Goal: Task Accomplishment & Management: Use online tool/utility

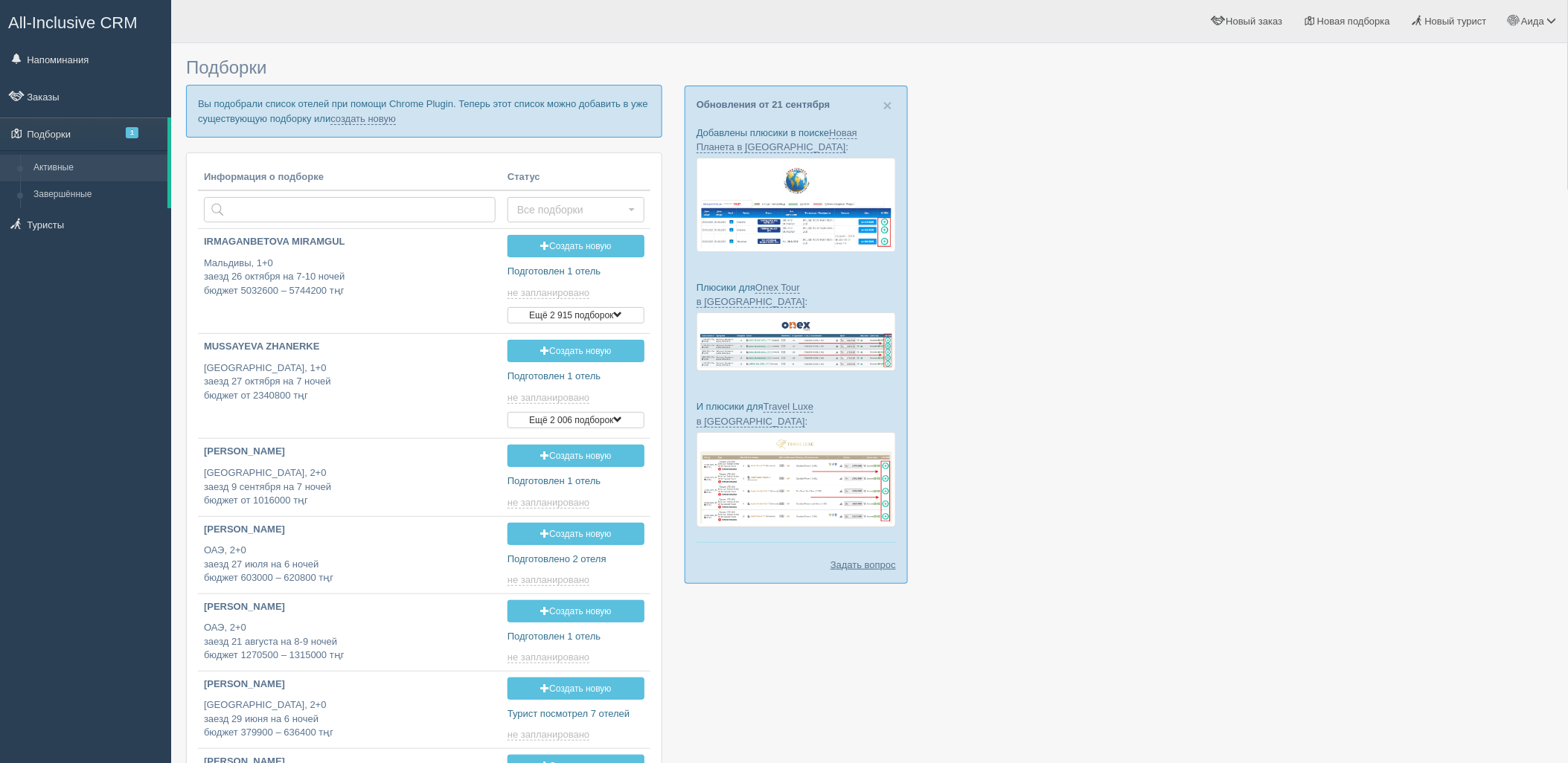
type input "2025-09-22 14:40"
click at [379, 124] on link "создать новую" at bounding box center [363, 118] width 66 height 12
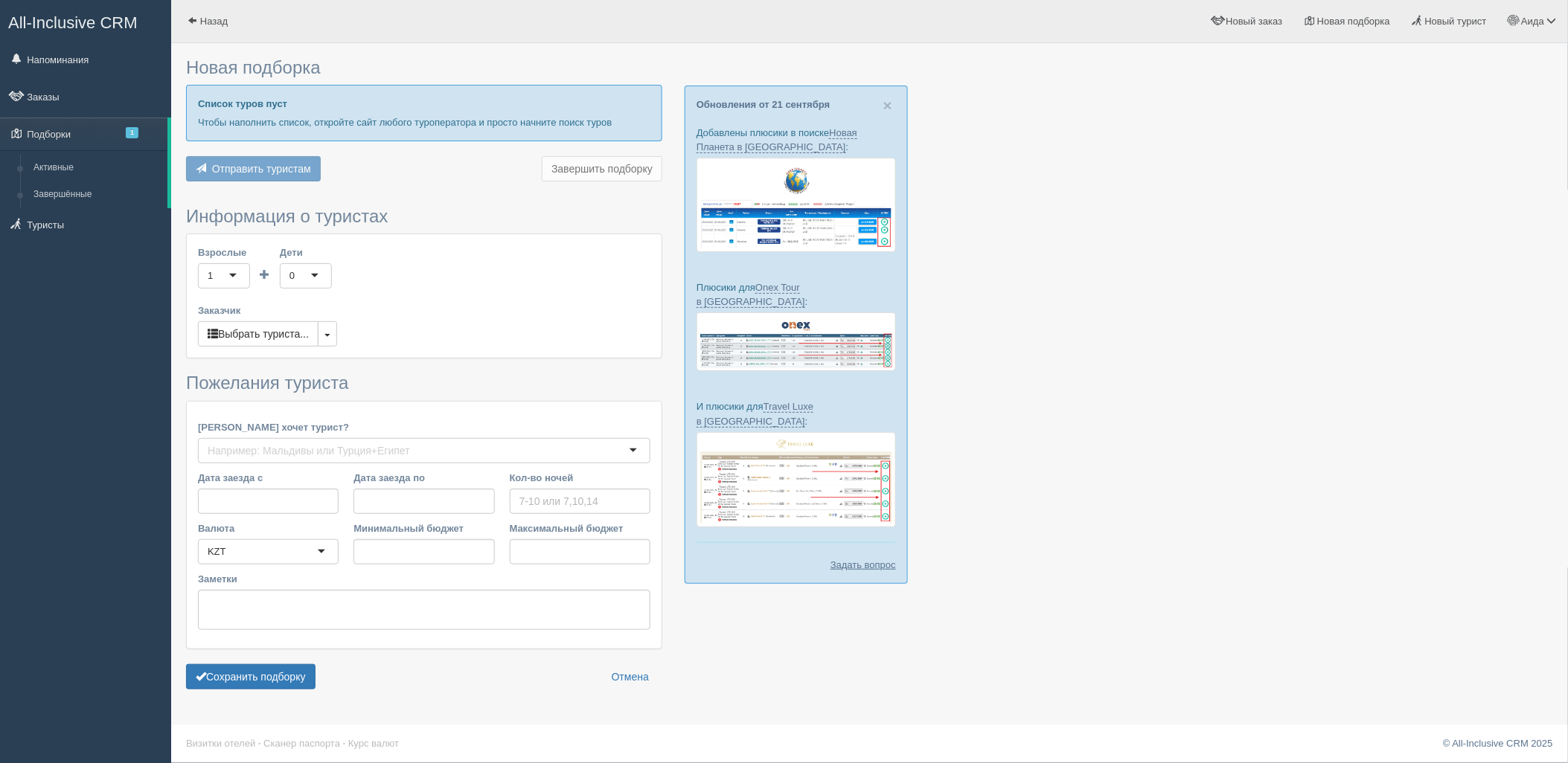
type input "8"
type input "1803400"
type input "1803500"
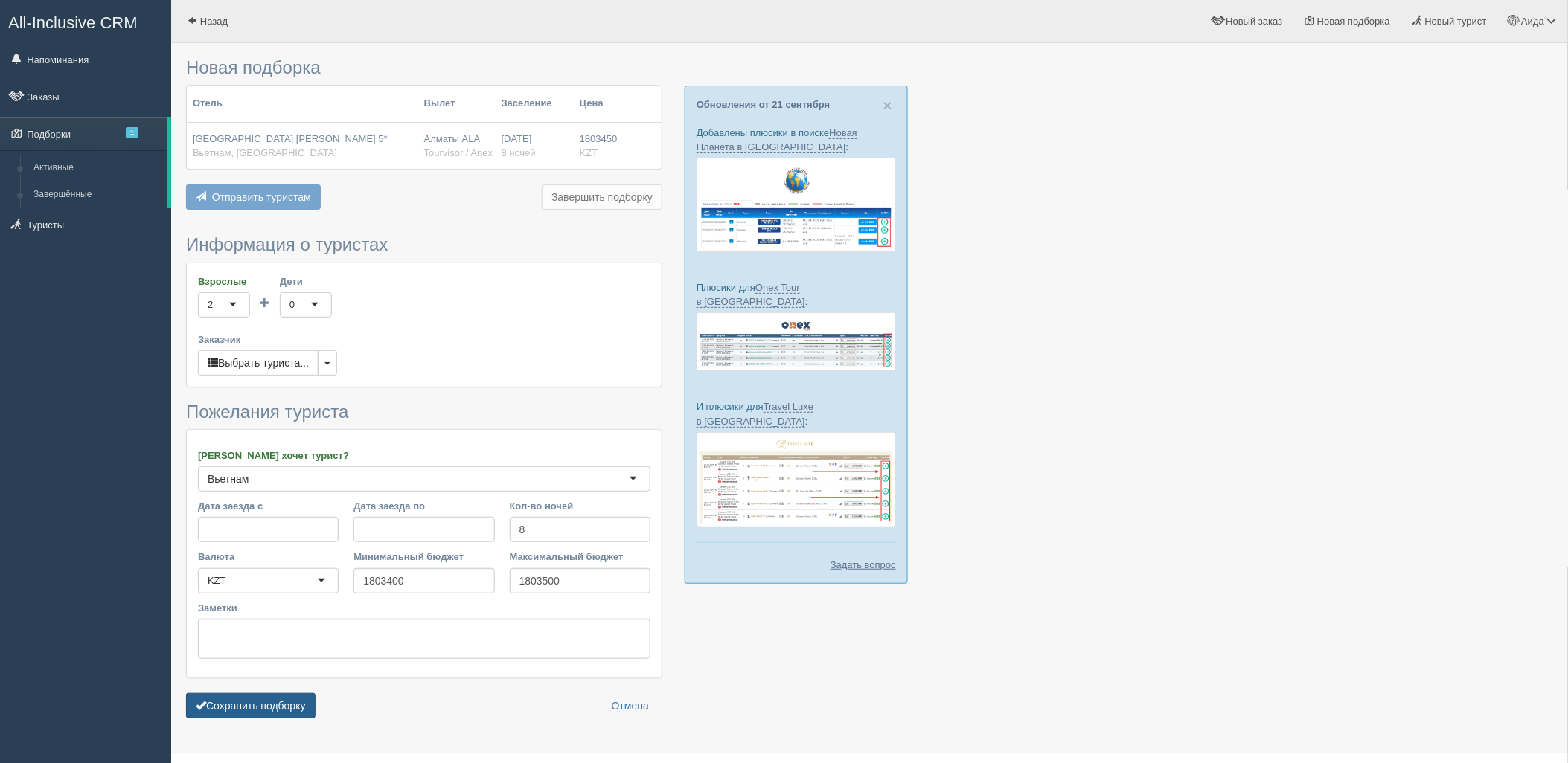
click at [310, 704] on button "Сохранить подборку" at bounding box center [250, 706] width 129 height 25
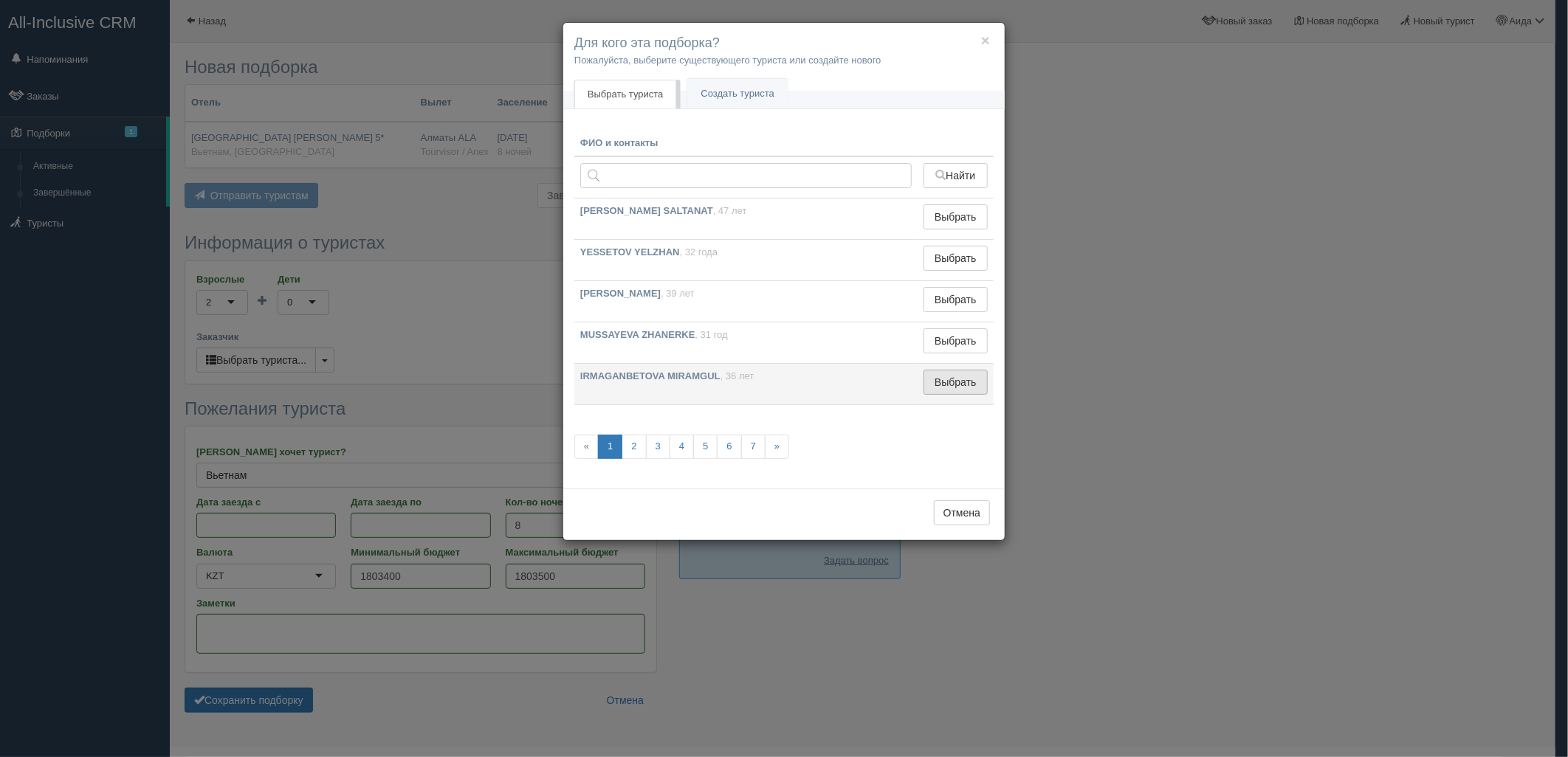
click at [972, 382] on button "Выбрать" at bounding box center [956, 383] width 65 height 25
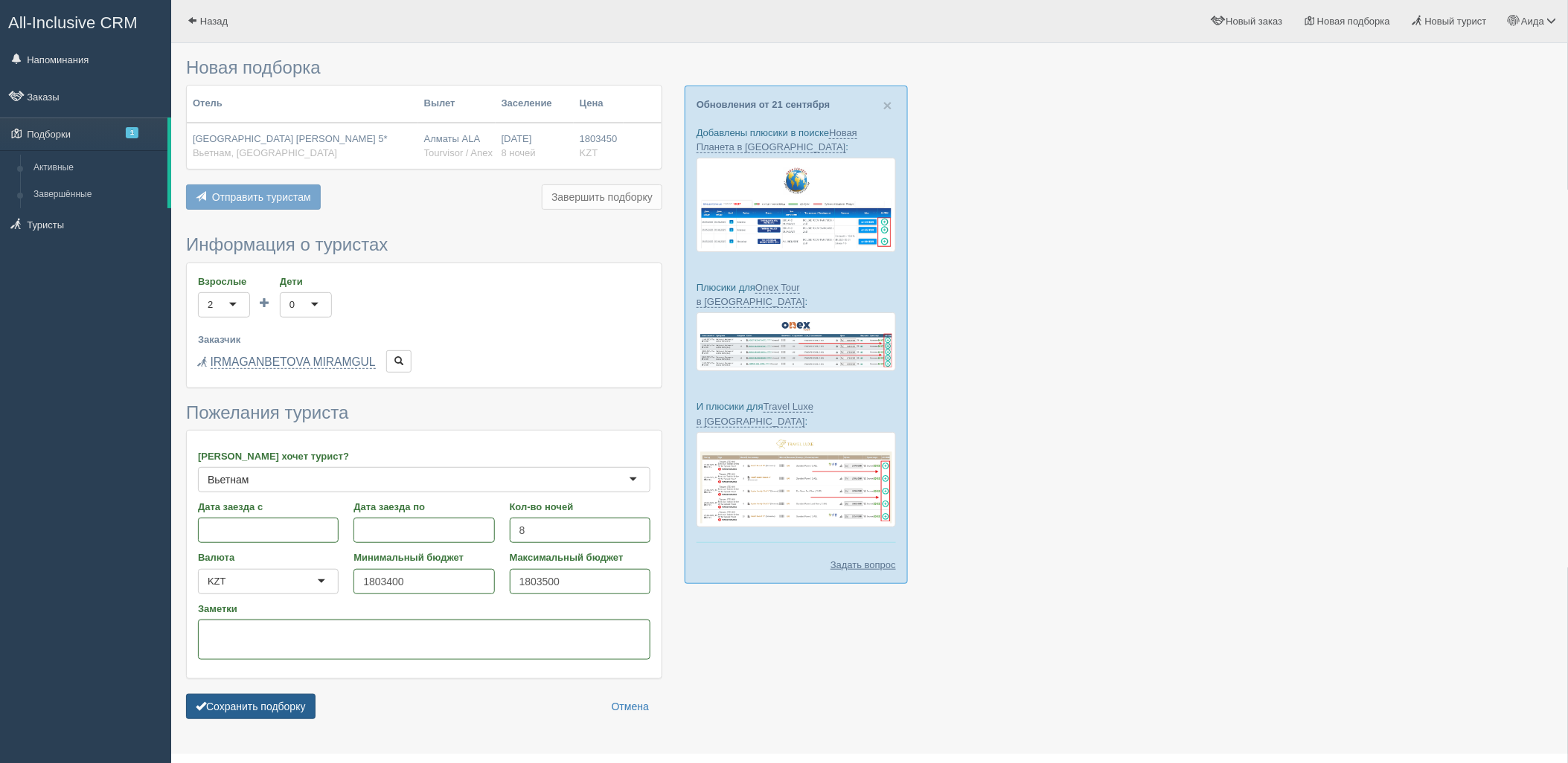
click at [230, 702] on button "Сохранить подборку" at bounding box center [250, 707] width 129 height 25
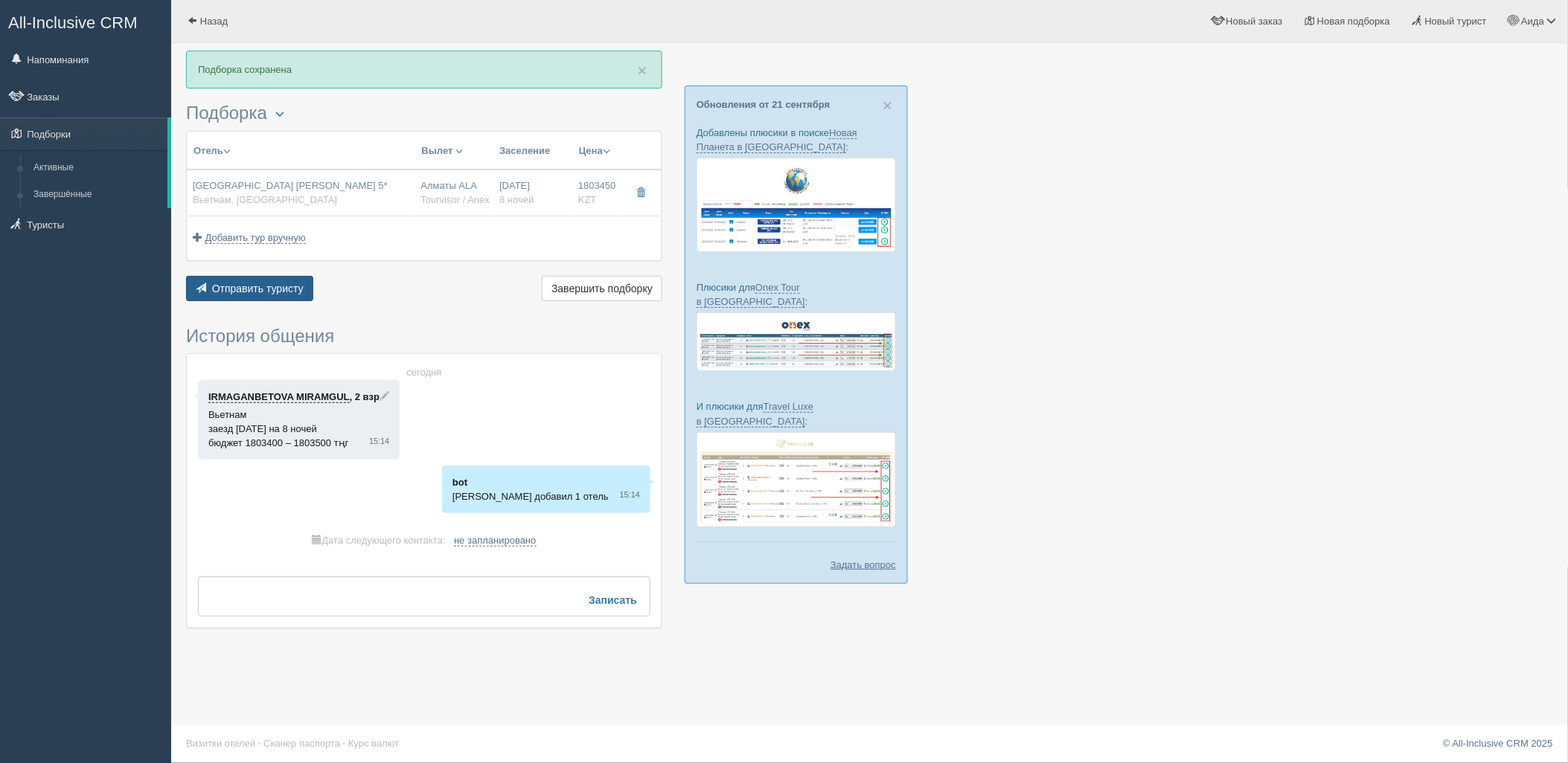
click at [277, 280] on button "Отправить туристу Отправить" at bounding box center [249, 289] width 127 height 25
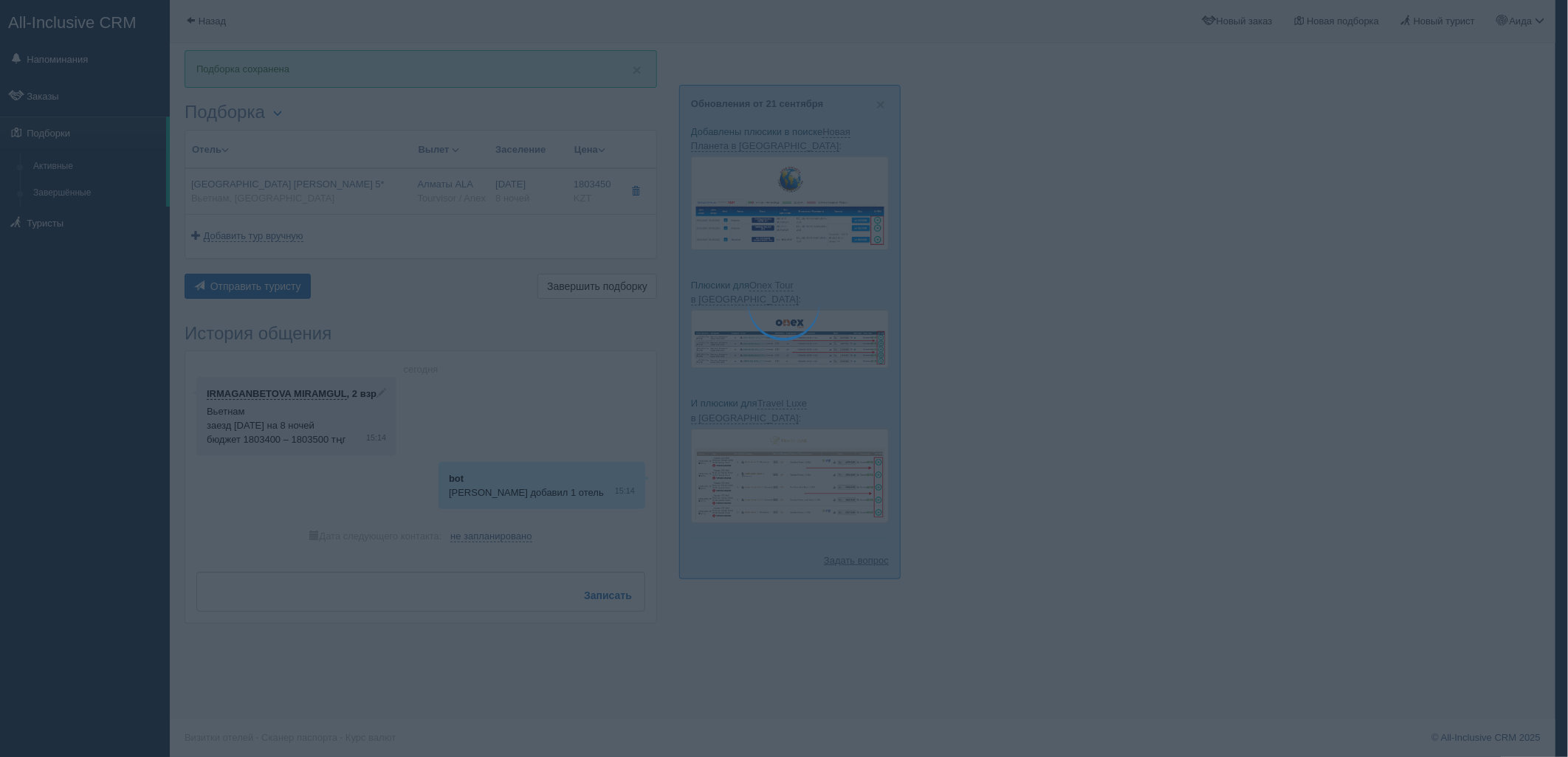
type textarea "🌞 Добрый день! Предлагаем Вам рассмотреть следующие варианты: 🌎 Вьетнам, Фукуок…"
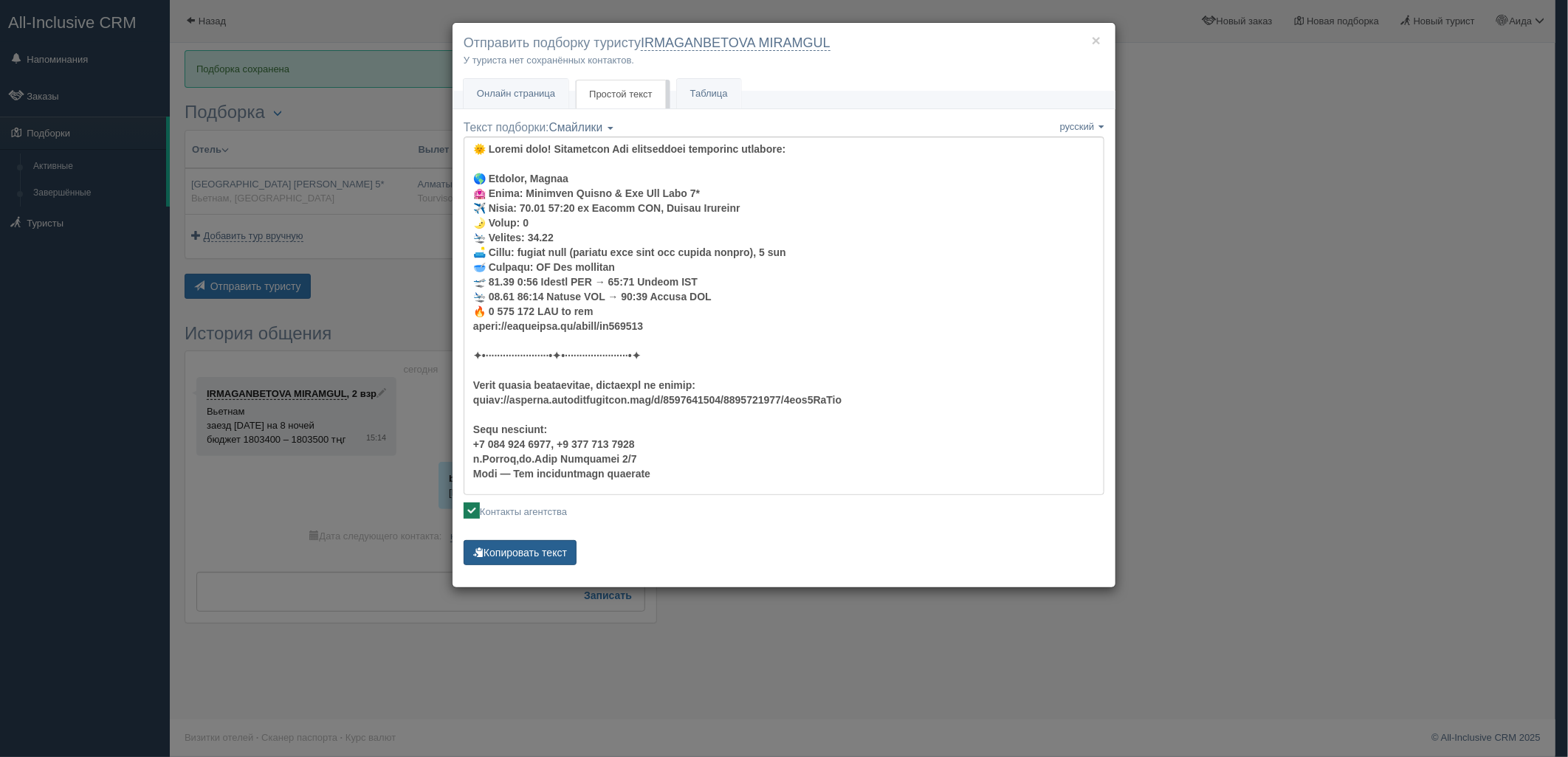
click at [560, 555] on button "Копировать текст" at bounding box center [520, 553] width 113 height 25
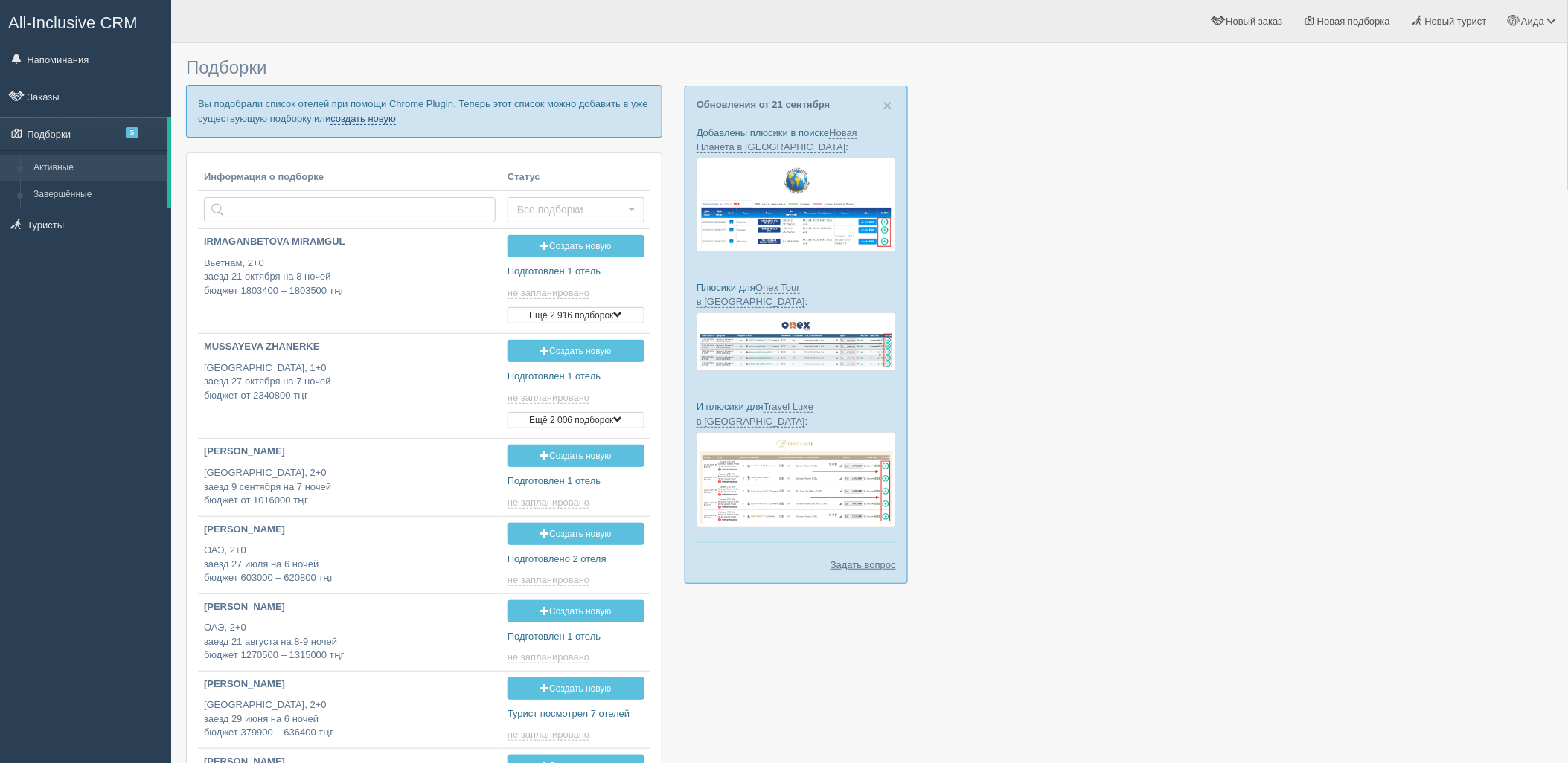
click at [365, 114] on link "создать новую" at bounding box center [363, 118] width 66 height 12
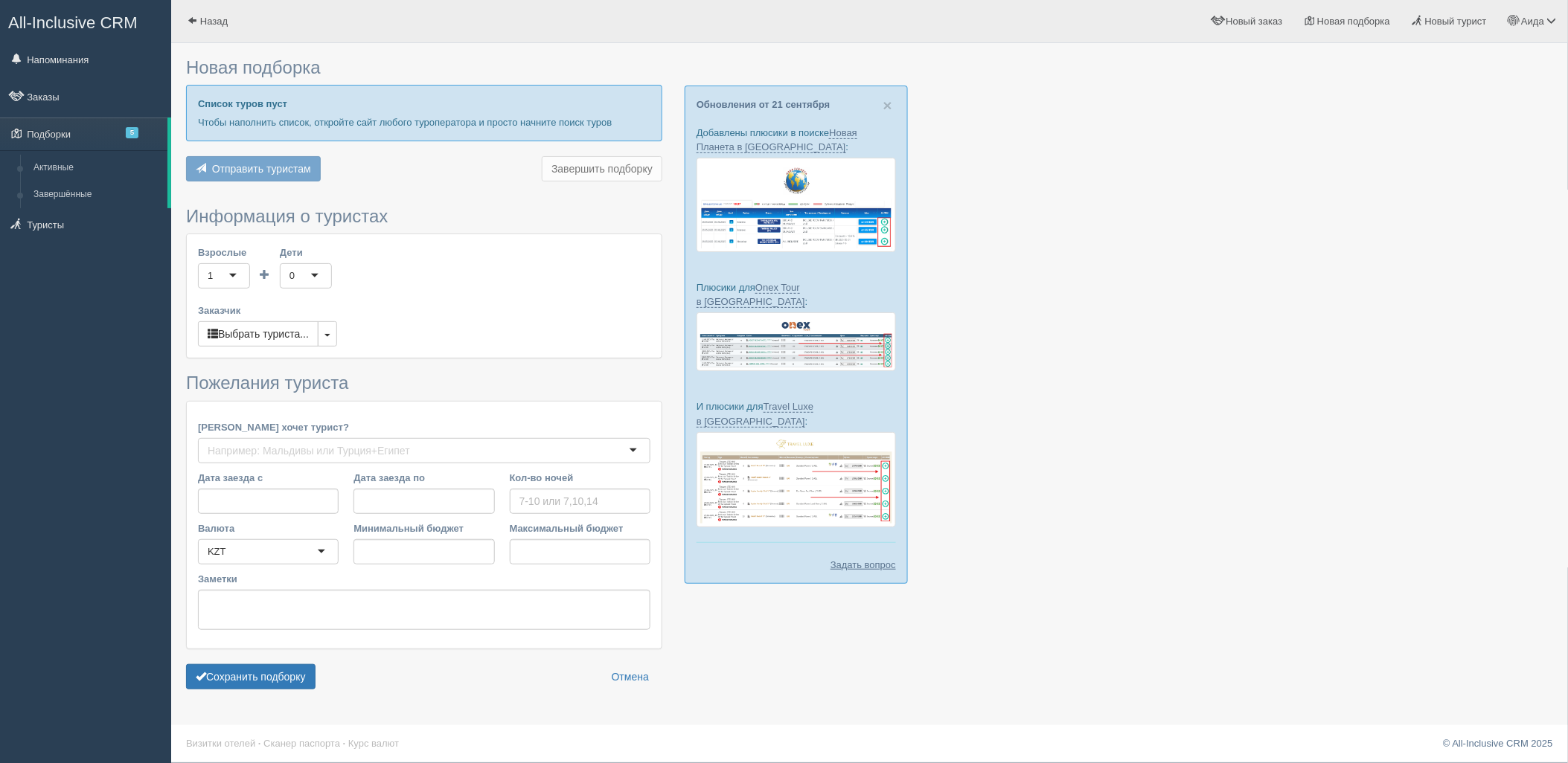
type input "6"
type input "1828400"
type input "3271700"
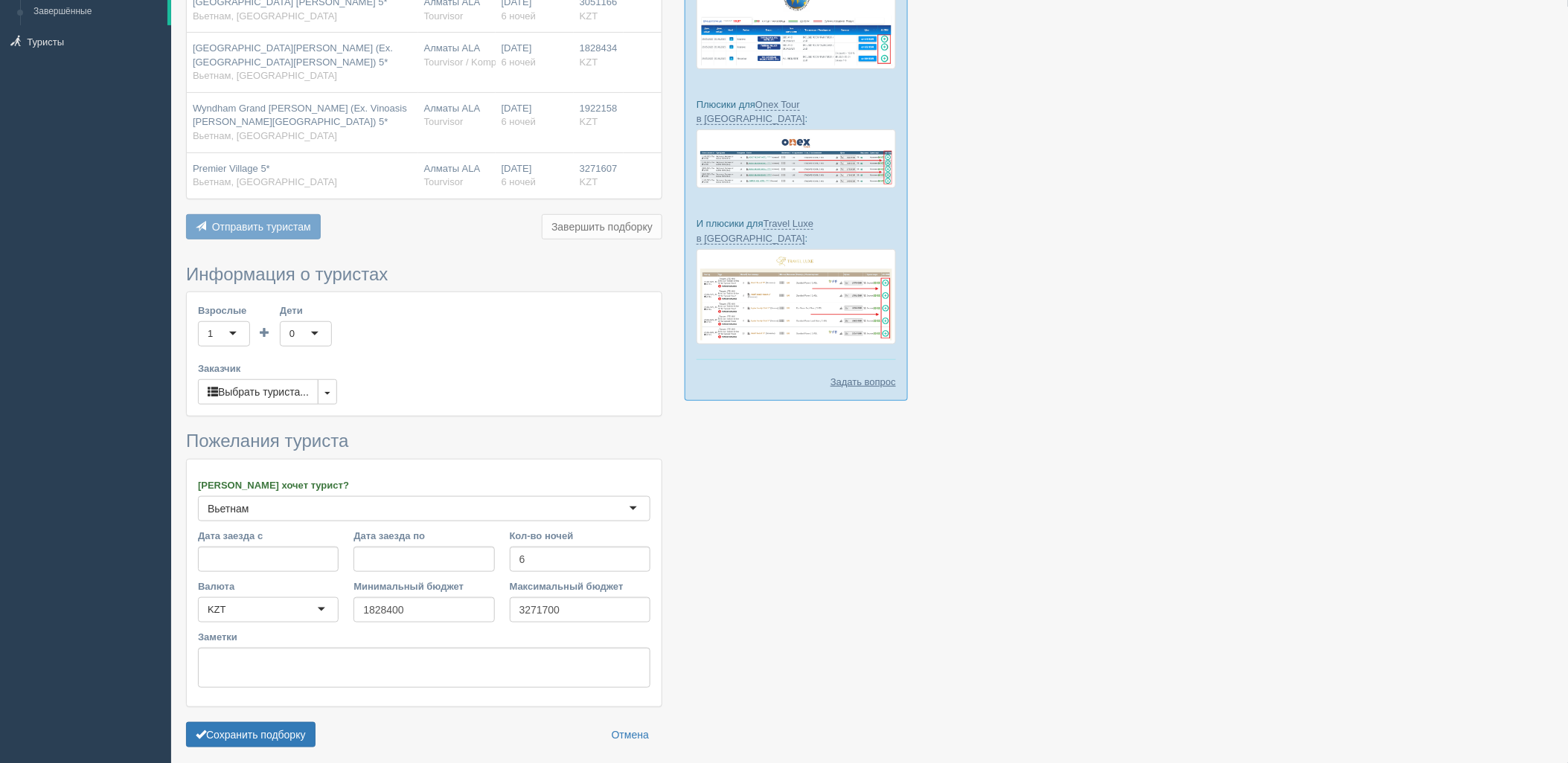
scroll to position [243, 0]
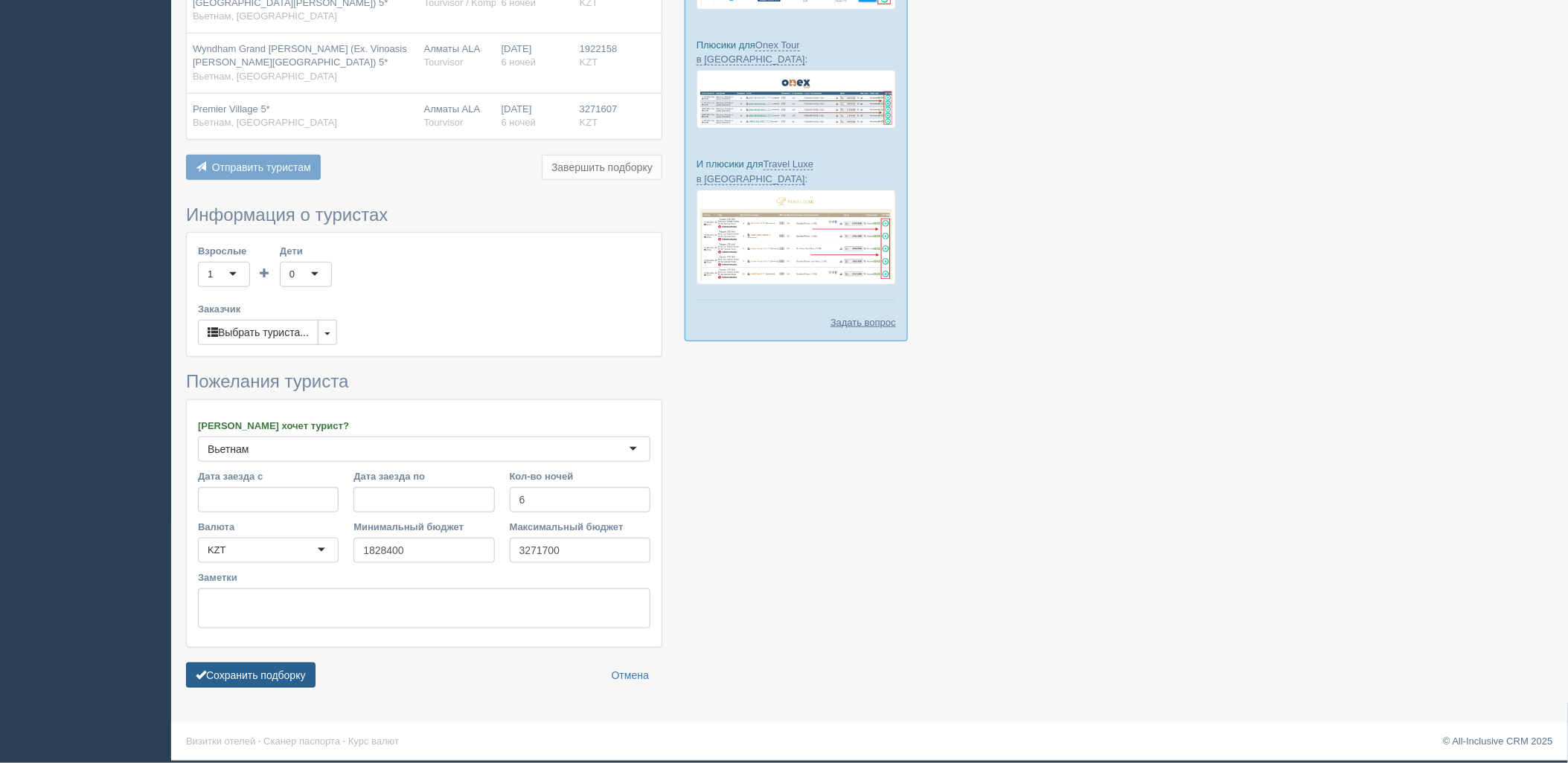
click at [303, 683] on button "Сохранить подборку" at bounding box center [250, 675] width 129 height 25
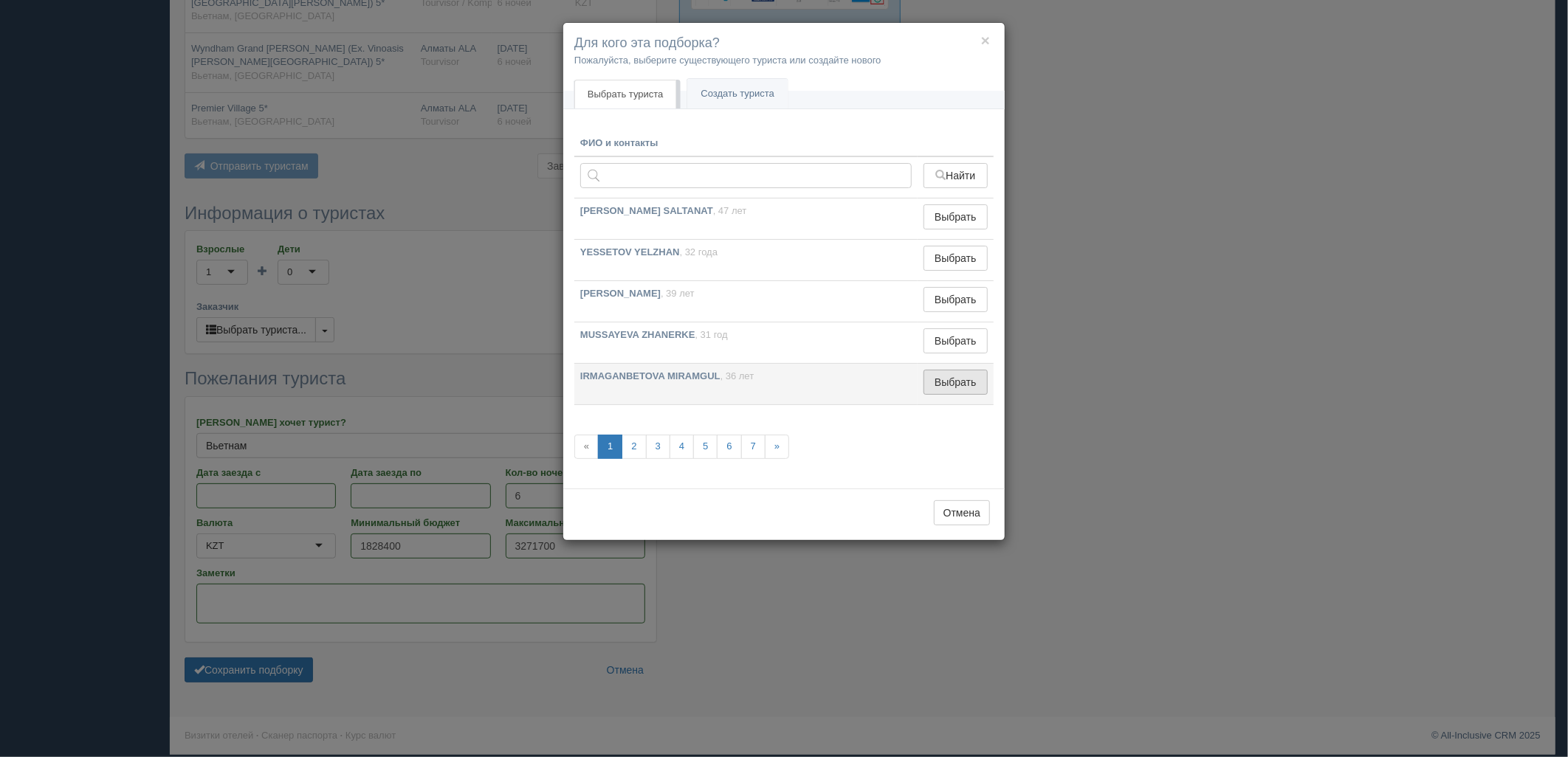
click at [971, 388] on button "Выбрать" at bounding box center [956, 383] width 65 height 25
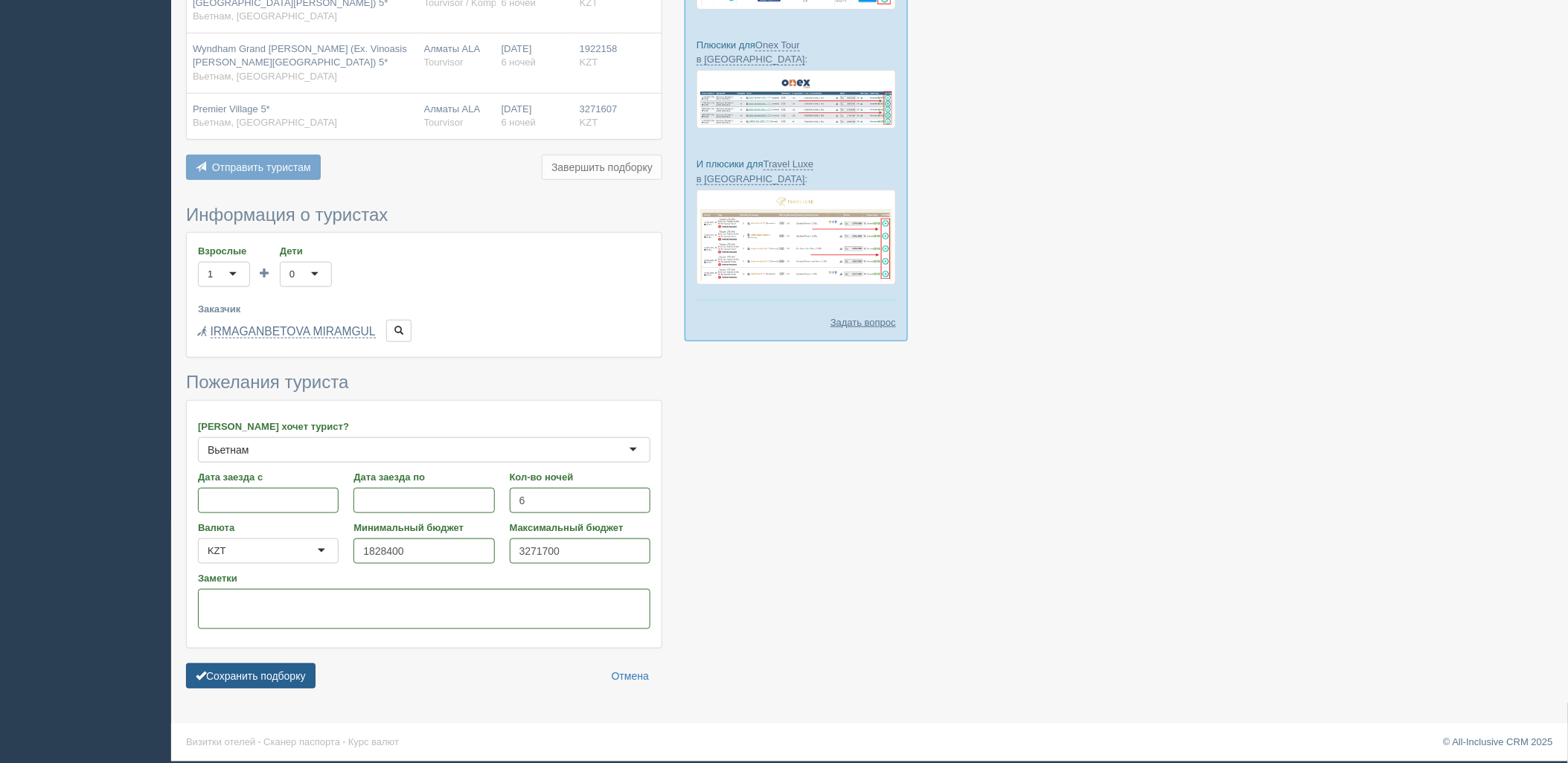
click at [309, 672] on button "Сохранить подборку" at bounding box center [250, 676] width 129 height 25
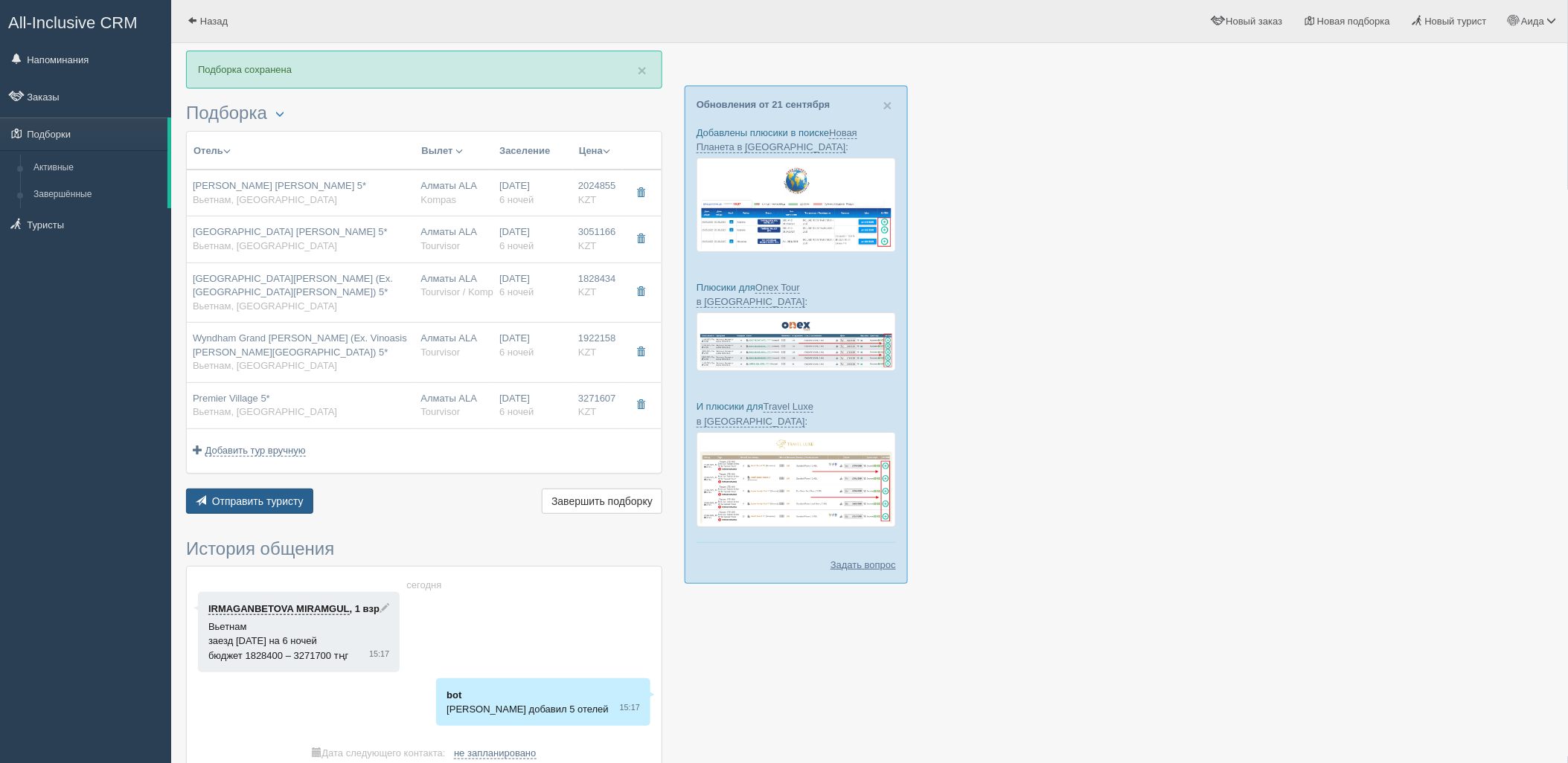
click at [229, 503] on span "Отправить туристу" at bounding box center [257, 501] width 91 height 12
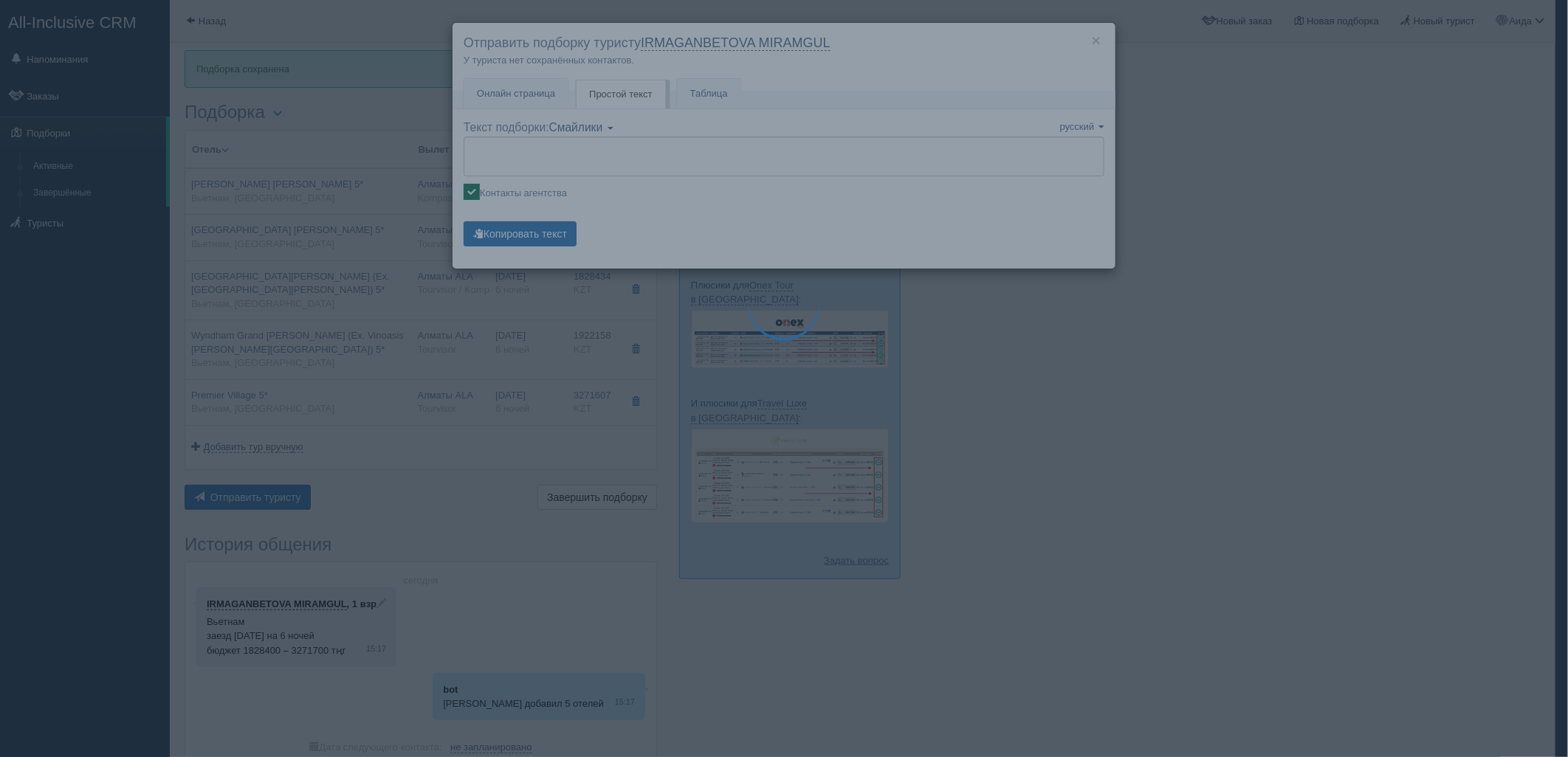
type textarea "🌞 Добрый день! Предлагаем Вам рассмотреть следующие варианты: 🌎 Вьетнам, Фукуок…"
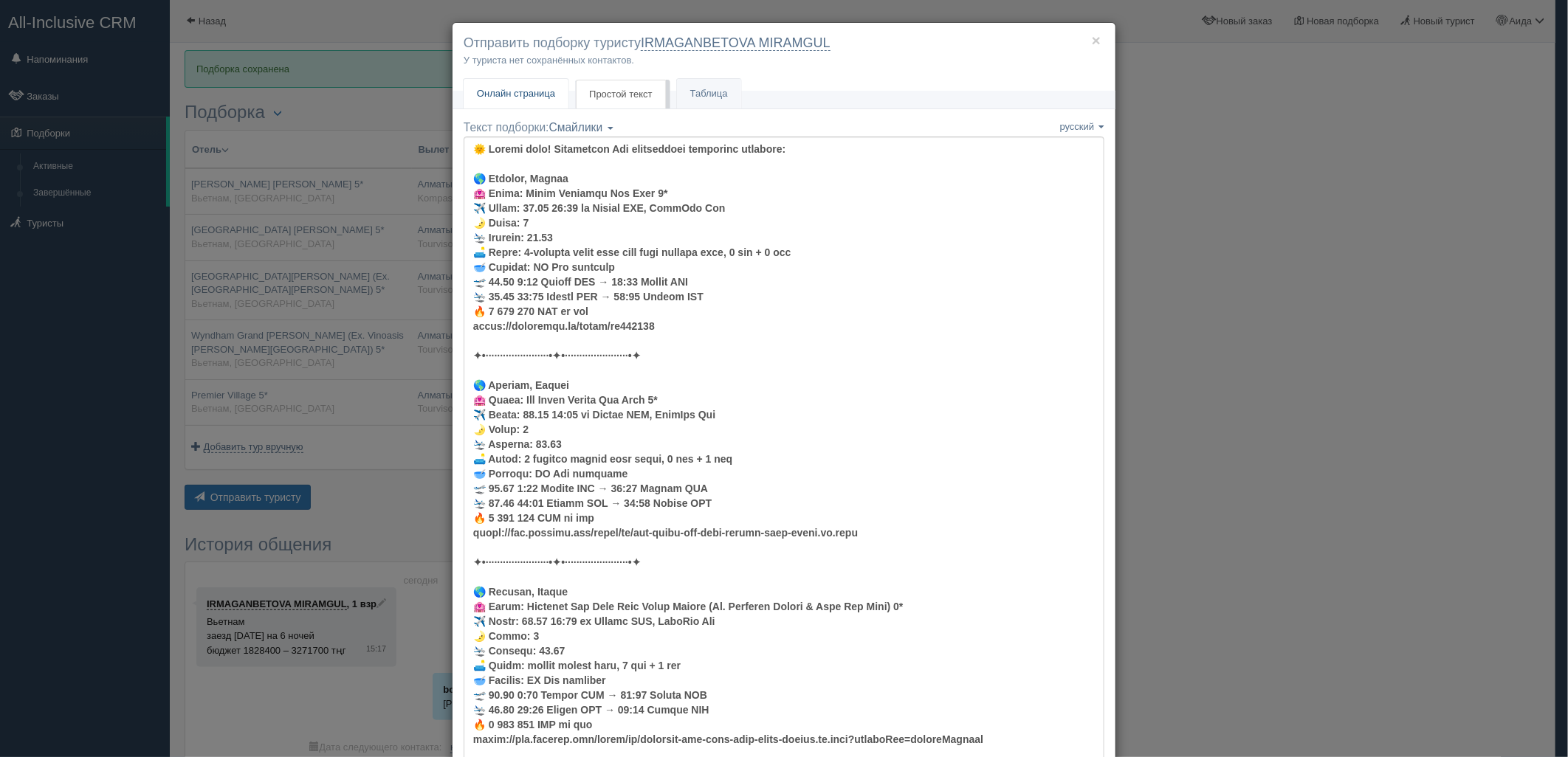
click at [506, 93] on span "Онлайн страница" at bounding box center [515, 93] width 78 height 11
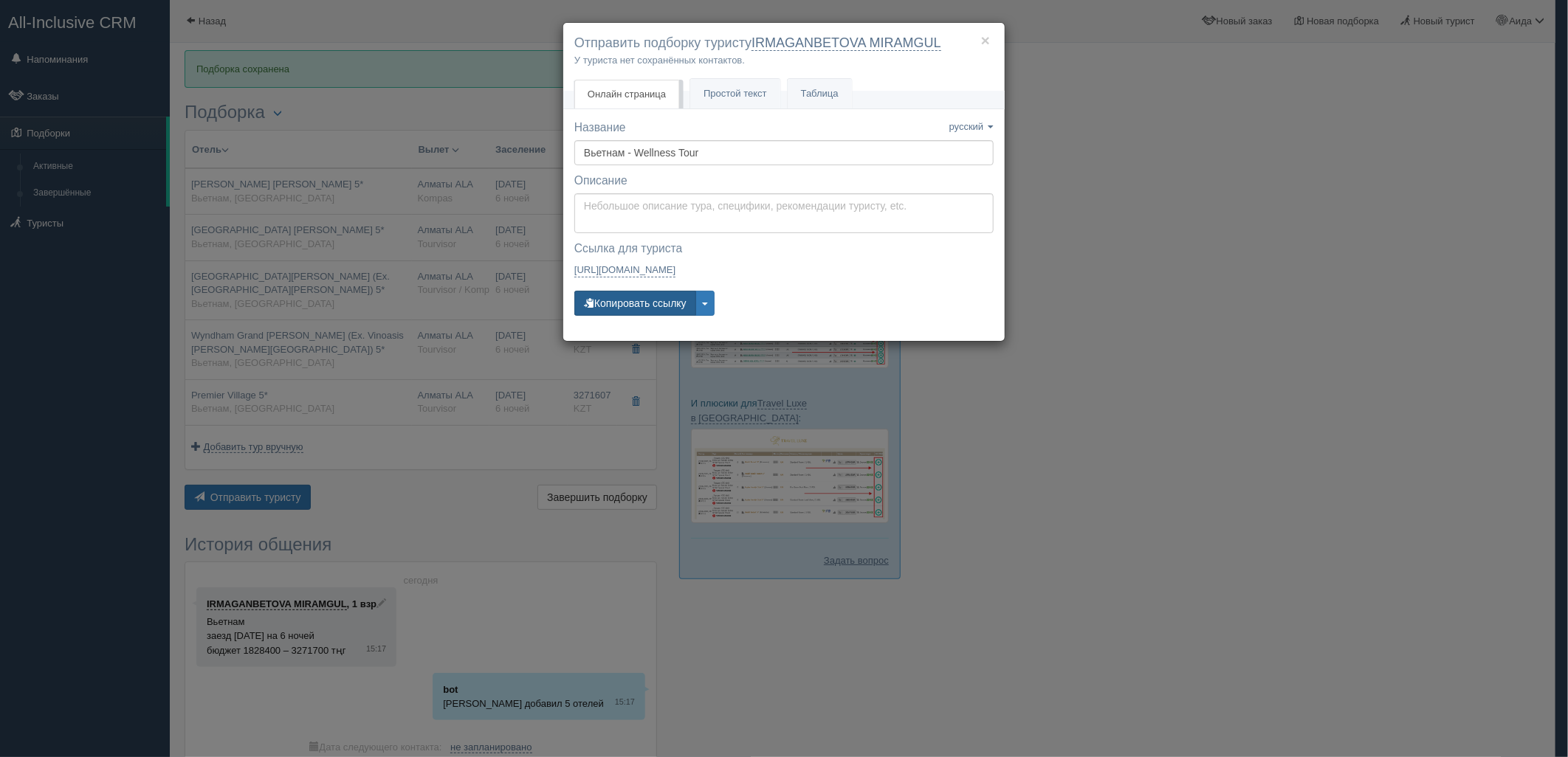
click at [609, 303] on button "Копировать ссылку" at bounding box center [635, 304] width 122 height 25
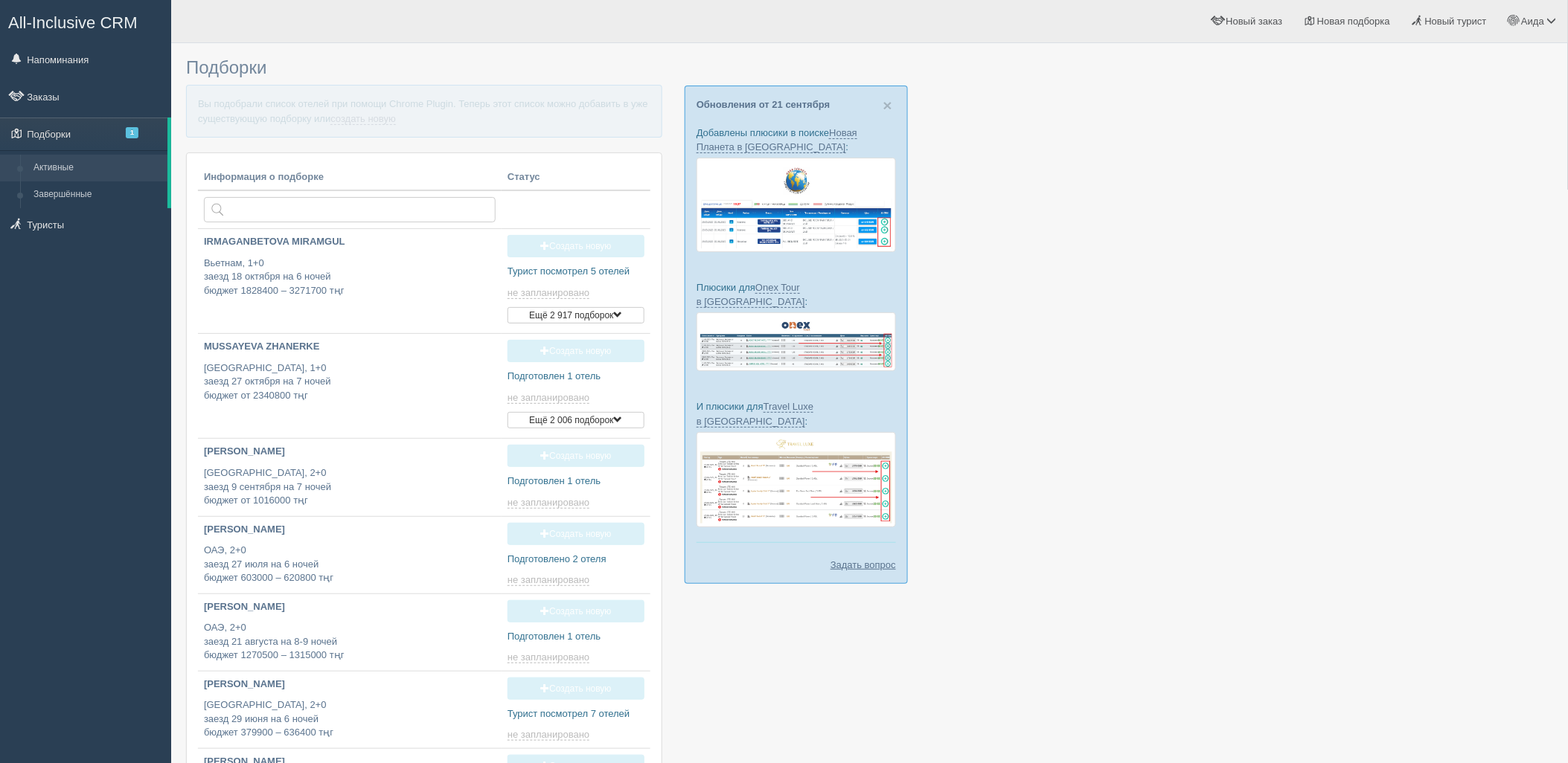
type input "2025-09-22 15:15"
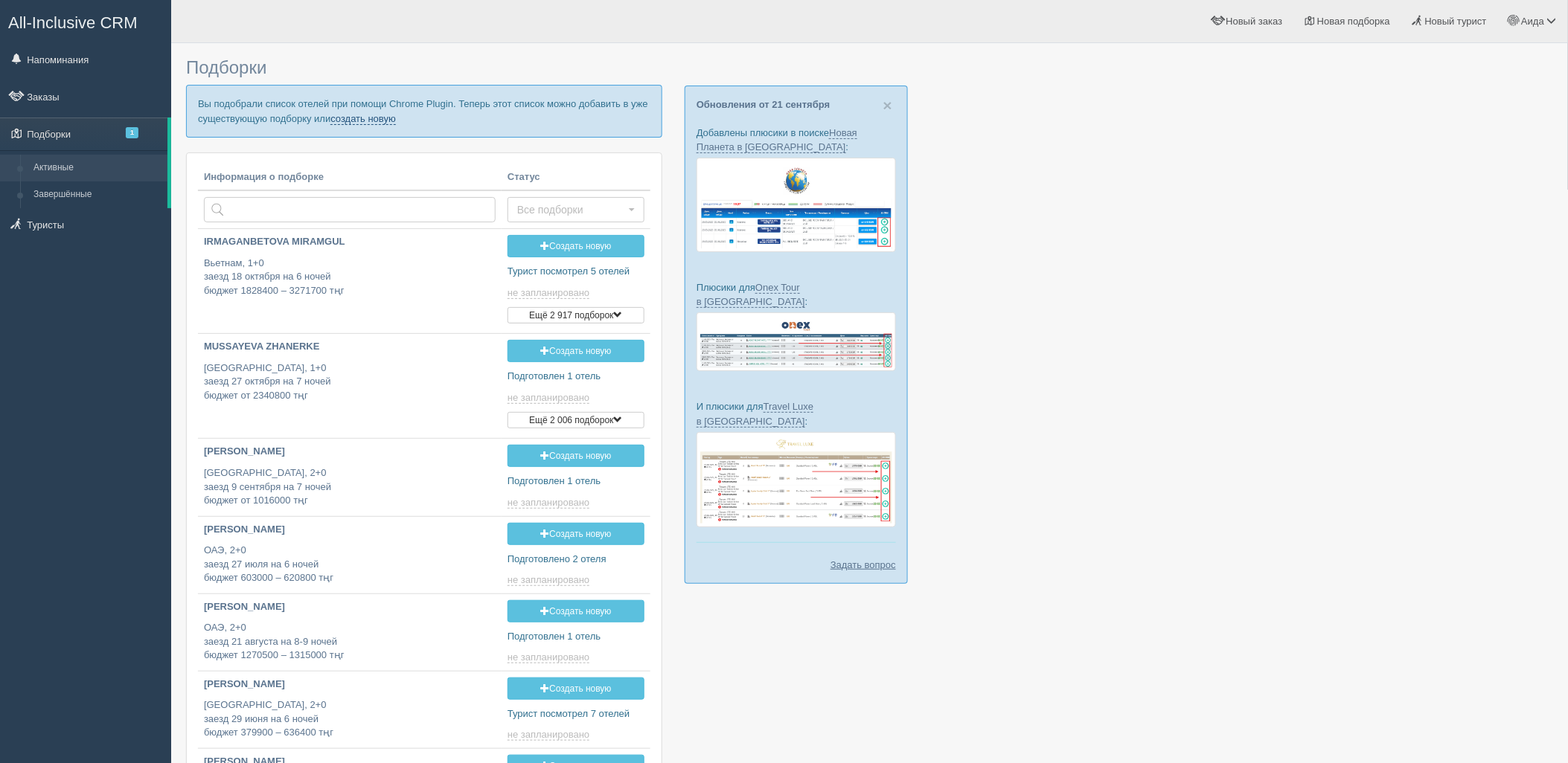
click at [361, 116] on link "создать новую" at bounding box center [363, 118] width 66 height 12
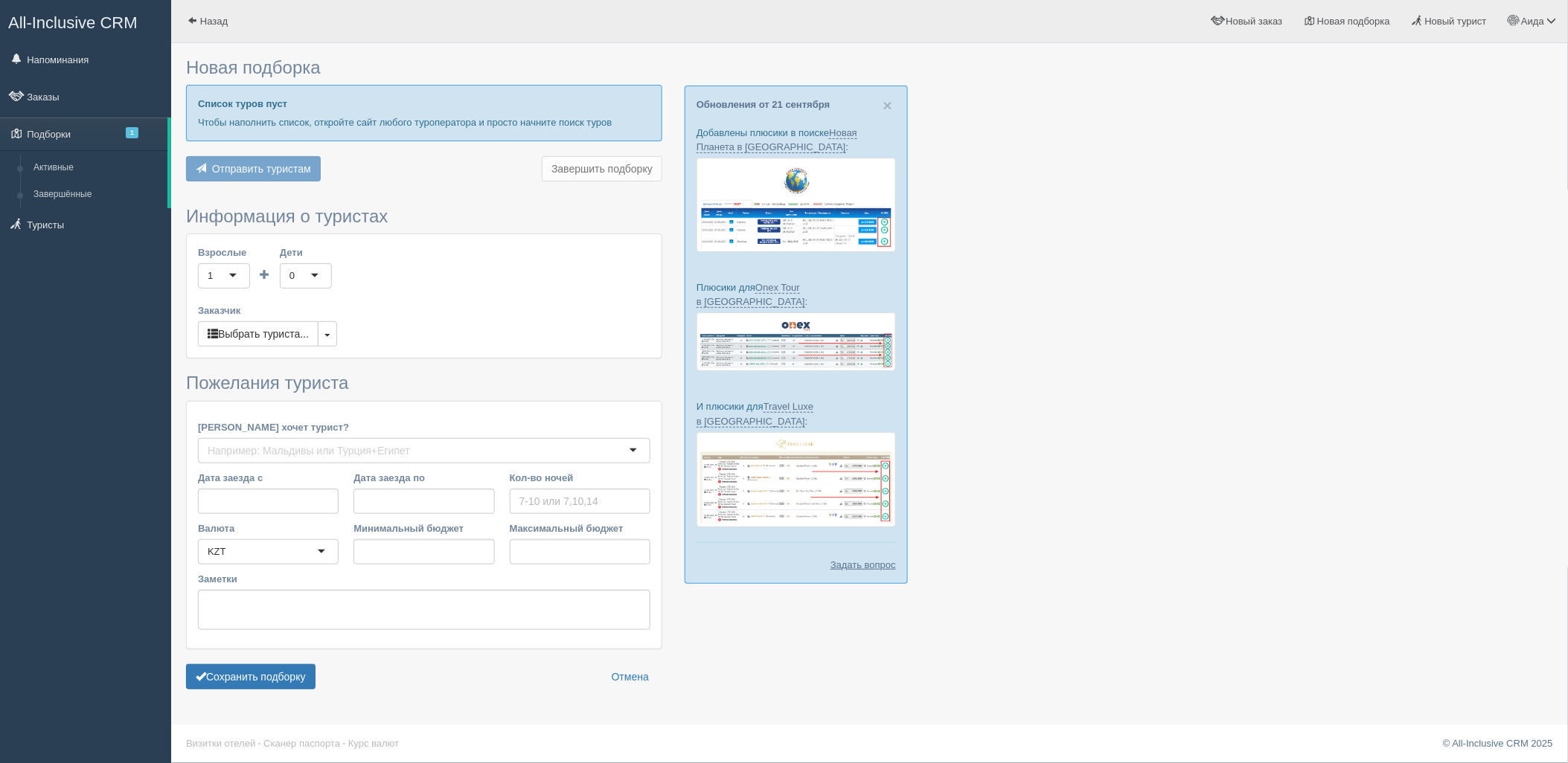
type input "8"
type input "2402900"
type input "2403000"
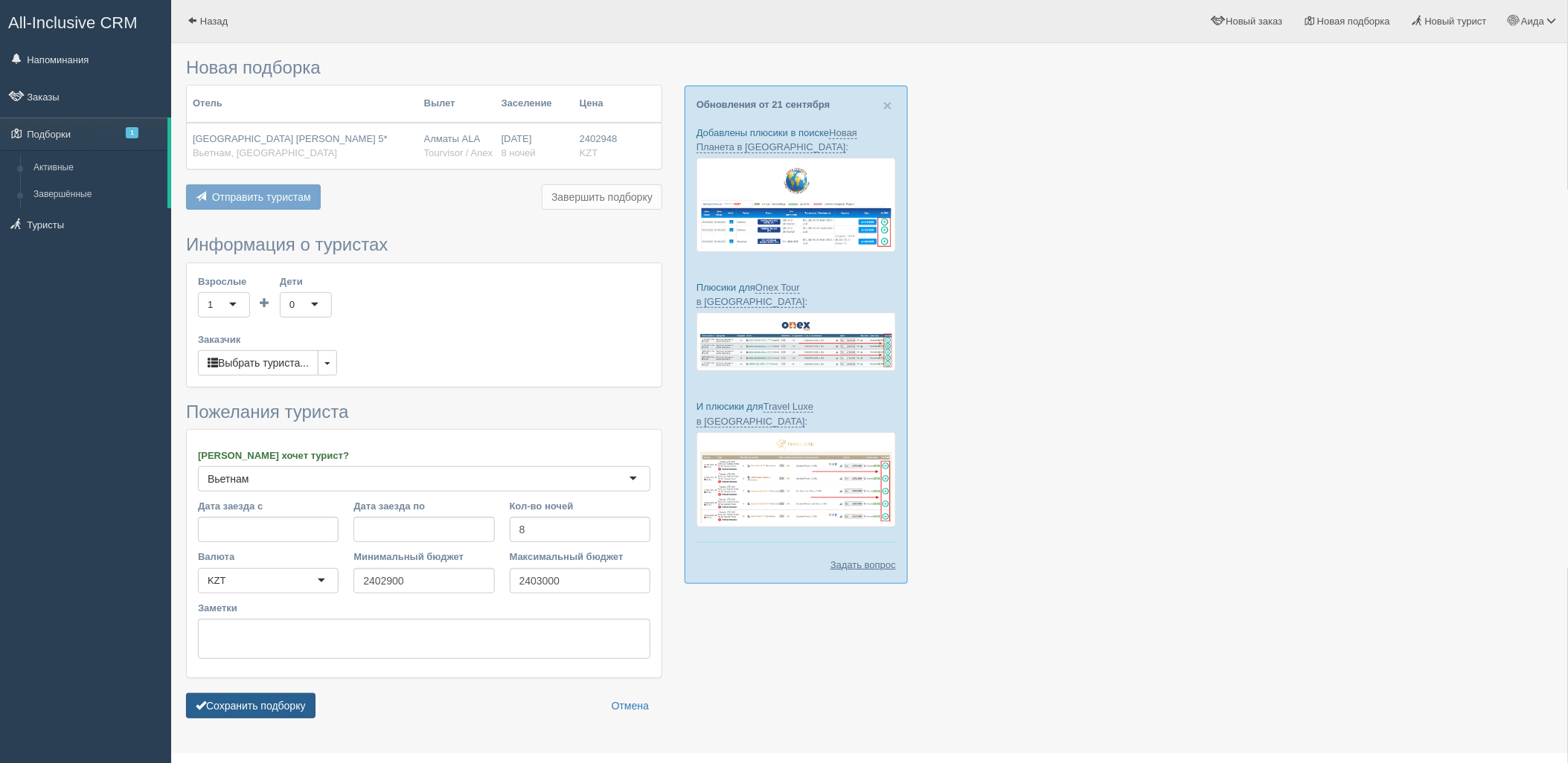
click at [295, 697] on button "Сохранить подборку" at bounding box center [250, 706] width 129 height 25
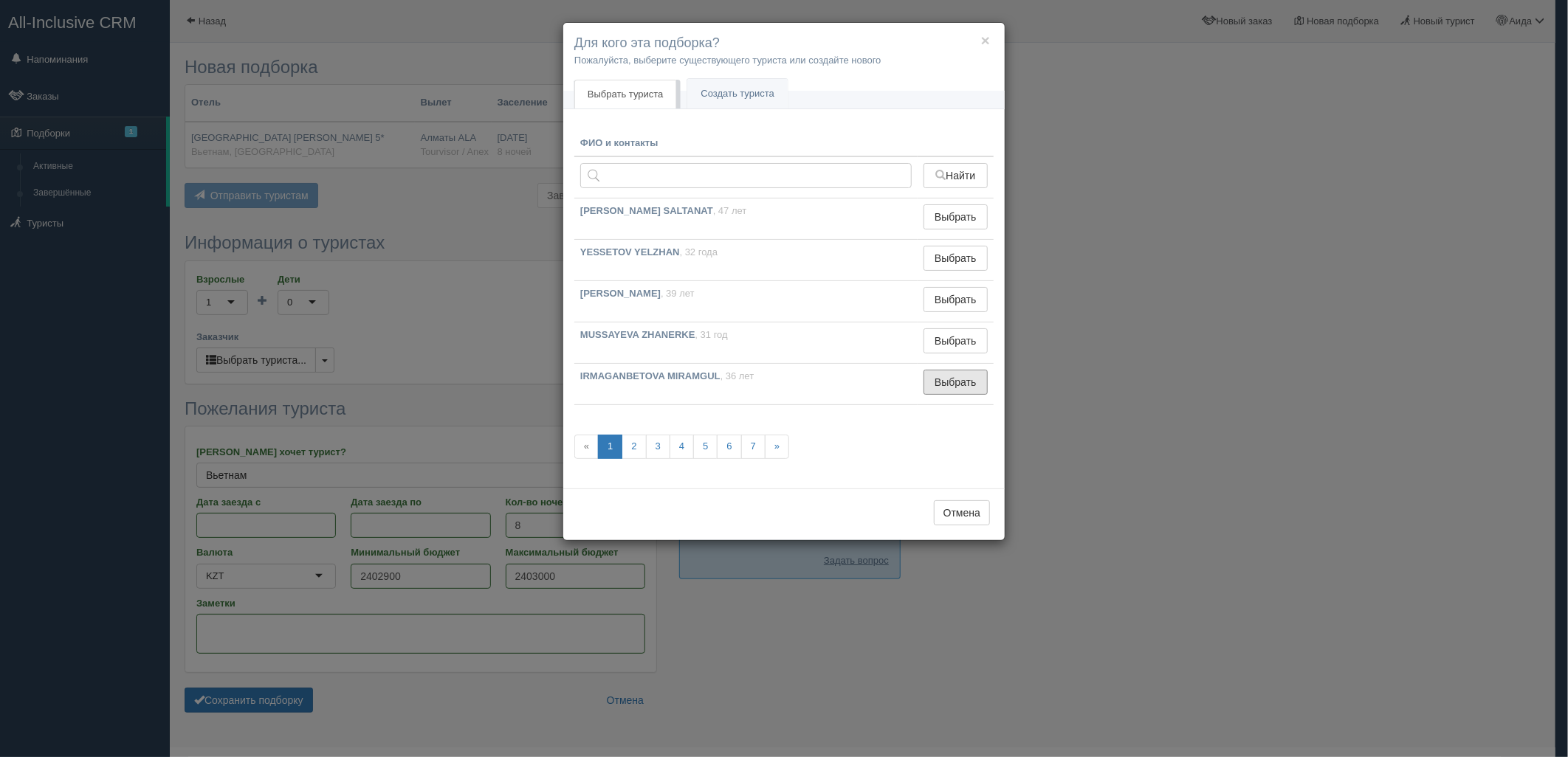
drag, startPoint x: 955, startPoint y: 379, endPoint x: 947, endPoint y: 385, distance: 10.0
click at [956, 380] on button "Выбрать" at bounding box center [956, 383] width 65 height 25
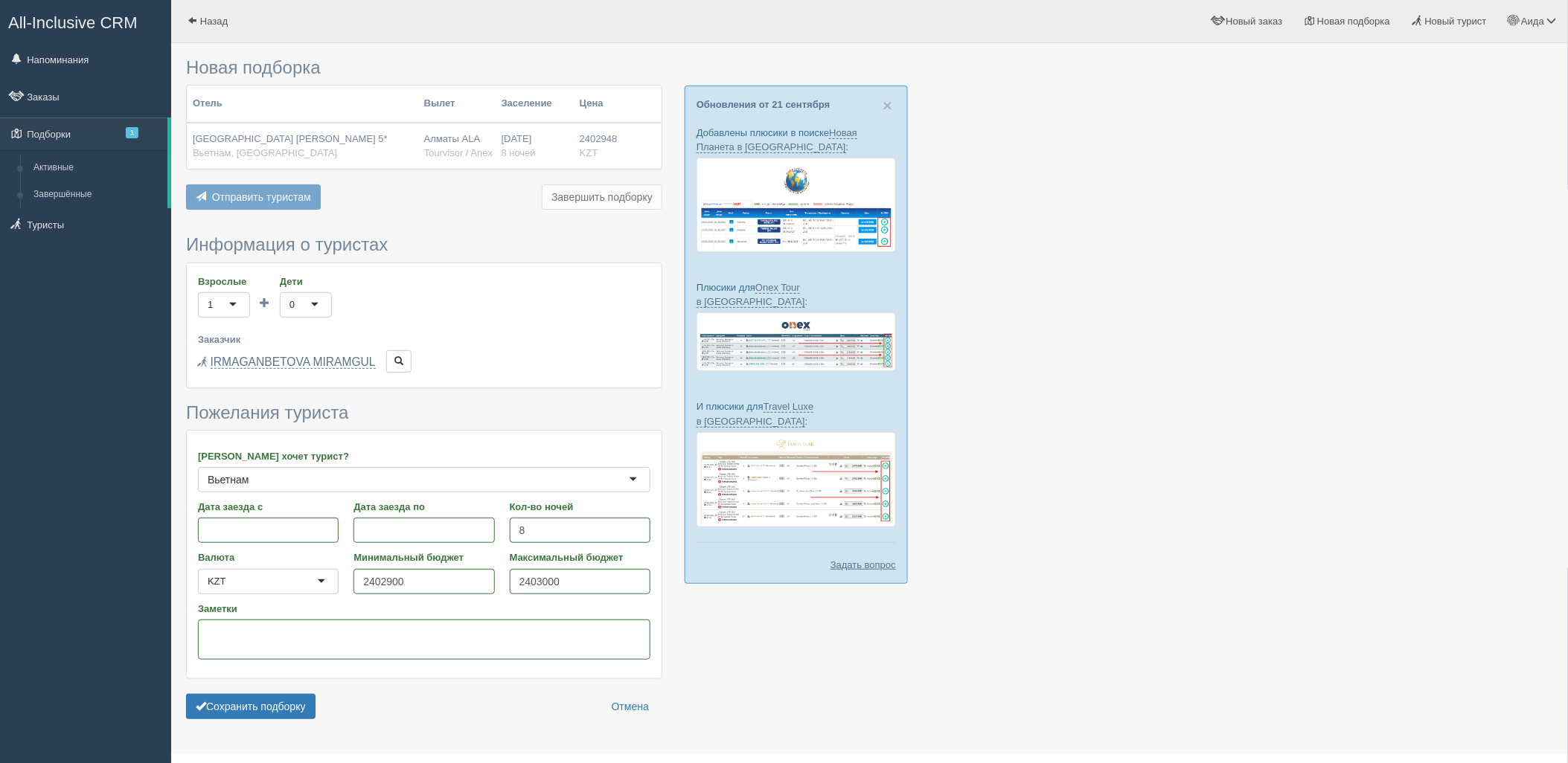
click at [229, 691] on form "Информация о туристах Взрослые 1 1 Дети 0 0 Возраст детей Заказчик Выбрать тури…" at bounding box center [424, 480] width 476 height 491
click at [264, 705] on button "Сохранить подборку" at bounding box center [250, 707] width 129 height 25
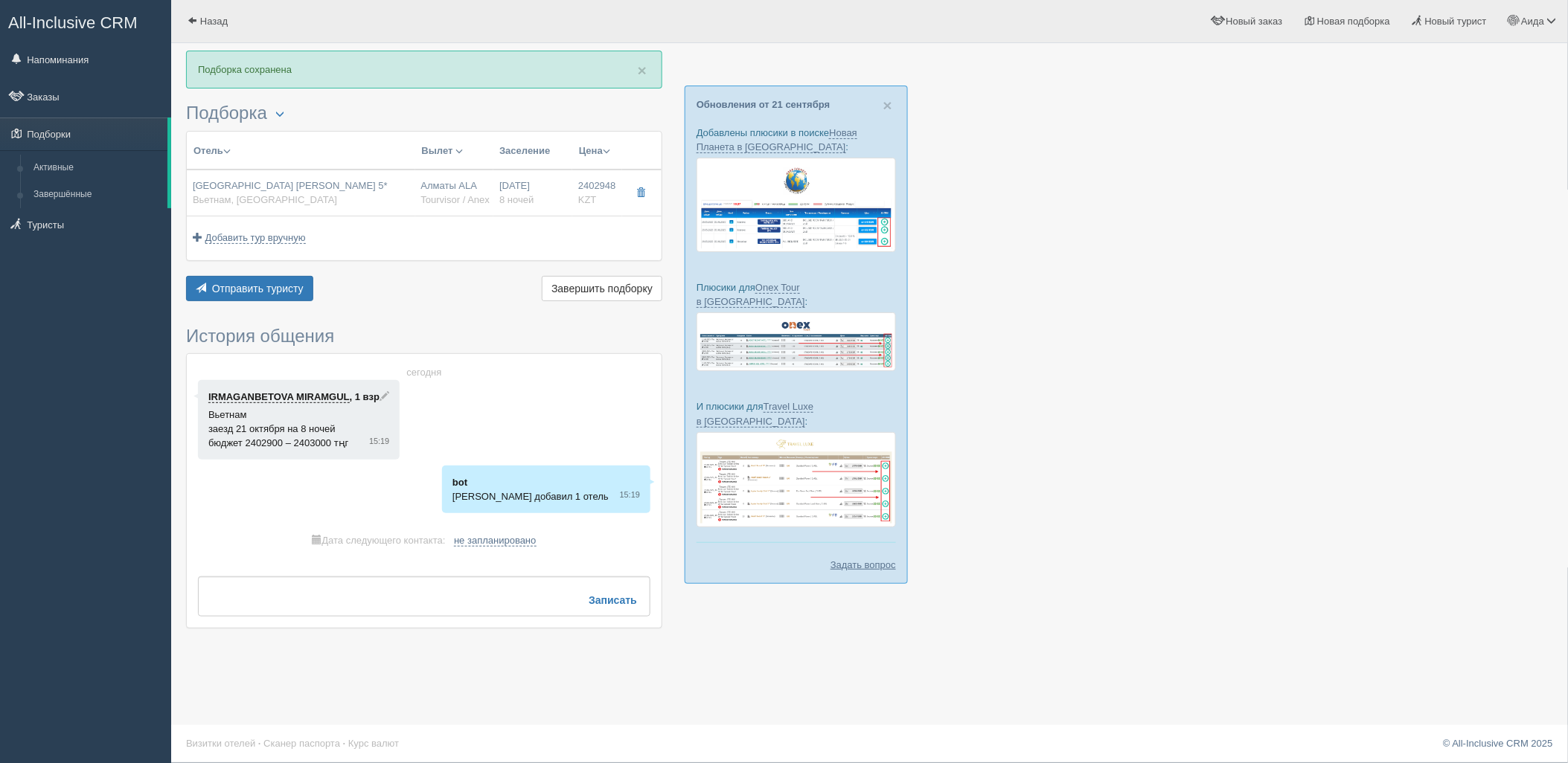
click at [560, 218] on td "Добавить тур вручную Добавить авиа вручную Добавить тур вручную Добавить круиз …" at bounding box center [425, 238] width 475 height 44
click at [581, 196] on span "KZT" at bounding box center [587, 200] width 19 height 11
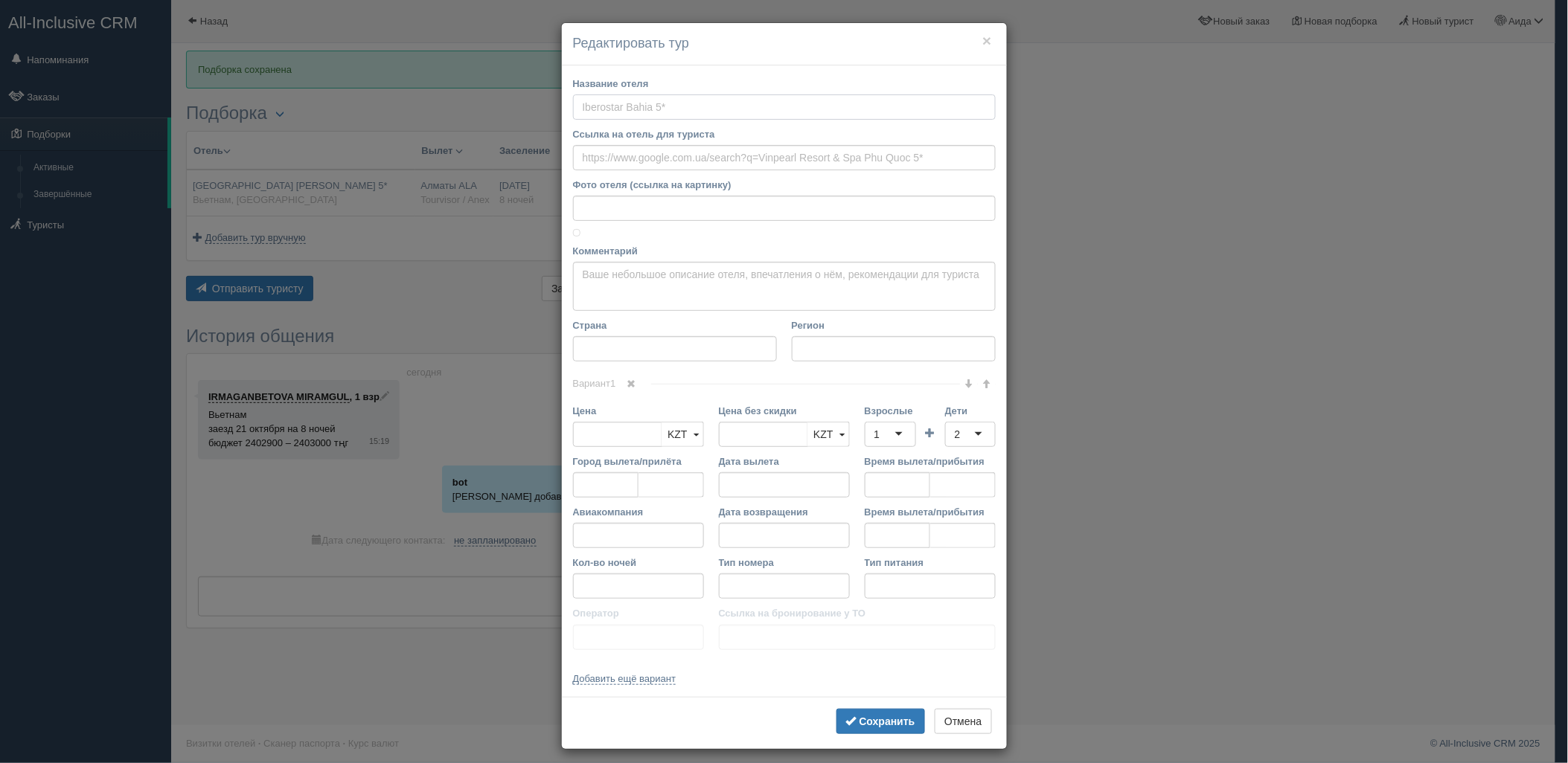
type input "[GEOGRAPHIC_DATA] [PERSON_NAME] 5*"
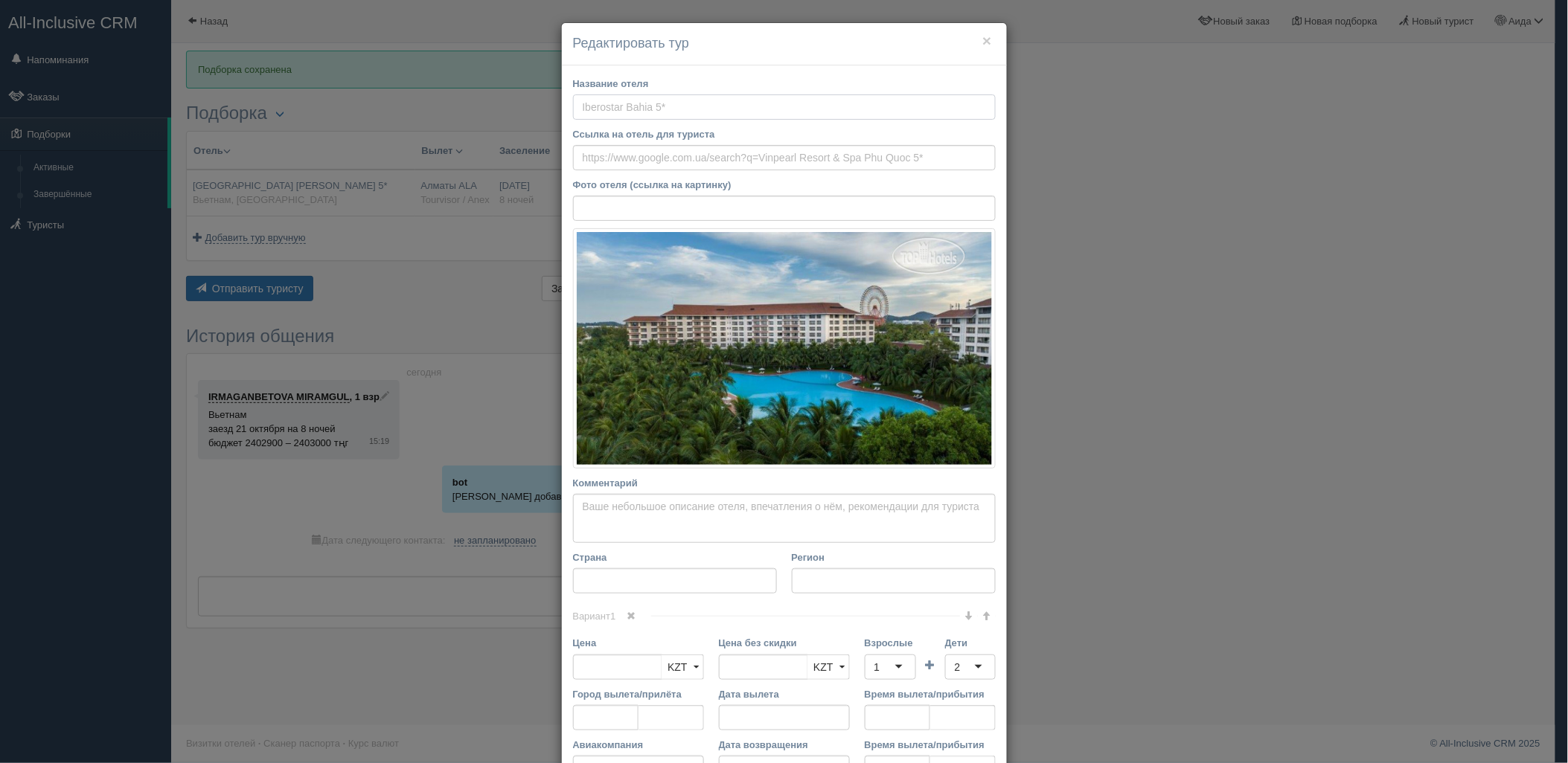
type input "https://tophotels.ru/hotel/al161306"
type input "Вьетнам"
type input "Фукуок"
type input "2402948.00"
type input "Алматы ALA"
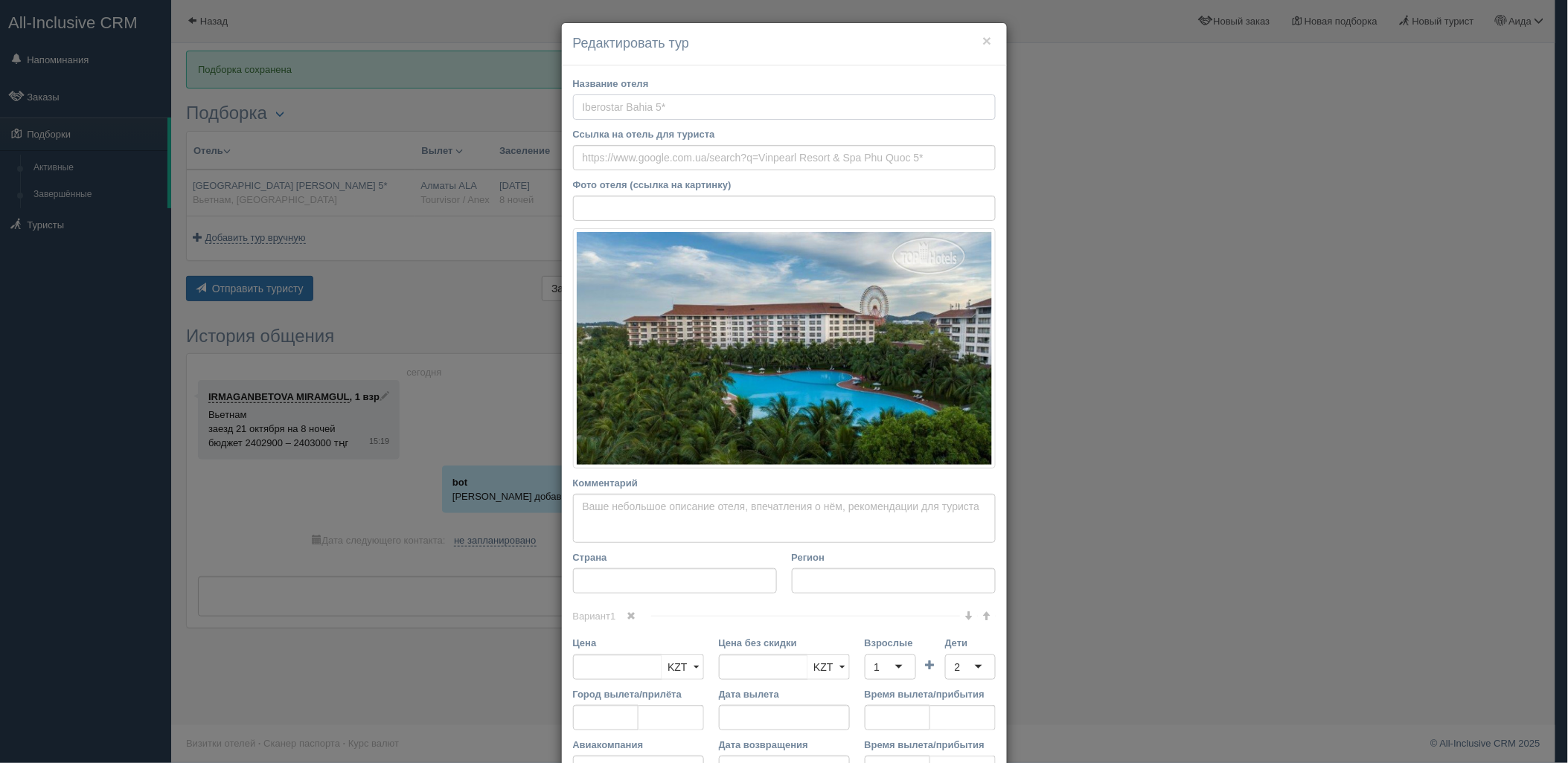
type input "Фукуок PQC"
type input "01:30"
type input "10:30"
type input "Sunday Airlines"
type input "11:30"
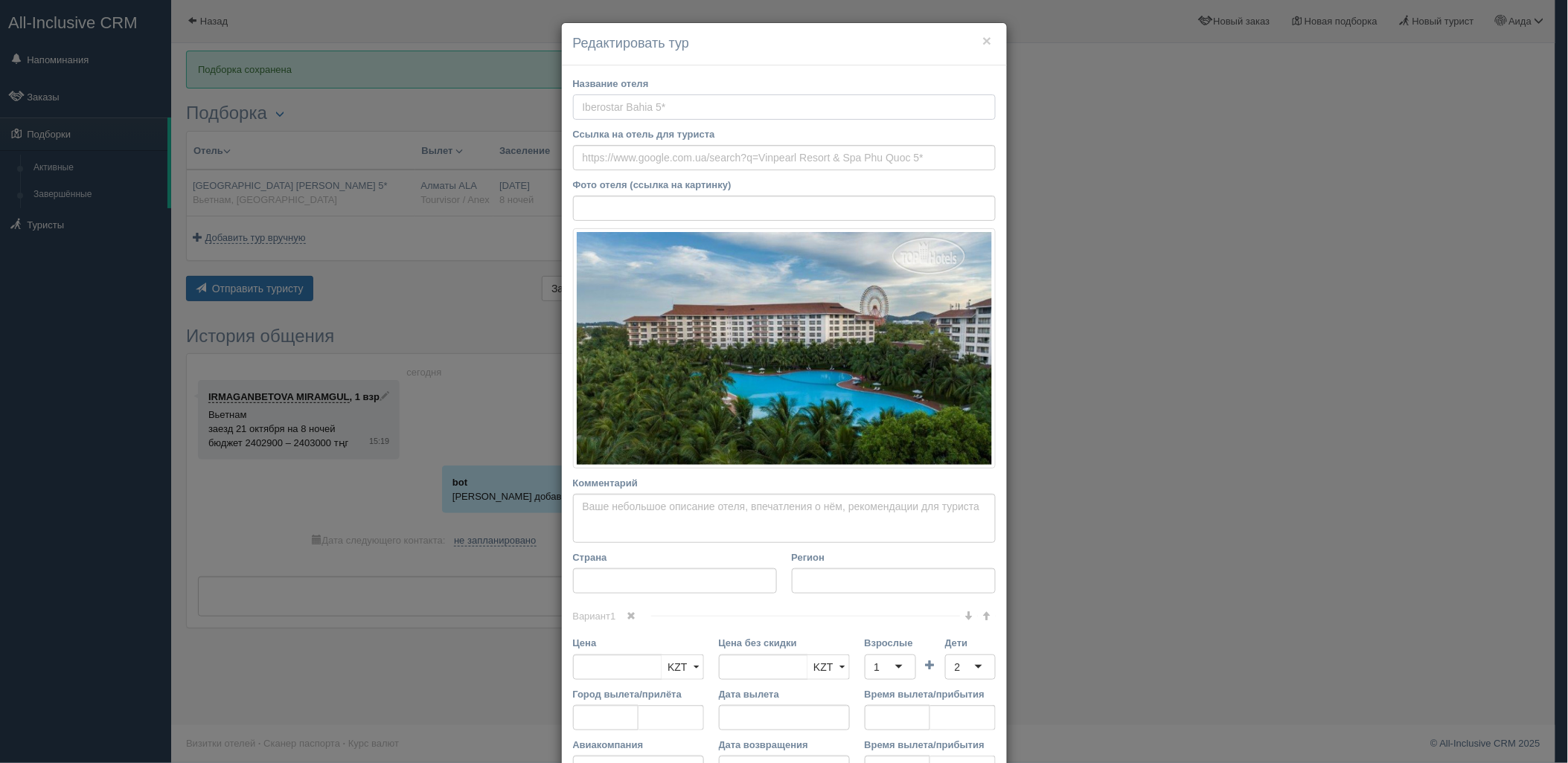
type input "17:00"
type input "8"
type input "deluxe room (without park land and safari access)"
type input "AI - Все Включено"
type input "Tourvisor / Anex"
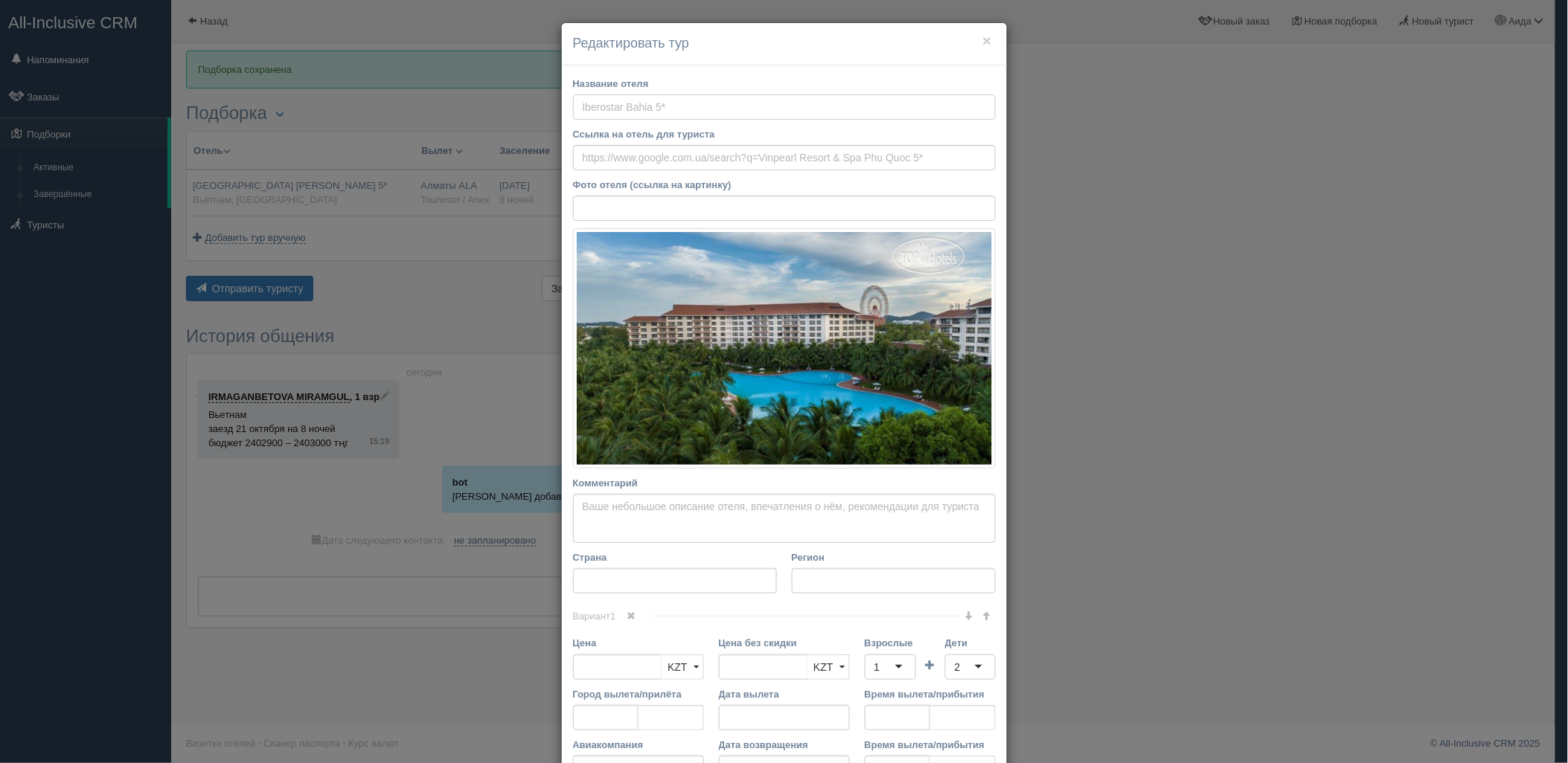
type input "https://tourvisor.ru/countries#!/hotel=vinpearl-resort-phu-quoc"
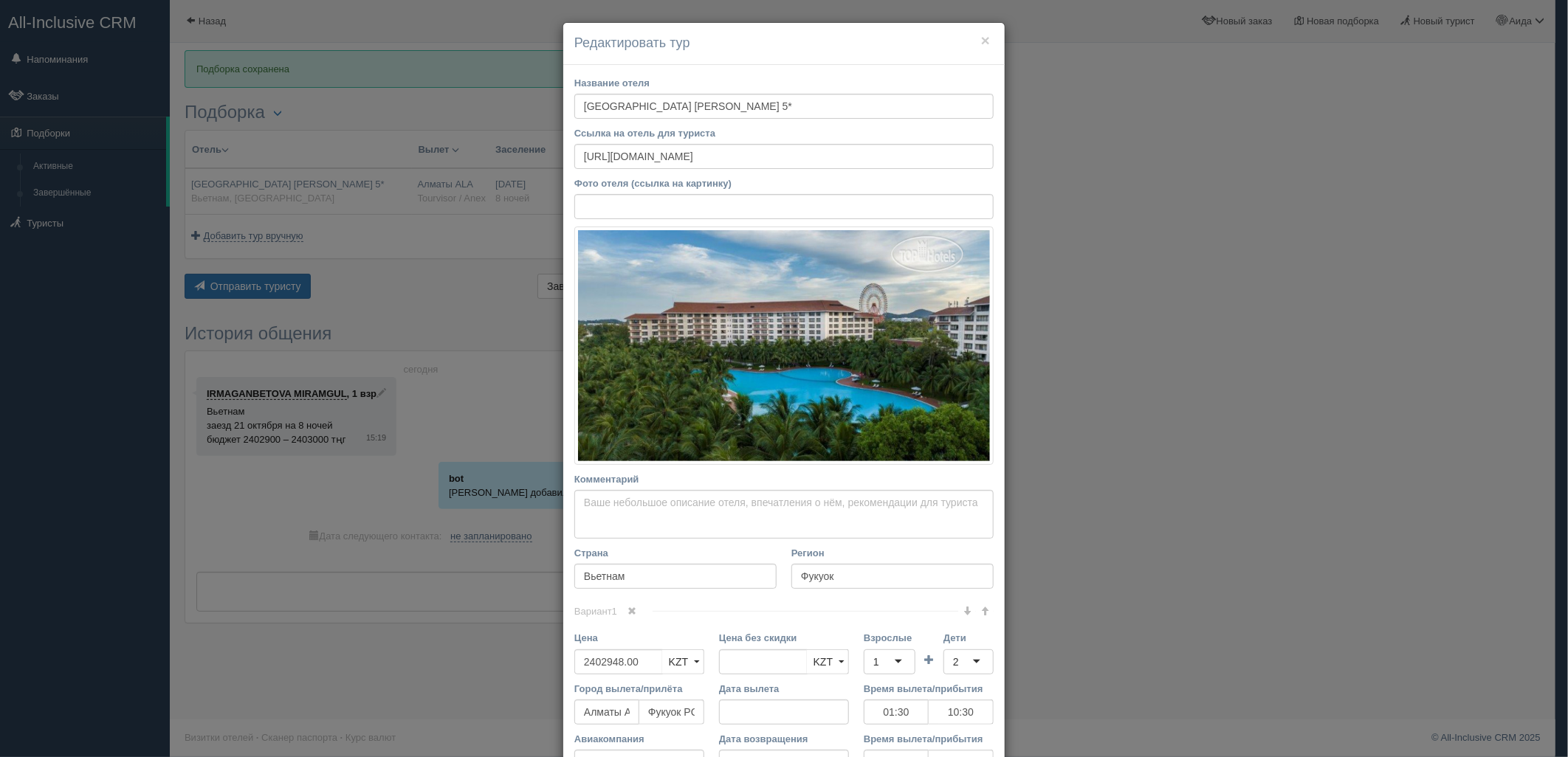
scroll to position [239, 0]
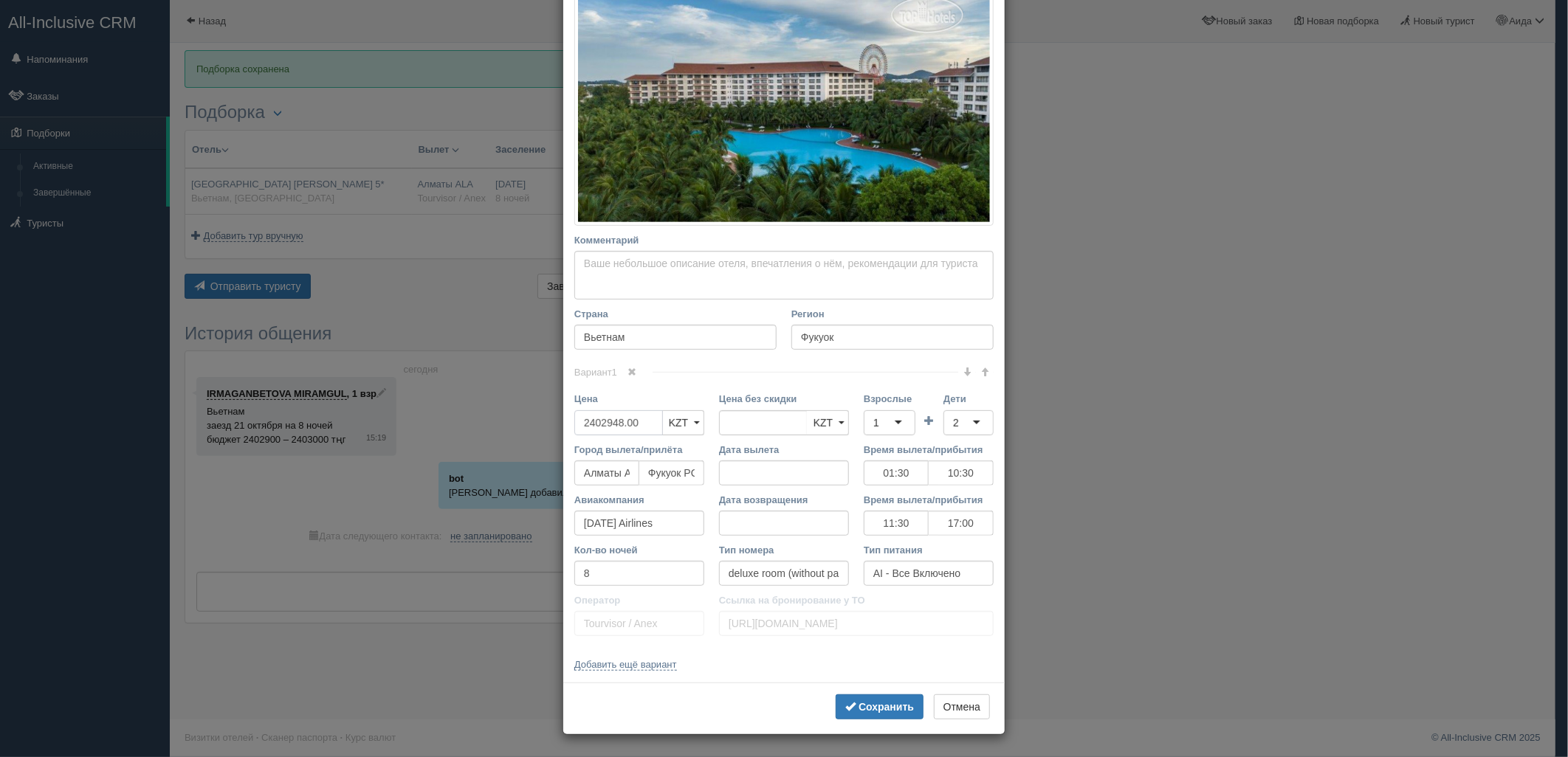
drag, startPoint x: 580, startPoint y: 430, endPoint x: 572, endPoint y: 430, distance: 8.0
click at [574, 430] on input "2402948.00" at bounding box center [618, 423] width 89 height 25
type input "2402948.00"
type input "2385000"
drag, startPoint x: 627, startPoint y: 421, endPoint x: 521, endPoint y: 425, distance: 106.1
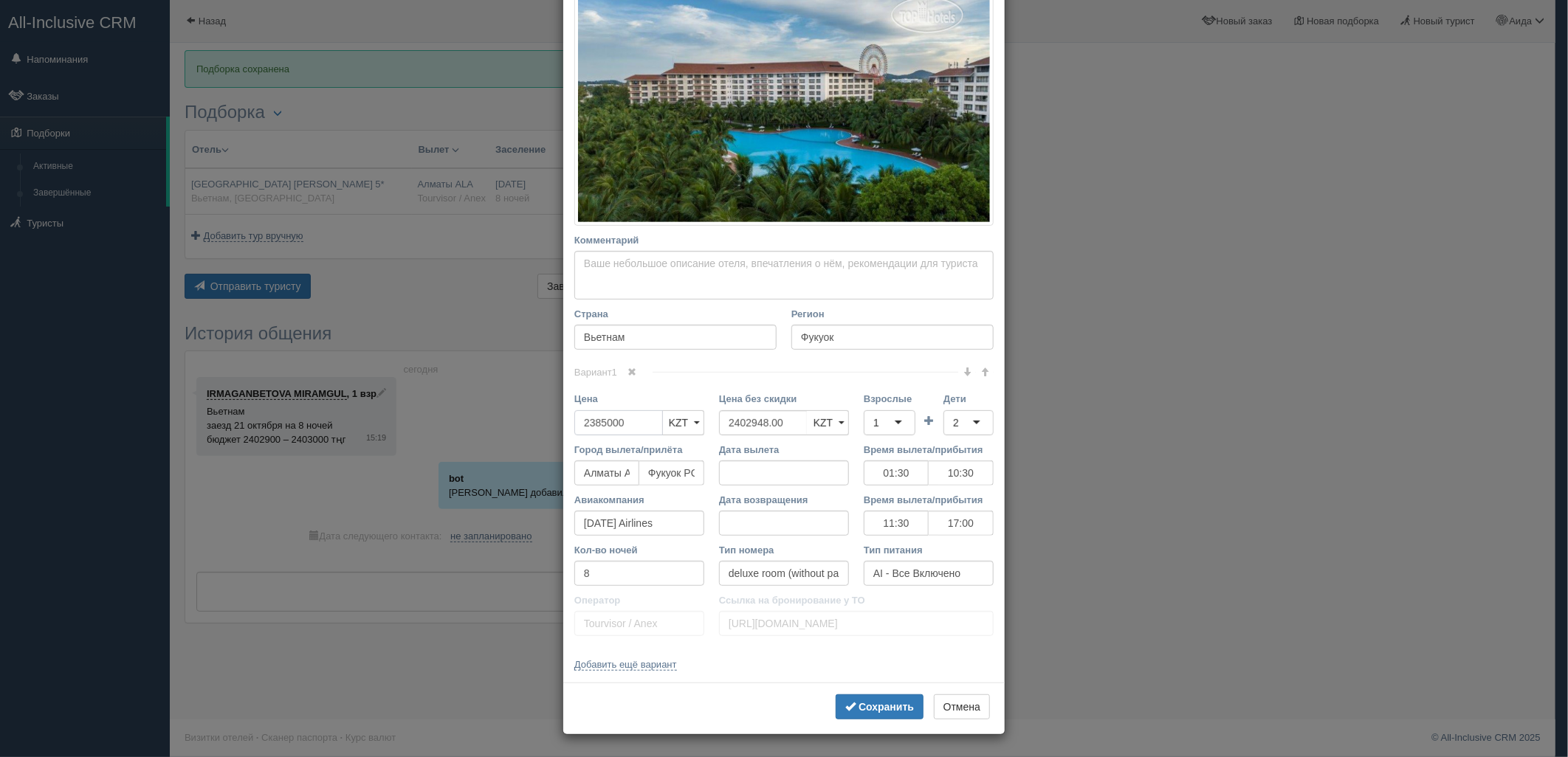
click at [521, 425] on div "× Редактировать тур Название отеля Vinpearl Resort & Spa Phu Quoc 5* Ссылка на …" at bounding box center [784, 378] width 1568 height 757
type input "2378900"
click at [845, 710] on span "submit" at bounding box center [850, 707] width 11 height 11
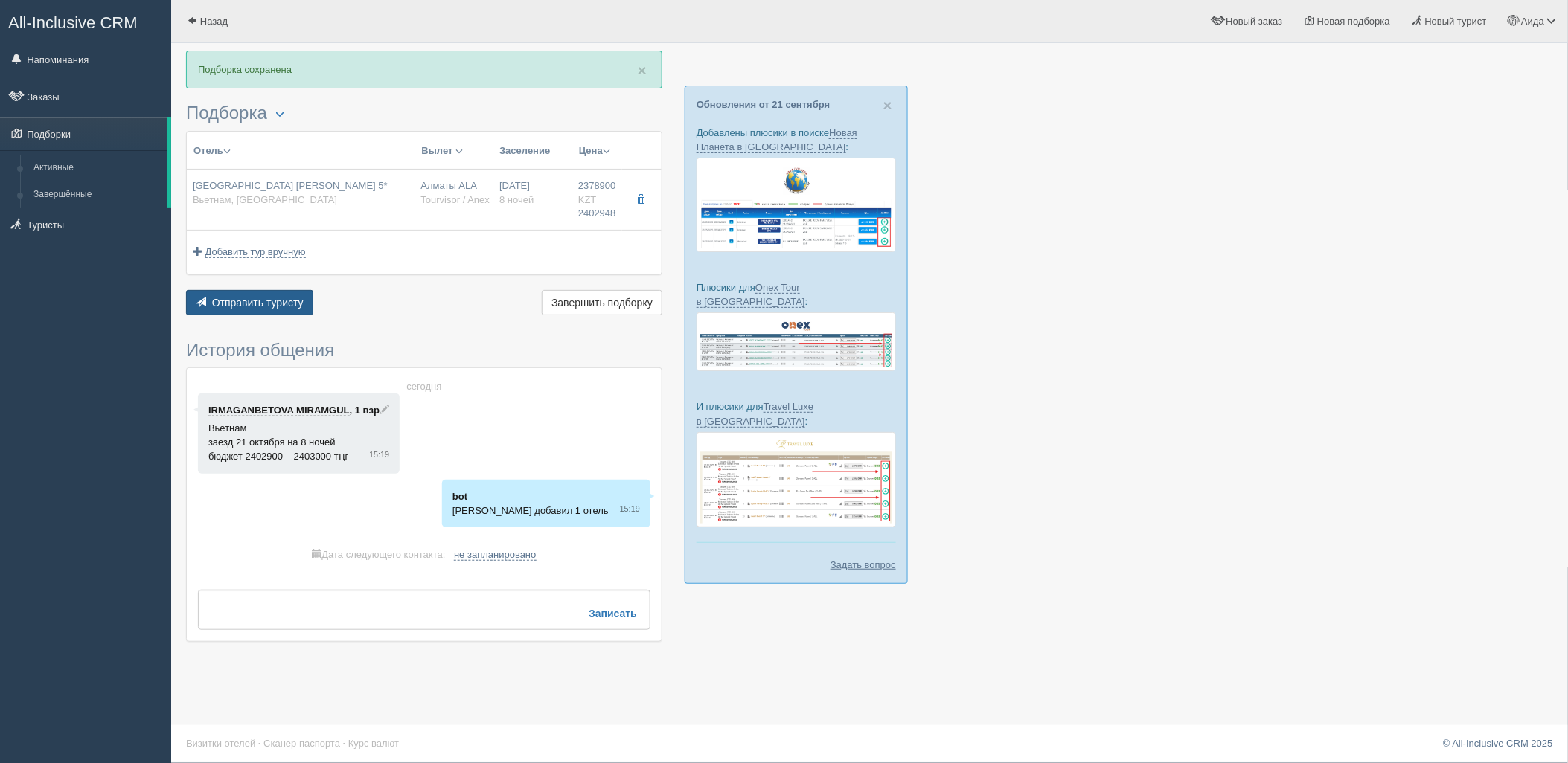
click at [277, 307] on span "Отправить туристу" at bounding box center [257, 302] width 91 height 12
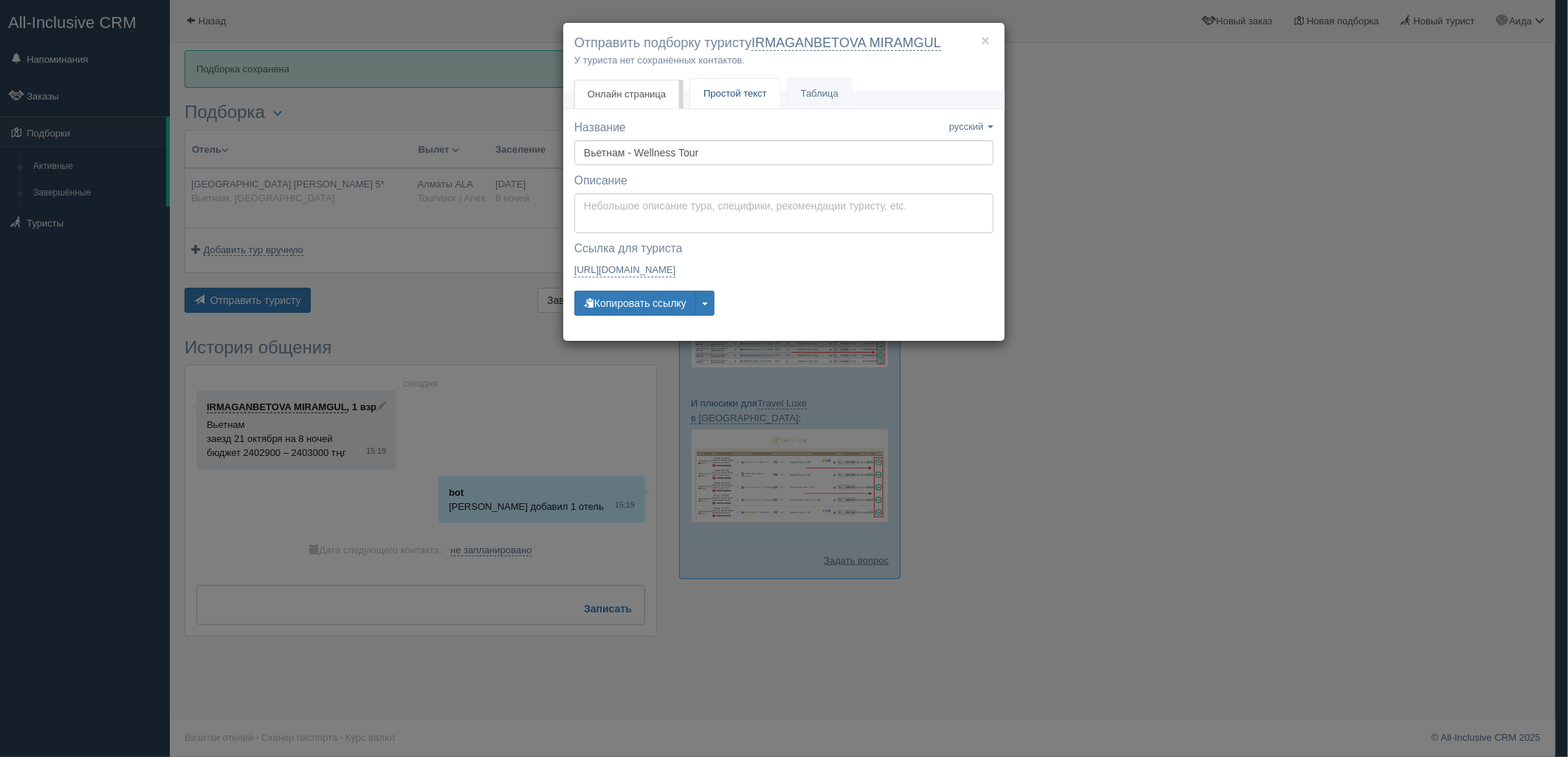
click at [745, 91] on span "Простой текст" at bounding box center [735, 93] width 64 height 11
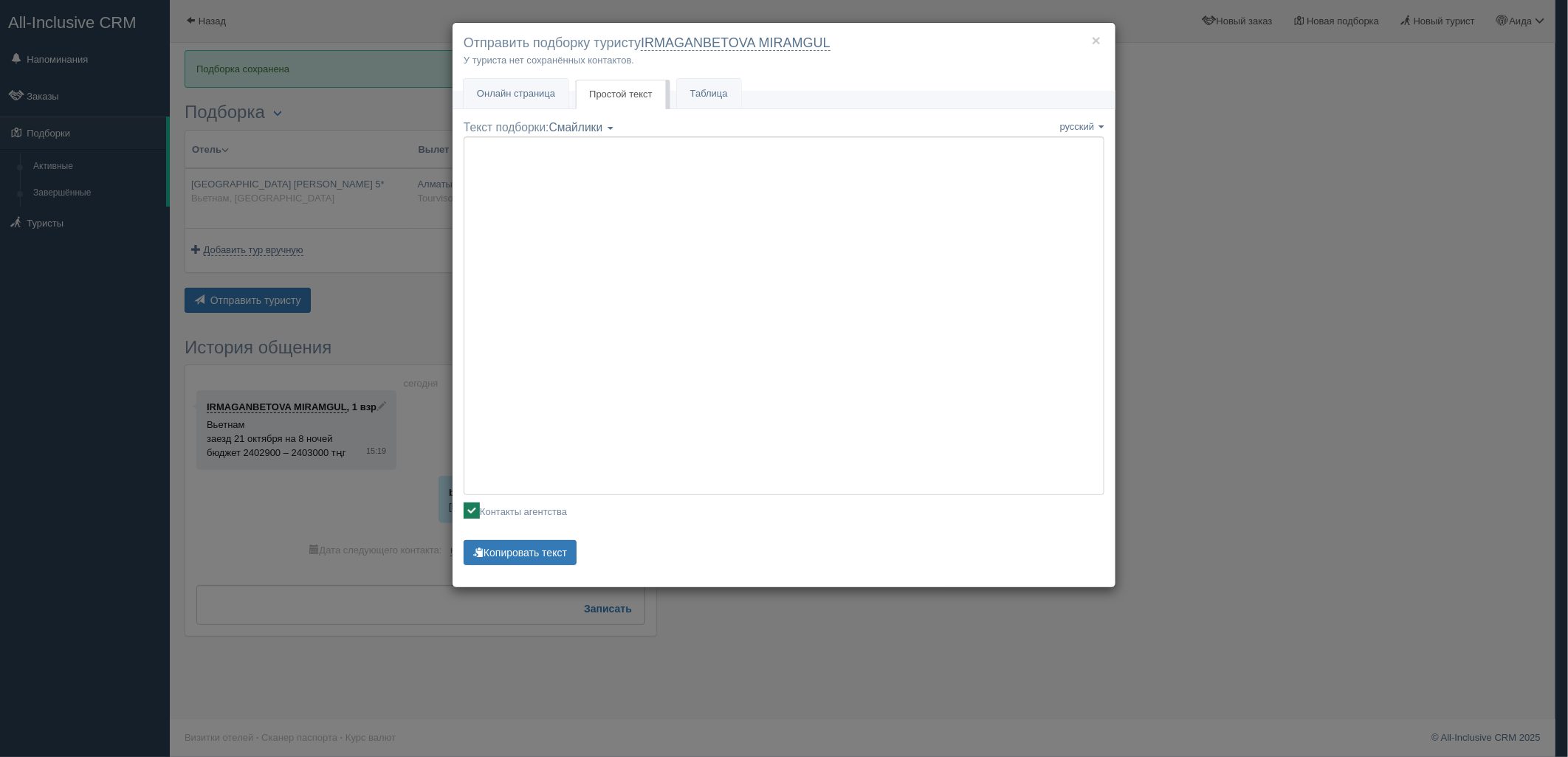
type textarea "🌞 Добрый день! Предлагаем Вам рассмотреть следующие варианты: 🌎 Вьетнам, Фукуок…"
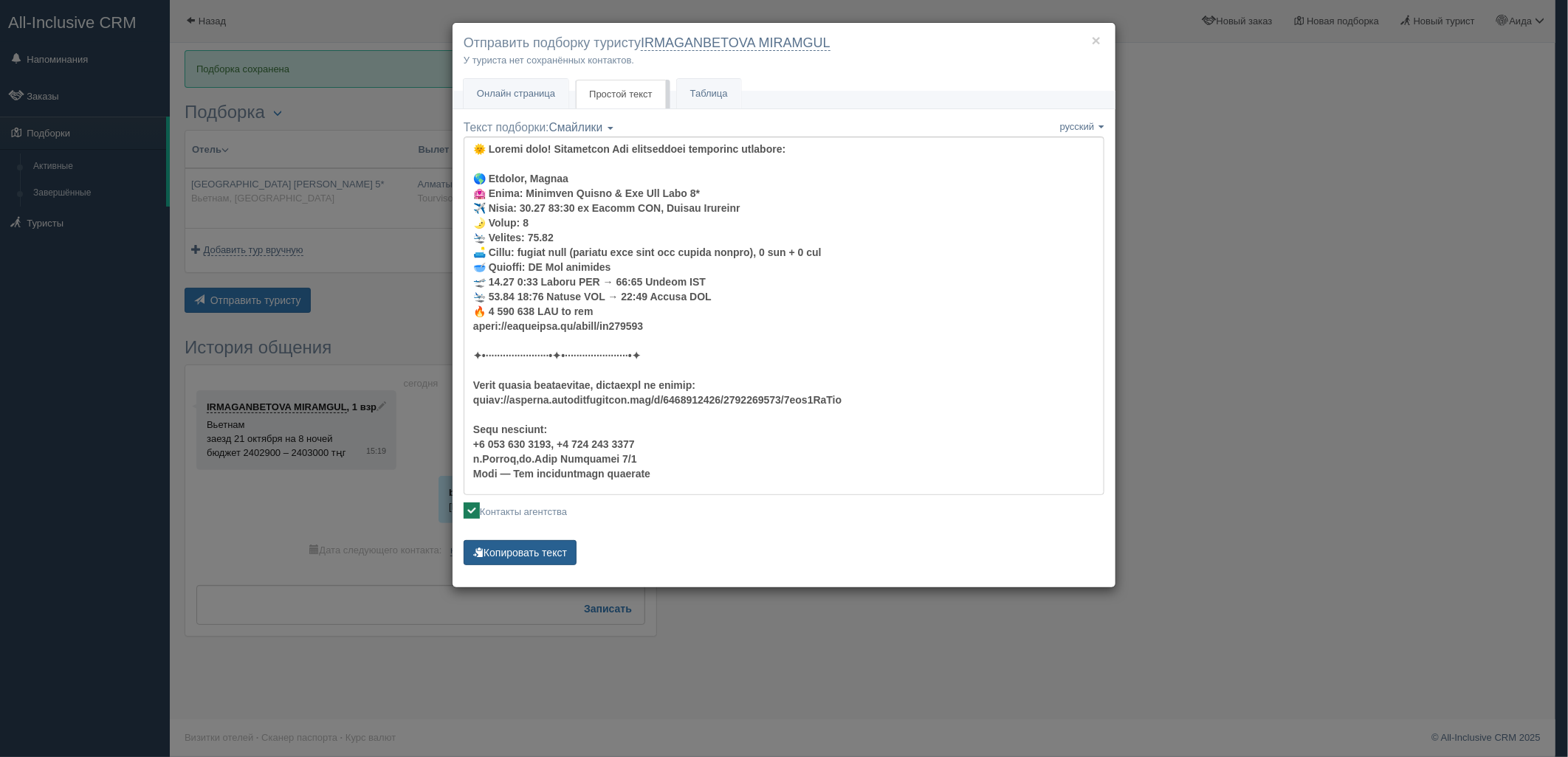
click at [556, 545] on button "Копировать текст" at bounding box center [520, 553] width 113 height 25
click at [1223, 261] on div "× Отправить подборку туристу IRMAGANBETOVA MIRAMGUL У туриста нет сохранённых к…" at bounding box center [784, 378] width 1568 height 757
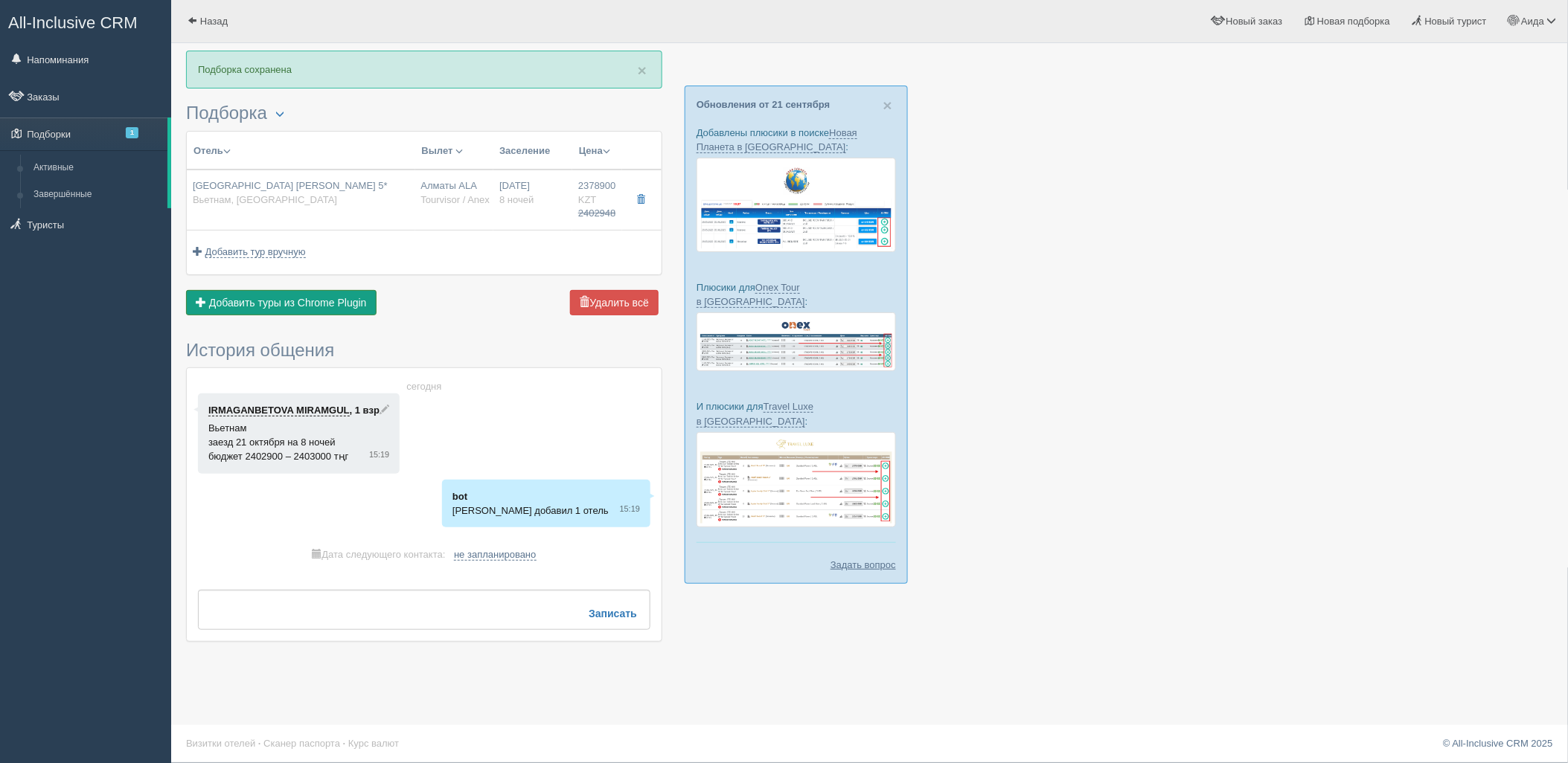
click at [374, 308] on button "Добавить из Plugin Добавить туры из Chrome Plugin" at bounding box center [281, 302] width 191 height 25
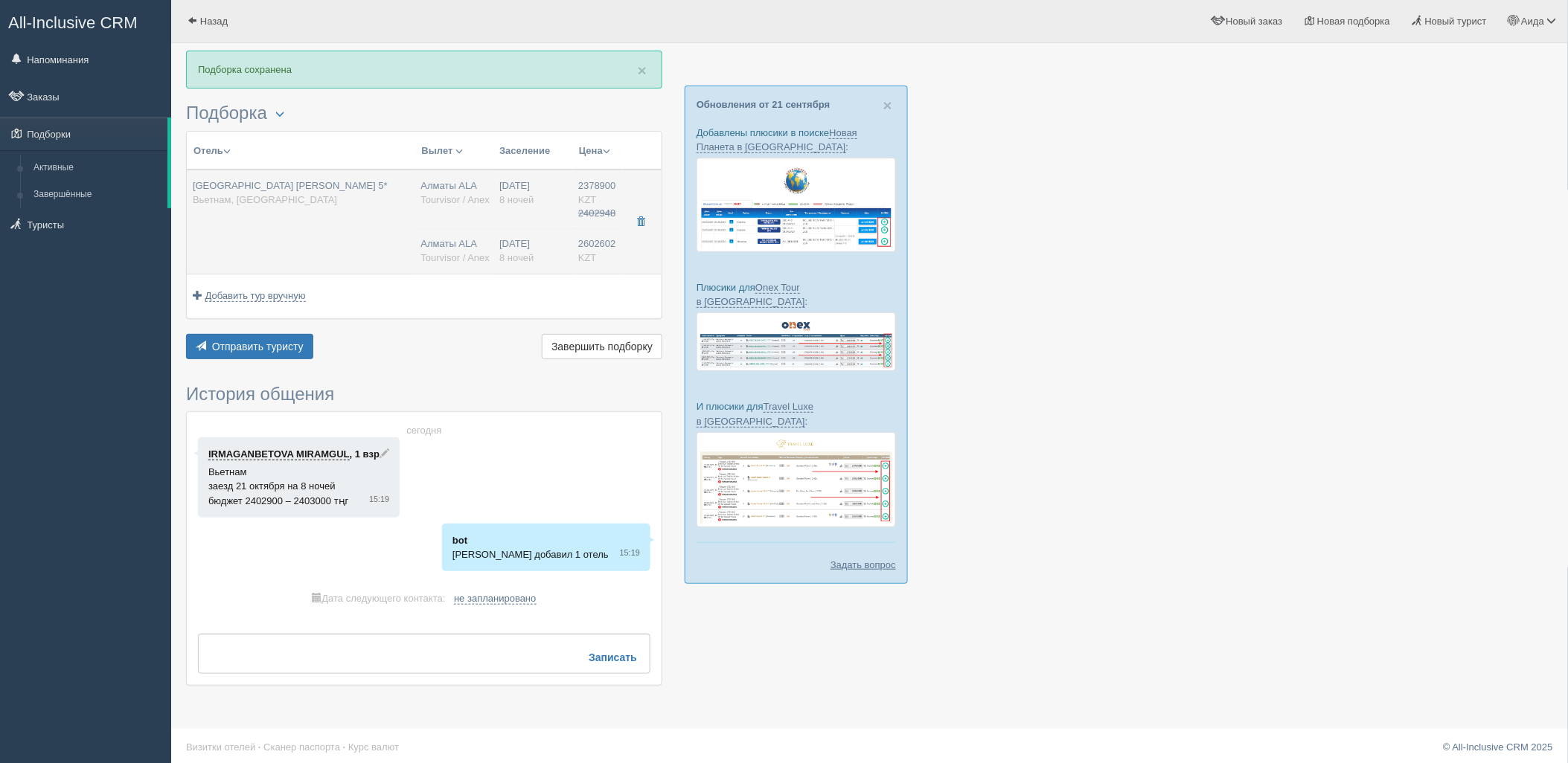
click at [493, 260] on td "21.10.2025 8 ночей 25.10.2025 8 ночей" at bounding box center [532, 221] width 79 height 104
type input "2378900.00"
type input "01:30"
type input "10:30"
type input "11:30"
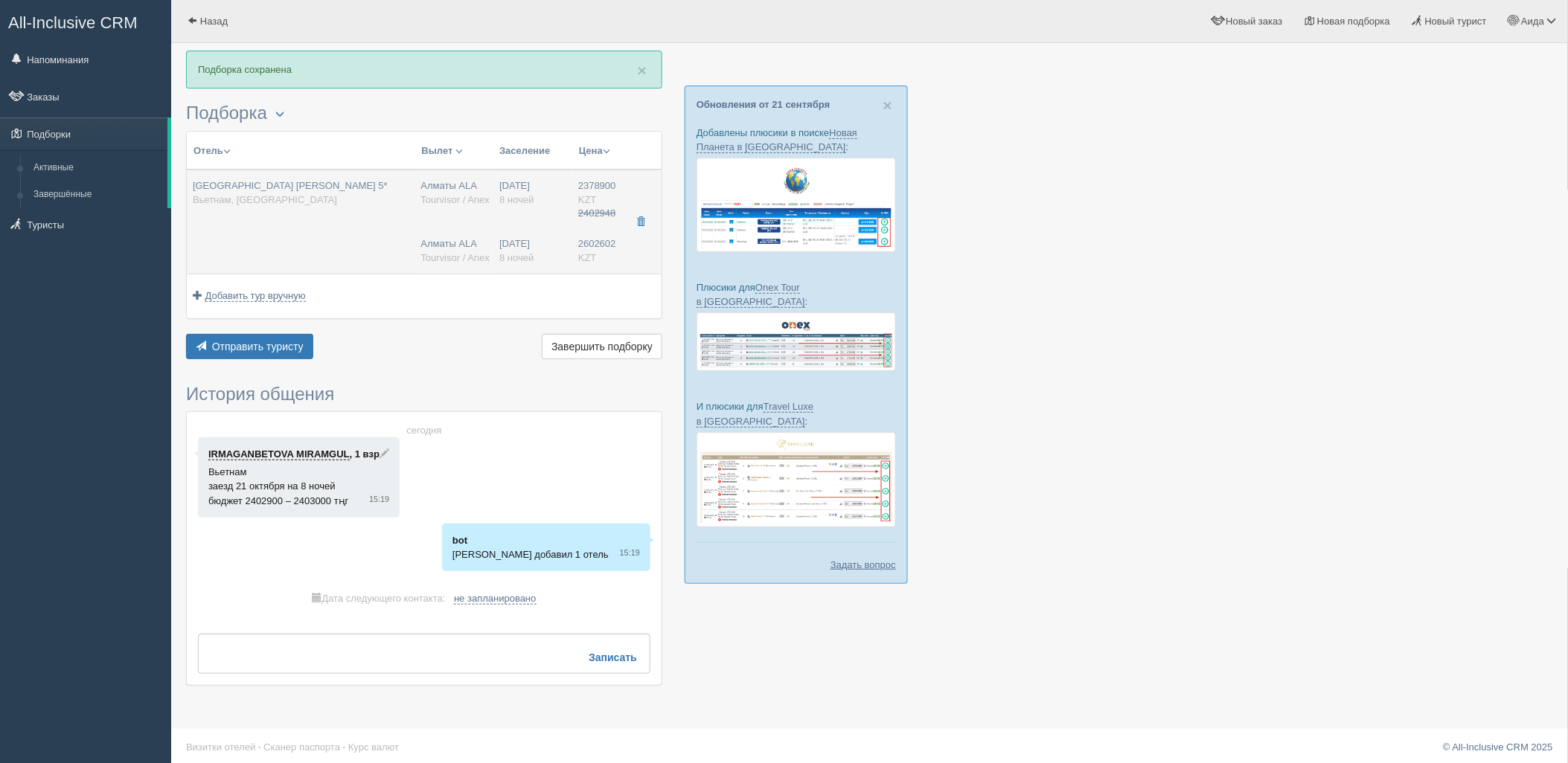
type input "17:00"
type input "2602602.00"
type input "Алматы ALA"
type input "Фукуок PQC"
type input "02:00"
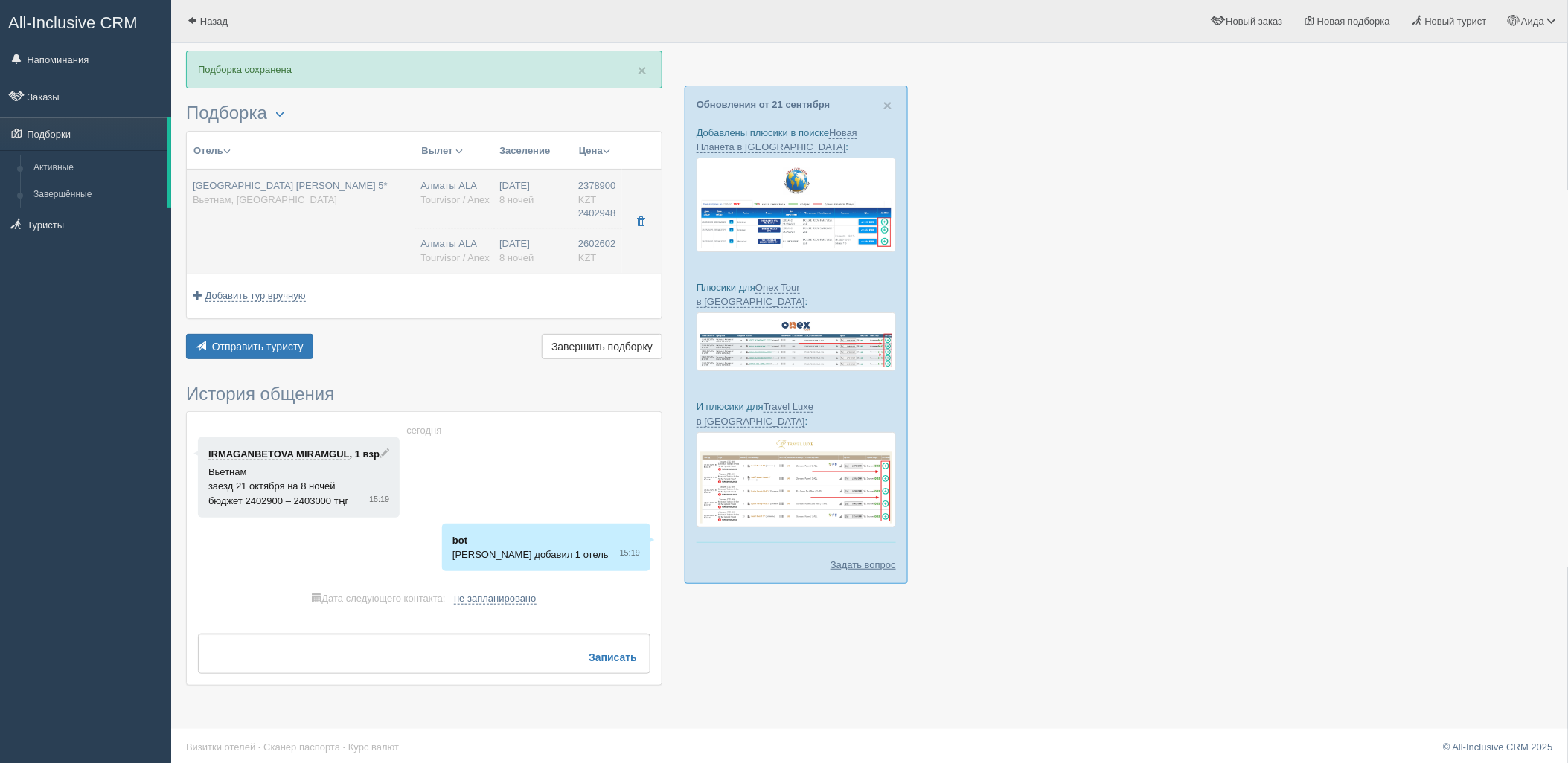
type input "11:00"
type input "Sunday Airlines"
type input "14:30"
type input "20:00"
type input "8"
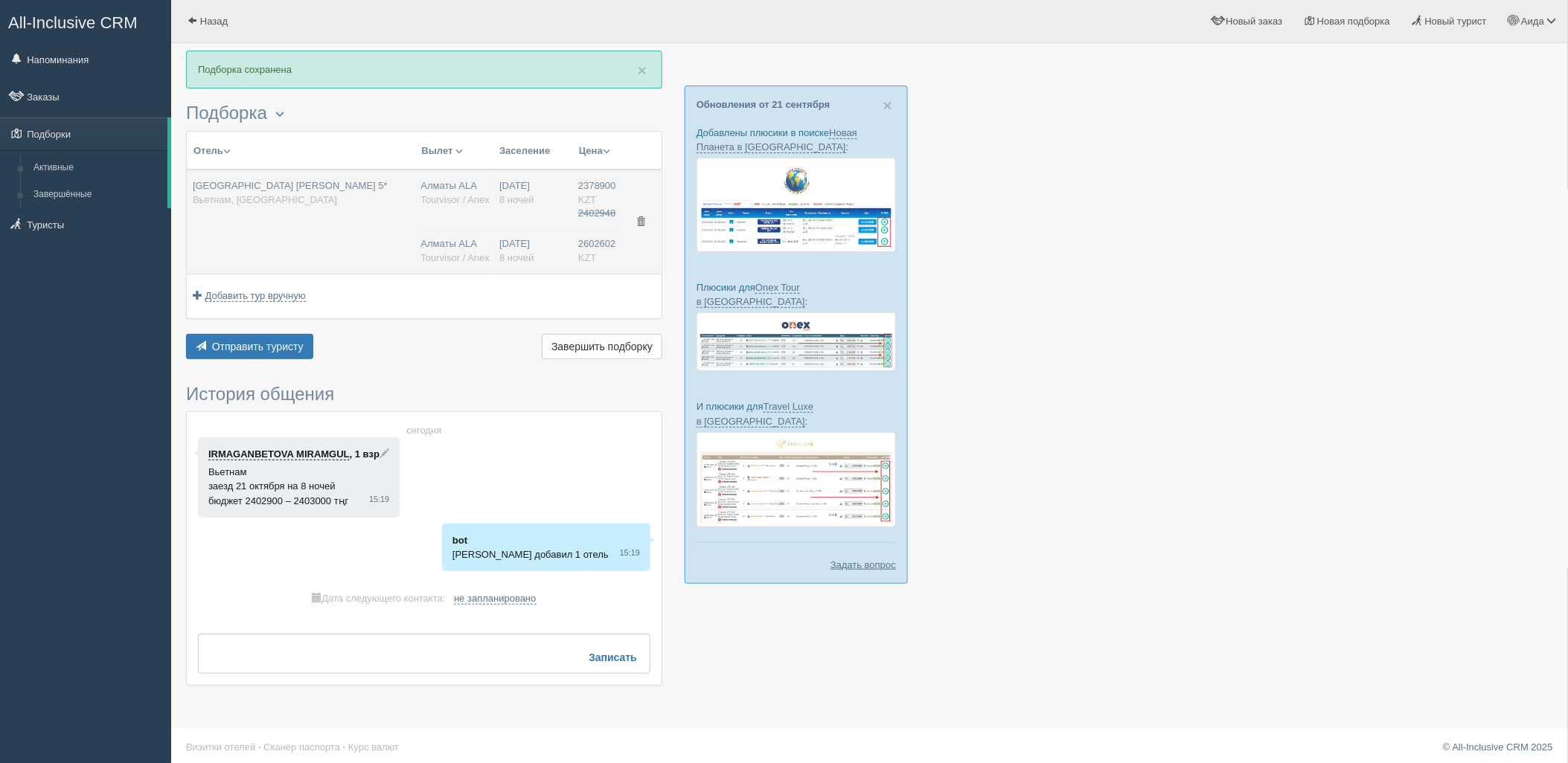
type input "deluxe room (without park land and safari access)"
type input "AI - Все Включено"
type input "Tourvisor / Anex"
type input "https://tourvisor.ru/countries#!/hotel=vinpearl-resort-phu-quoc"
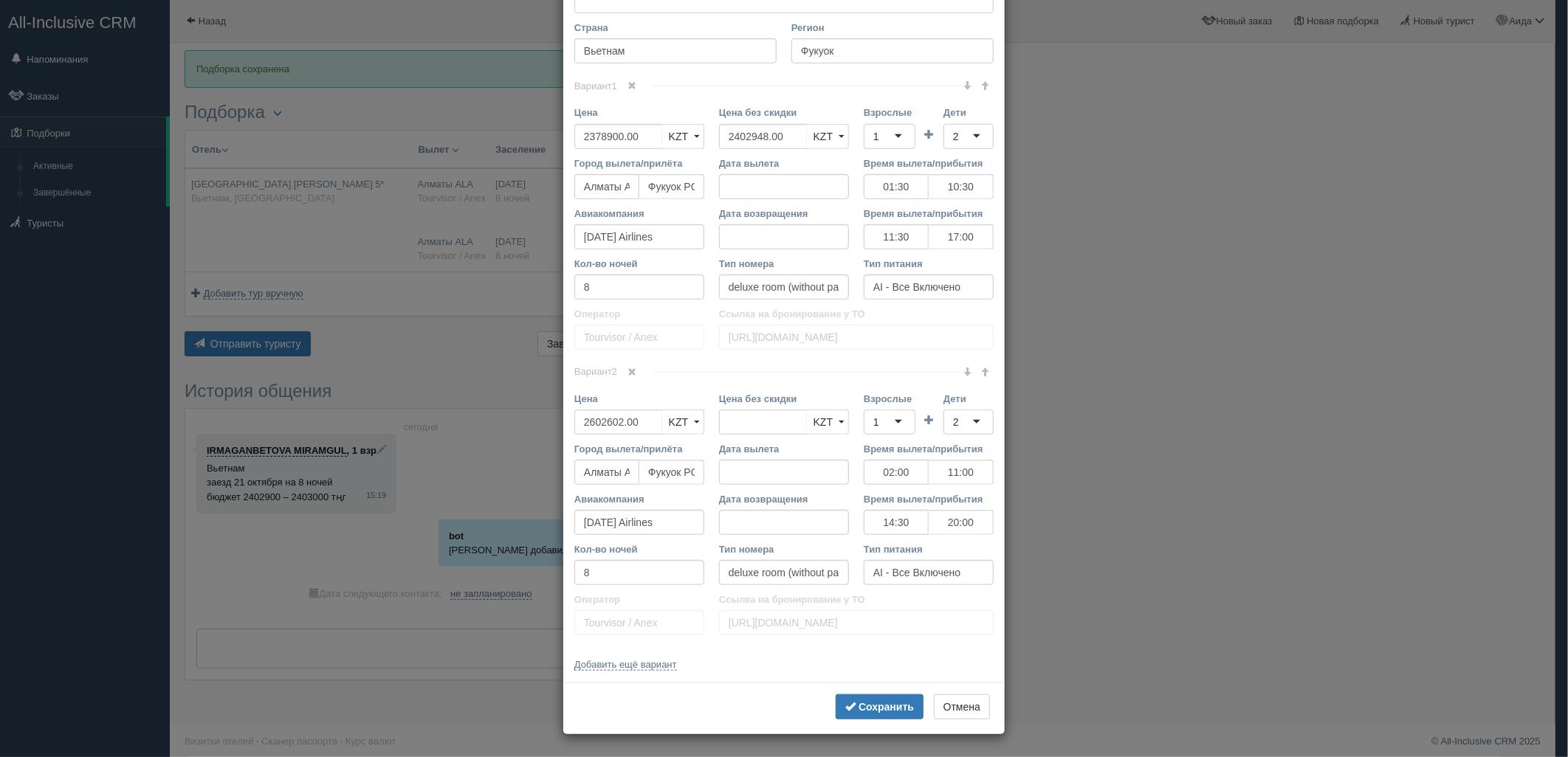
scroll to position [0, 0]
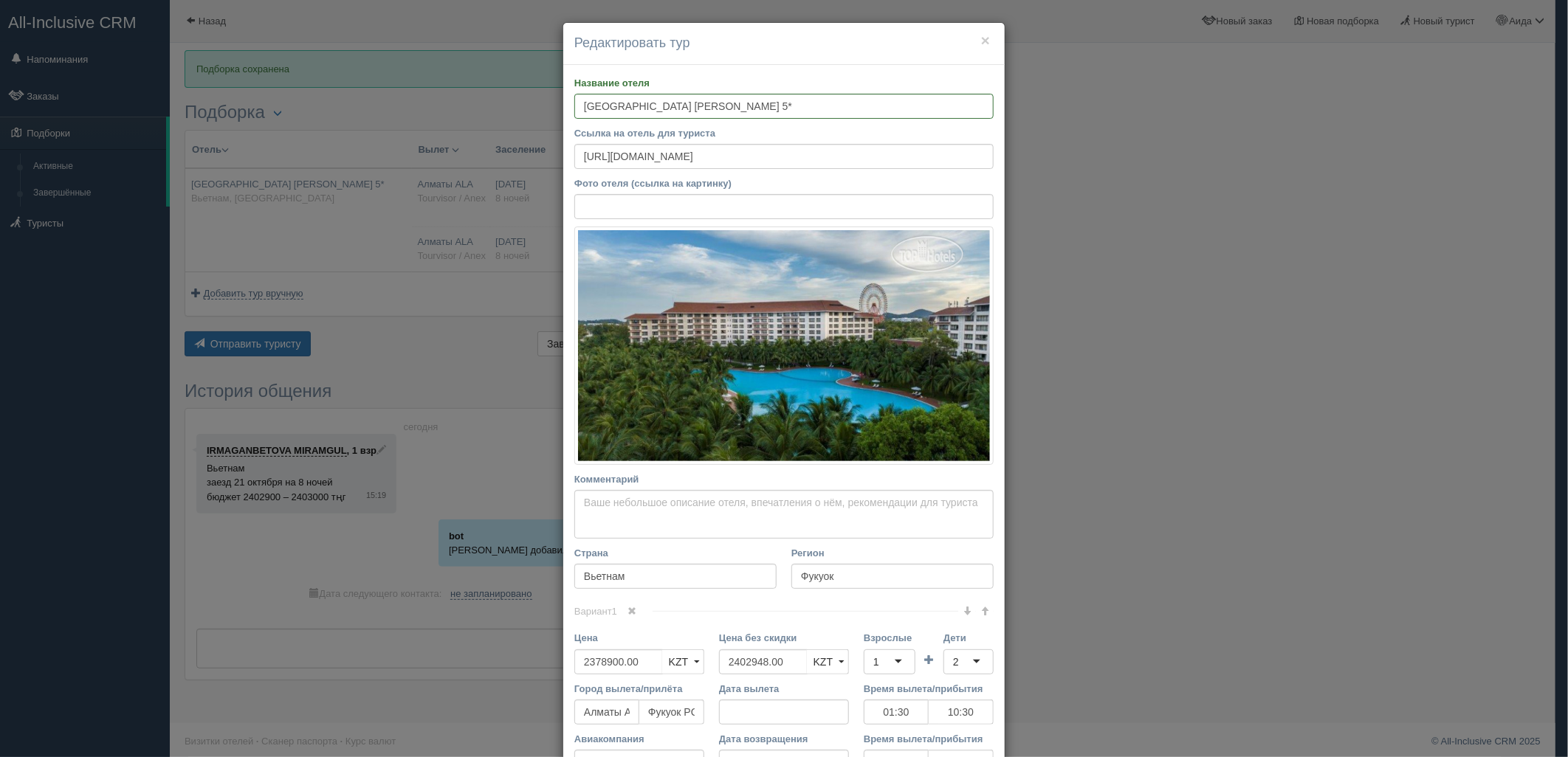
click at [1473, 417] on div "× Редактировать тур Название отеля Vinpearl Resort & Spa Phu Quoc 5* Ссылка на …" at bounding box center [784, 378] width 1568 height 757
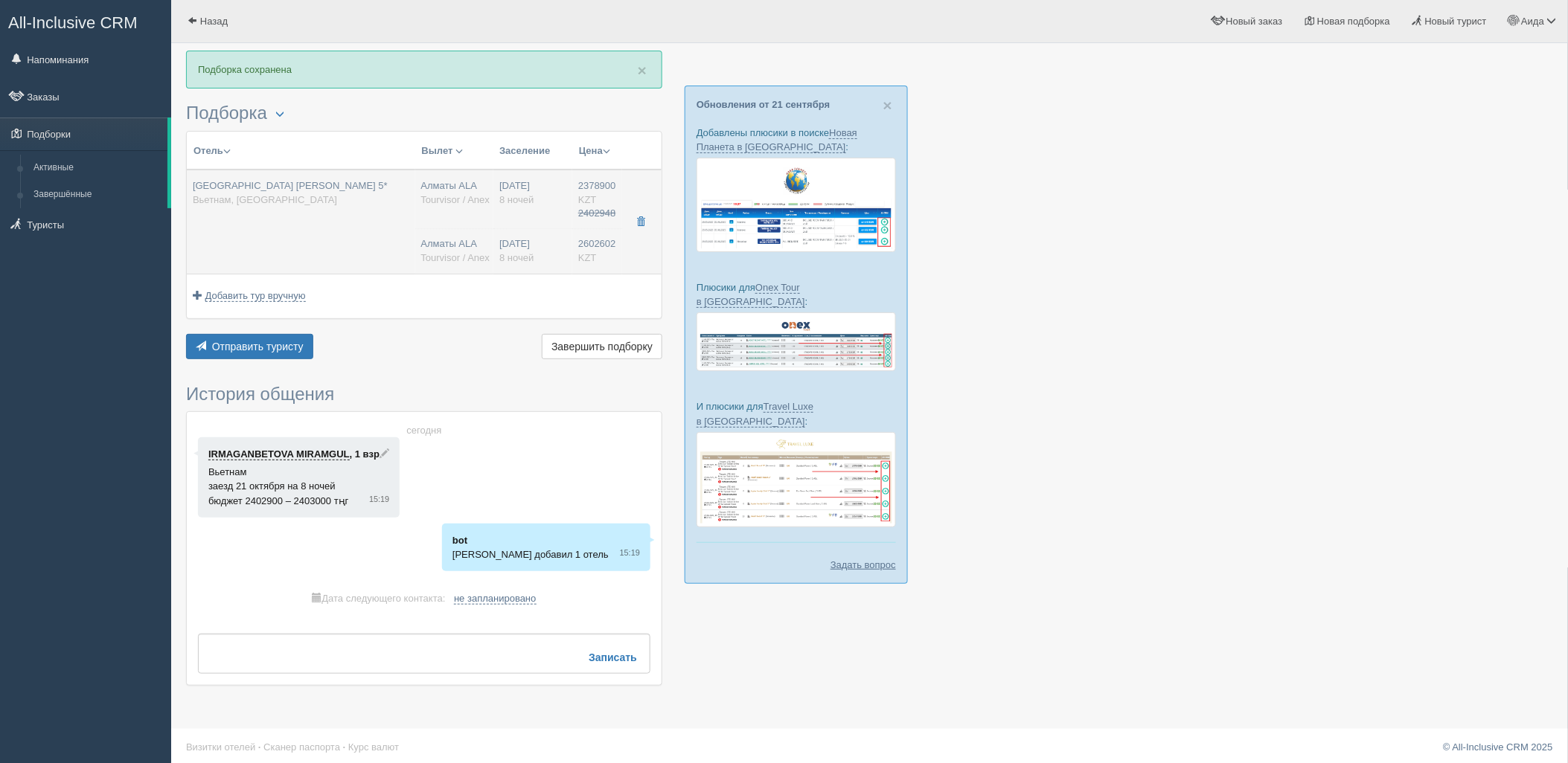
click at [599, 243] on span "2602602" at bounding box center [597, 244] width 38 height 11
type input "01:30"
type input "10:30"
type input "11:30"
type input "17:00"
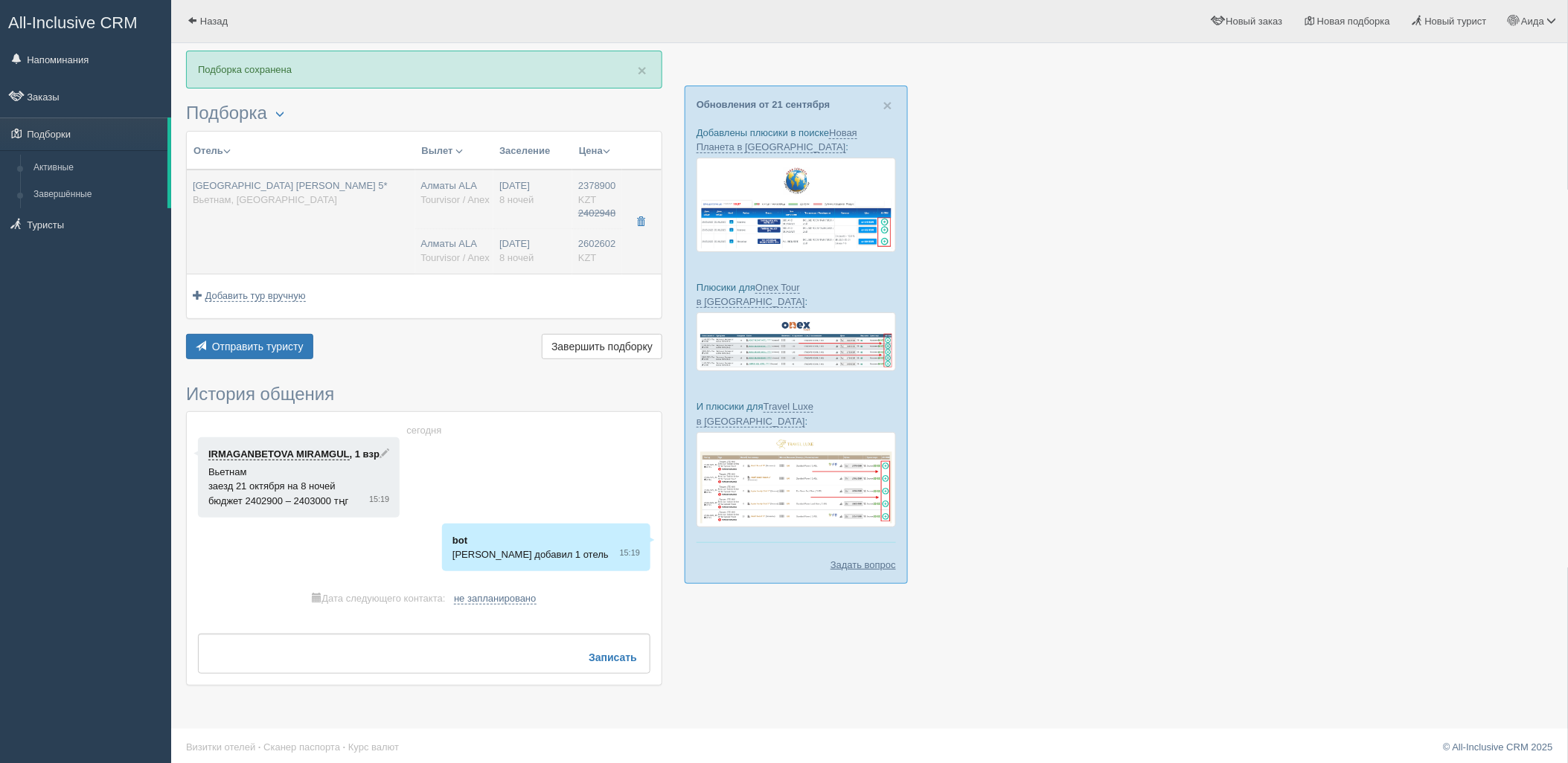
type input "02:00"
type input "11:00"
type input "14:30"
type input "20:00"
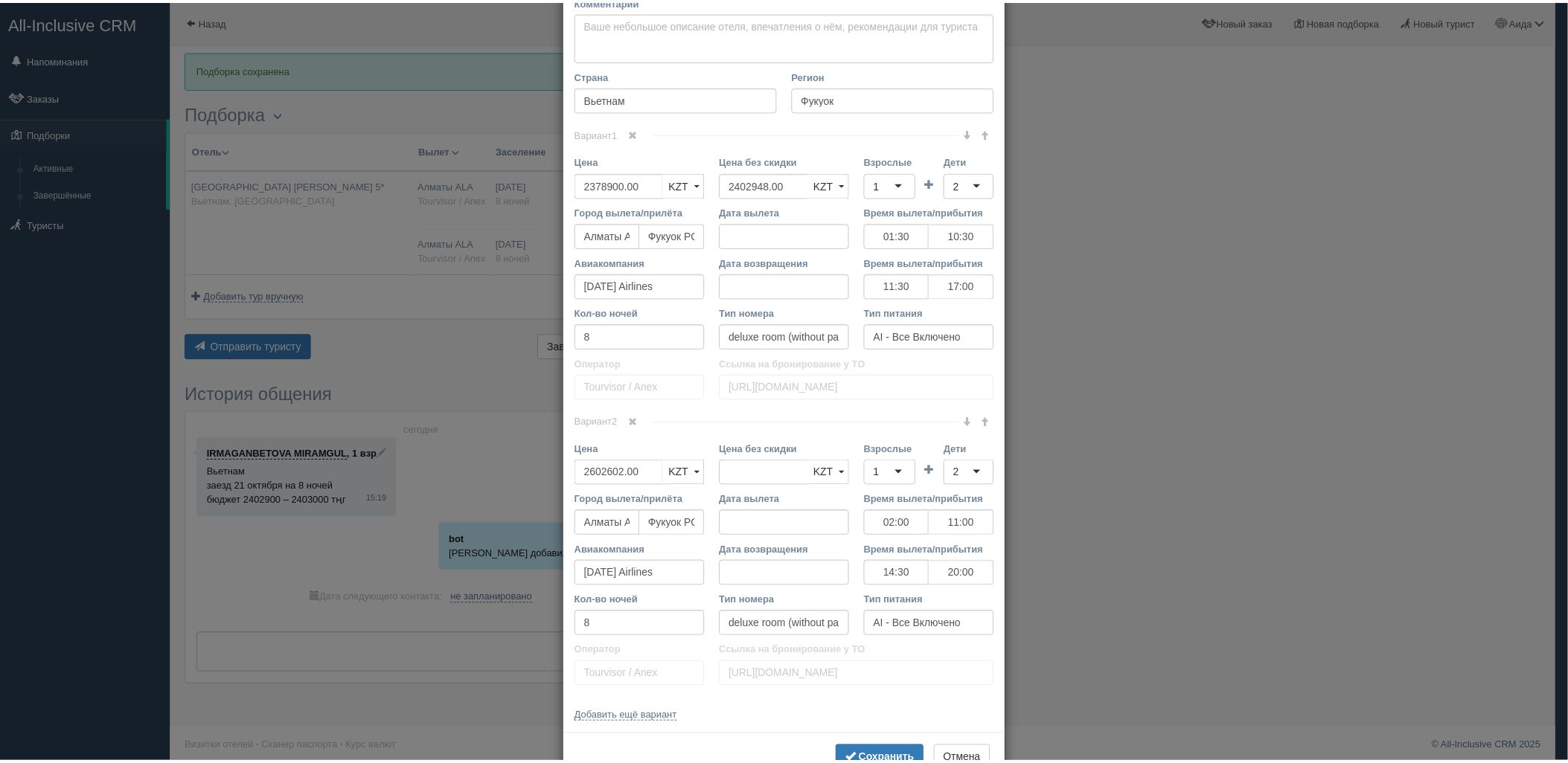
scroll to position [503, 0]
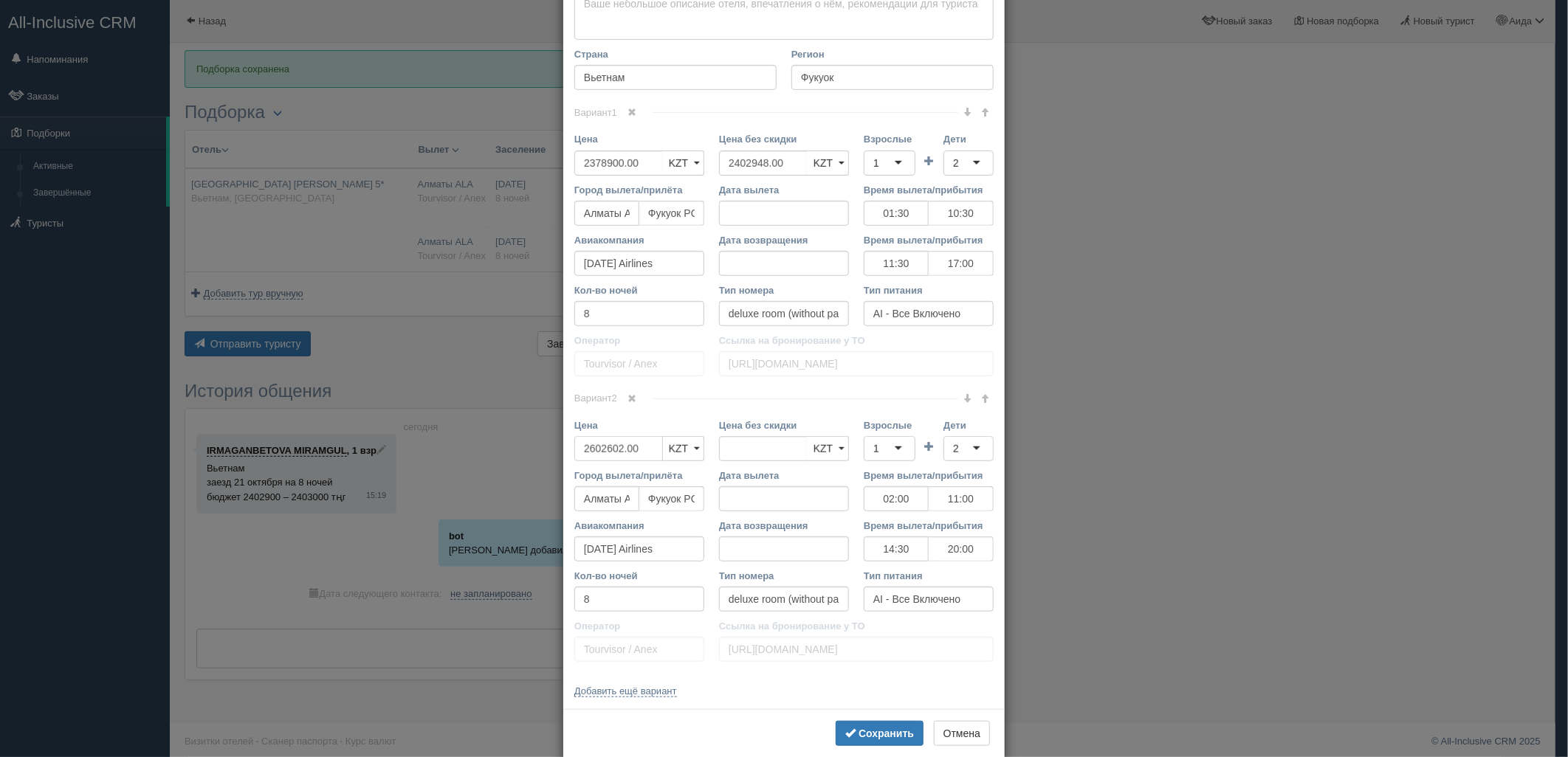
click at [632, 454] on input "2602602.00" at bounding box center [618, 449] width 89 height 25
type input "2602602.00"
type input "2576500"
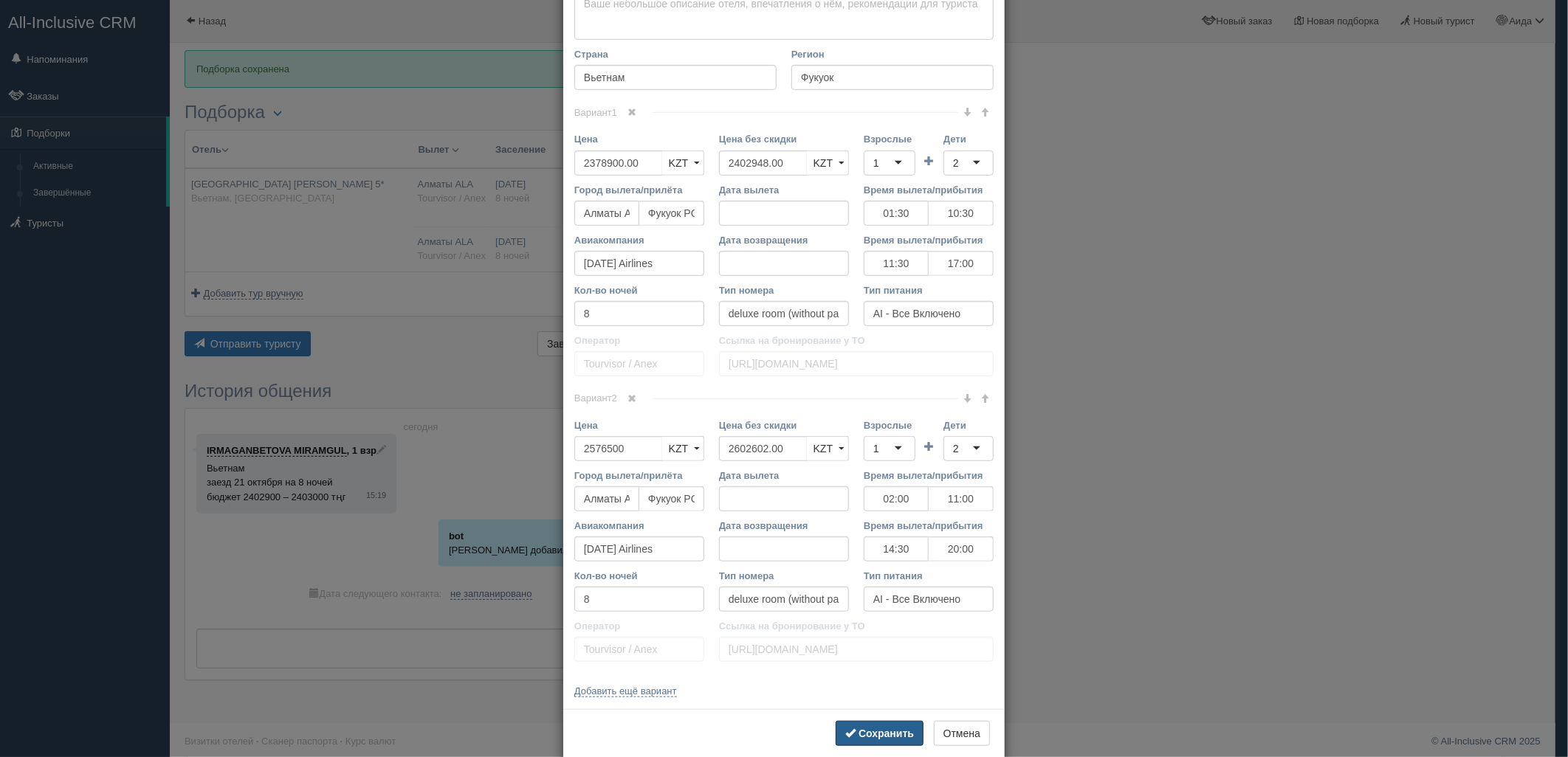
drag, startPoint x: 891, startPoint y: 726, endPoint x: 960, endPoint y: 714, distance: 70.0
click at [891, 726] on button "Сохранить" at bounding box center [880, 734] width 88 height 25
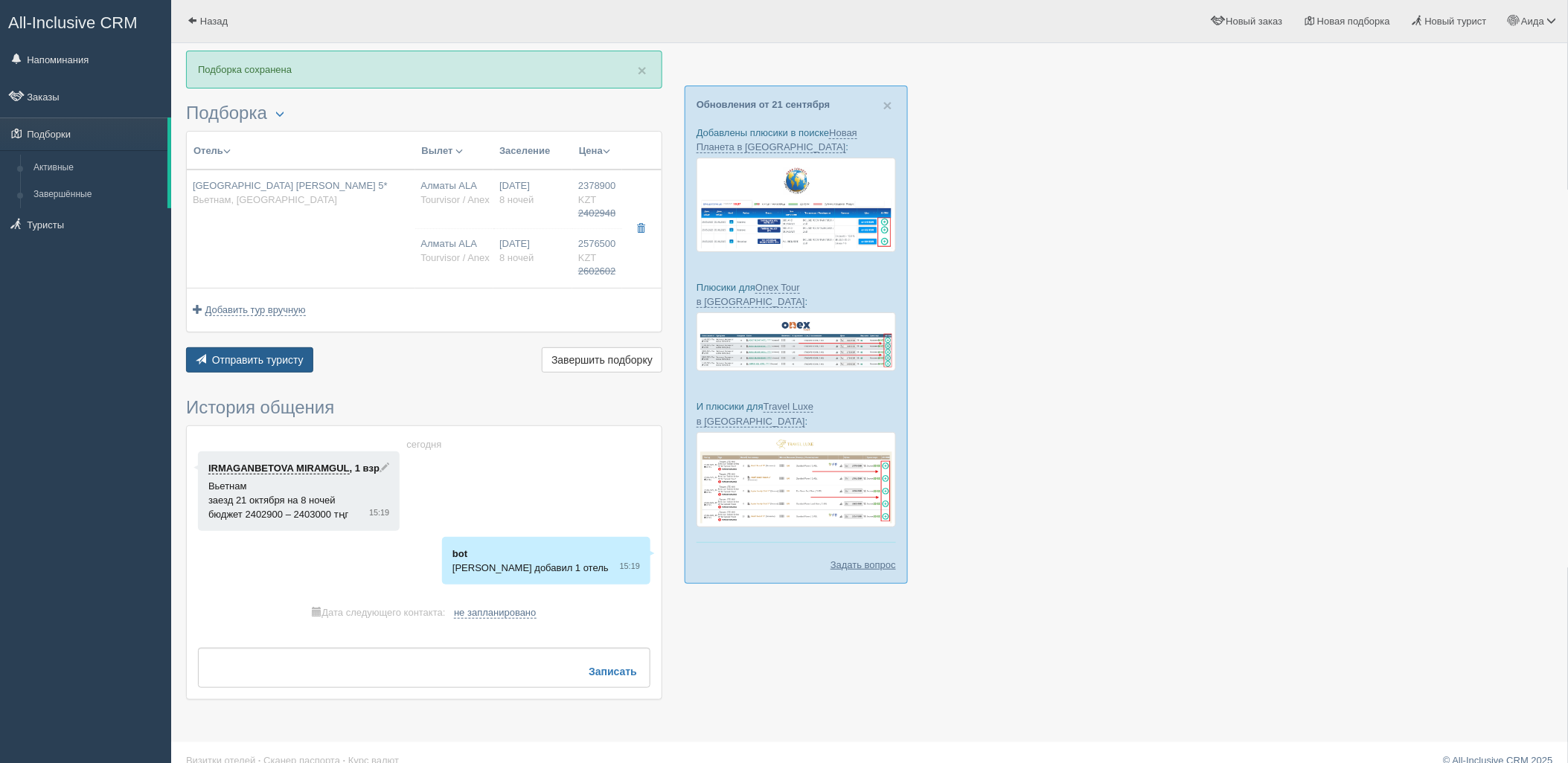
click at [257, 359] on span "Отправить туристу" at bounding box center [257, 359] width 91 height 12
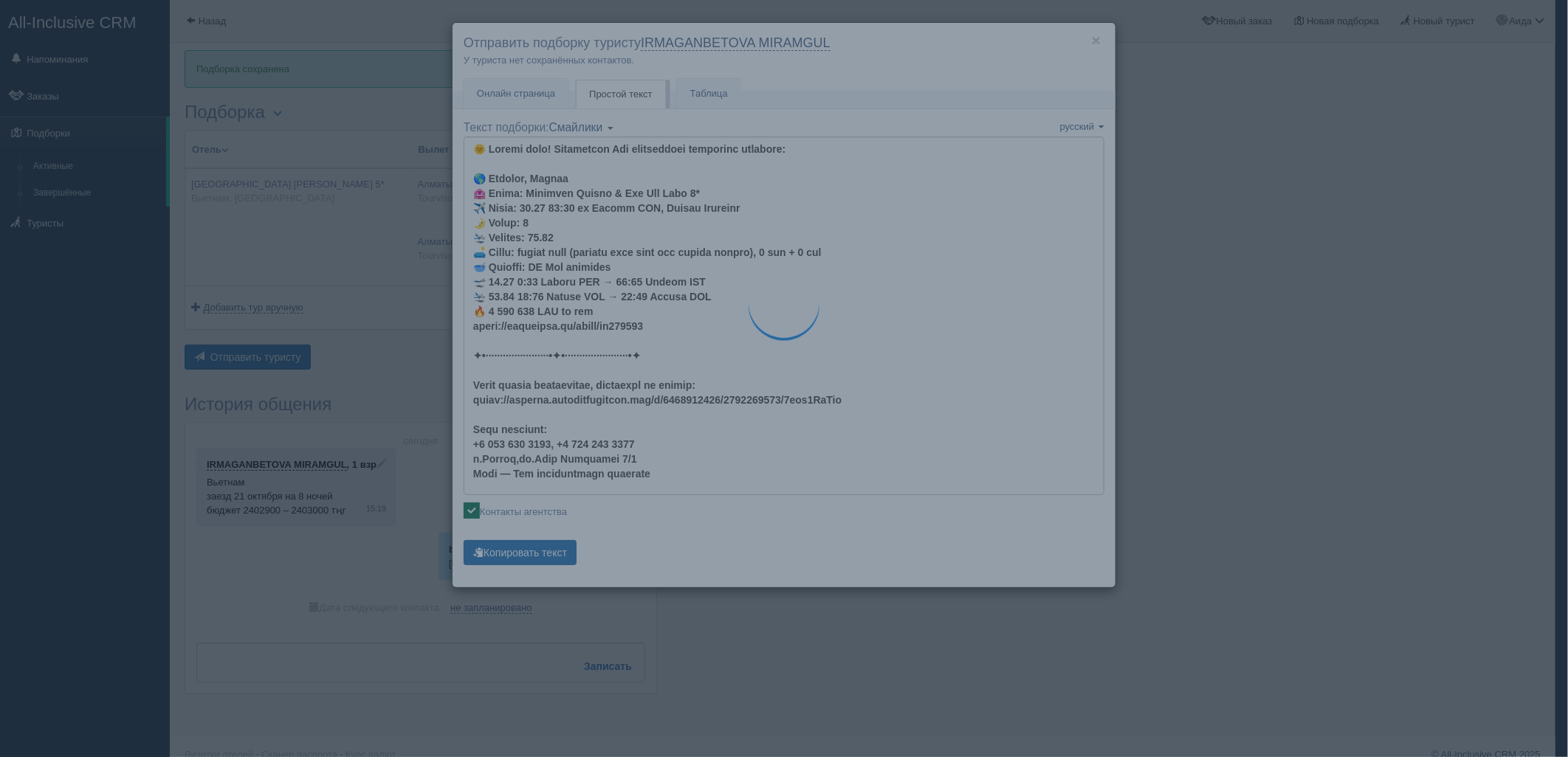
type textarea "🌞 Добрый день! Предлагаем Вам рассмотреть следующие варианты: 🌎 Вьетнам, Фукуок…"
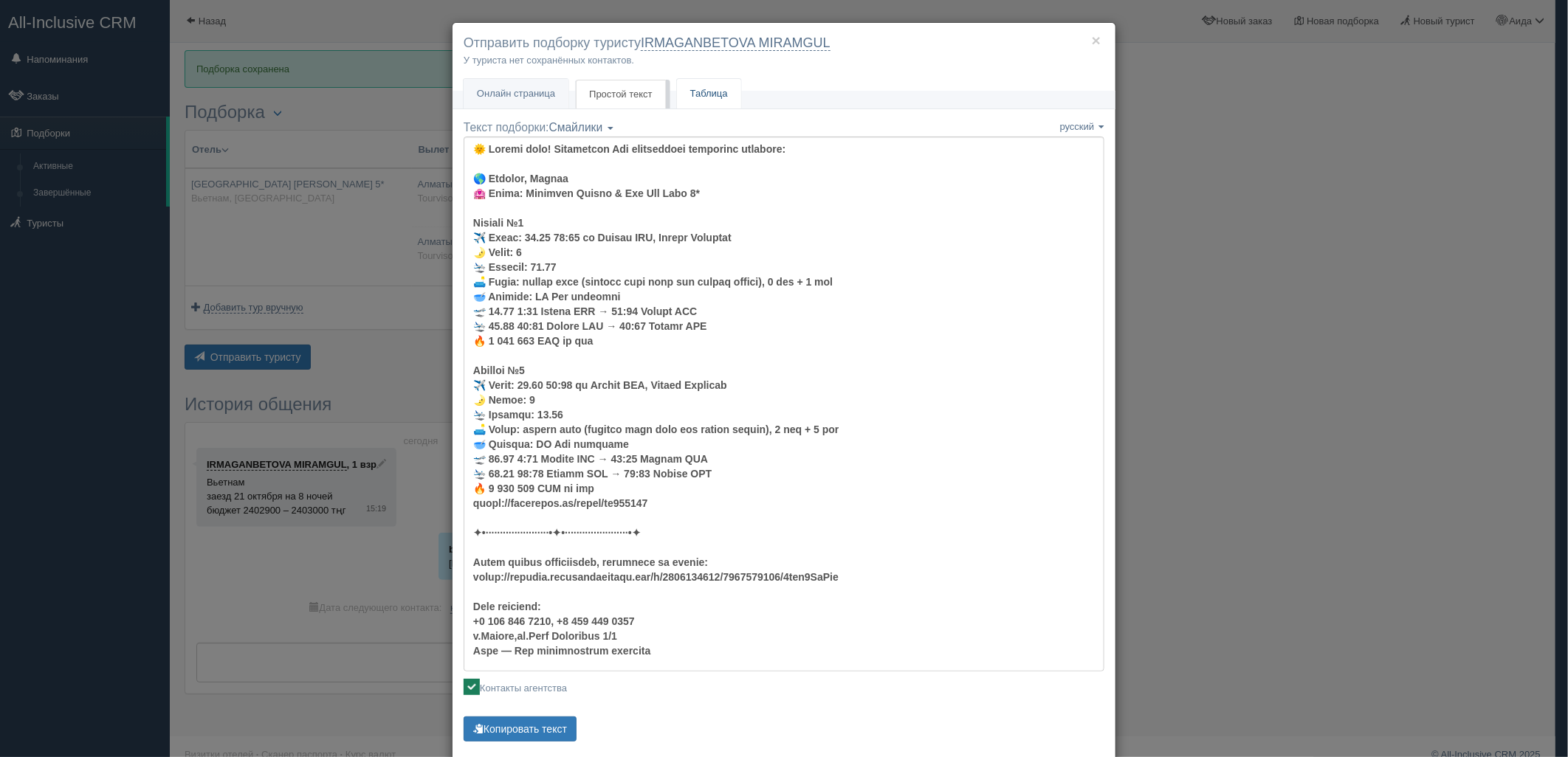
click at [680, 103] on link "Таблица" at bounding box center [710, 94] width 65 height 30
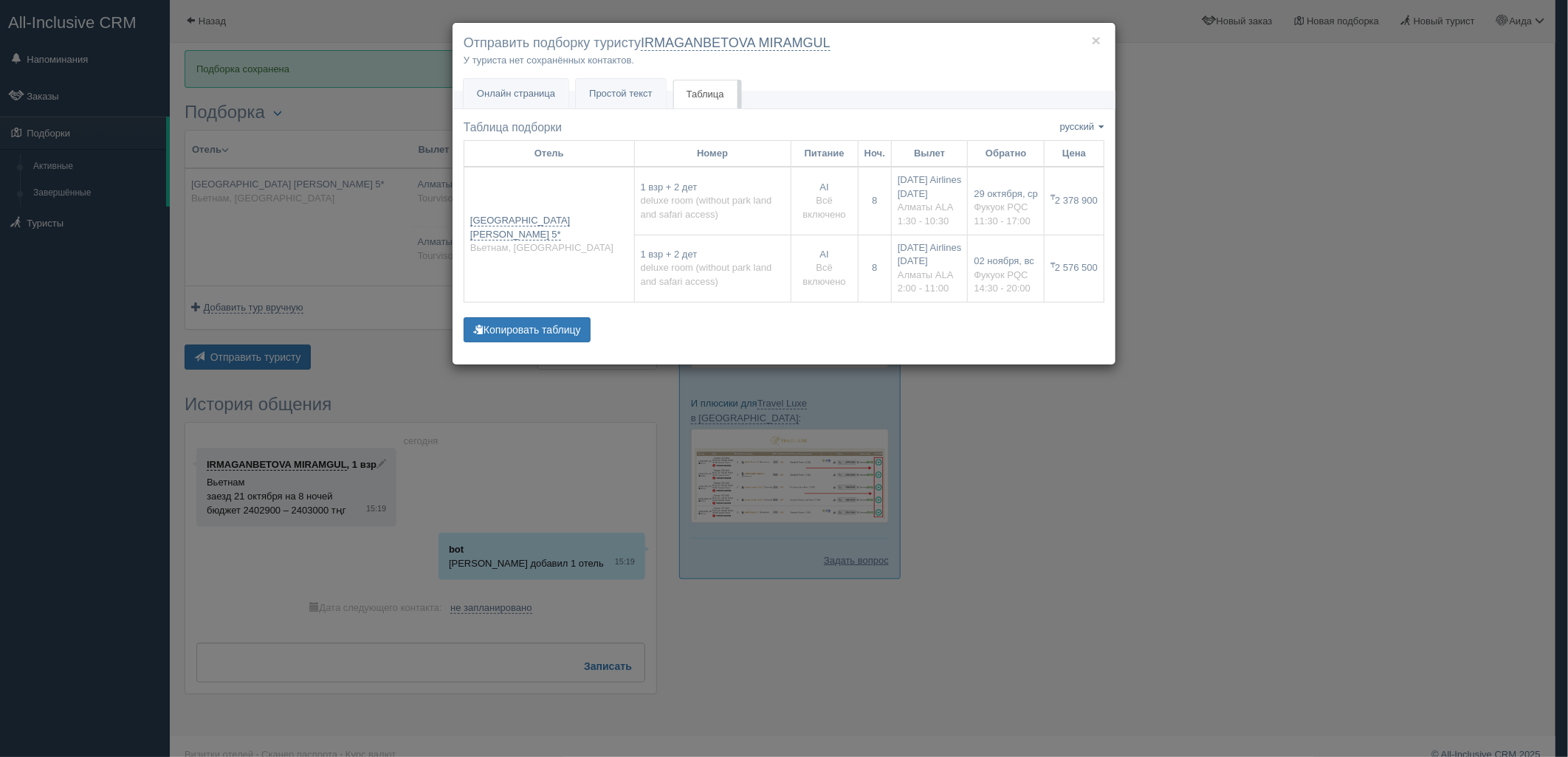
click at [249, 358] on div "× Отправить подборку туристу IRMAGANBETOVA MIRAMGUL У туриста нет сохранённых к…" at bounding box center [784, 378] width 1568 height 757
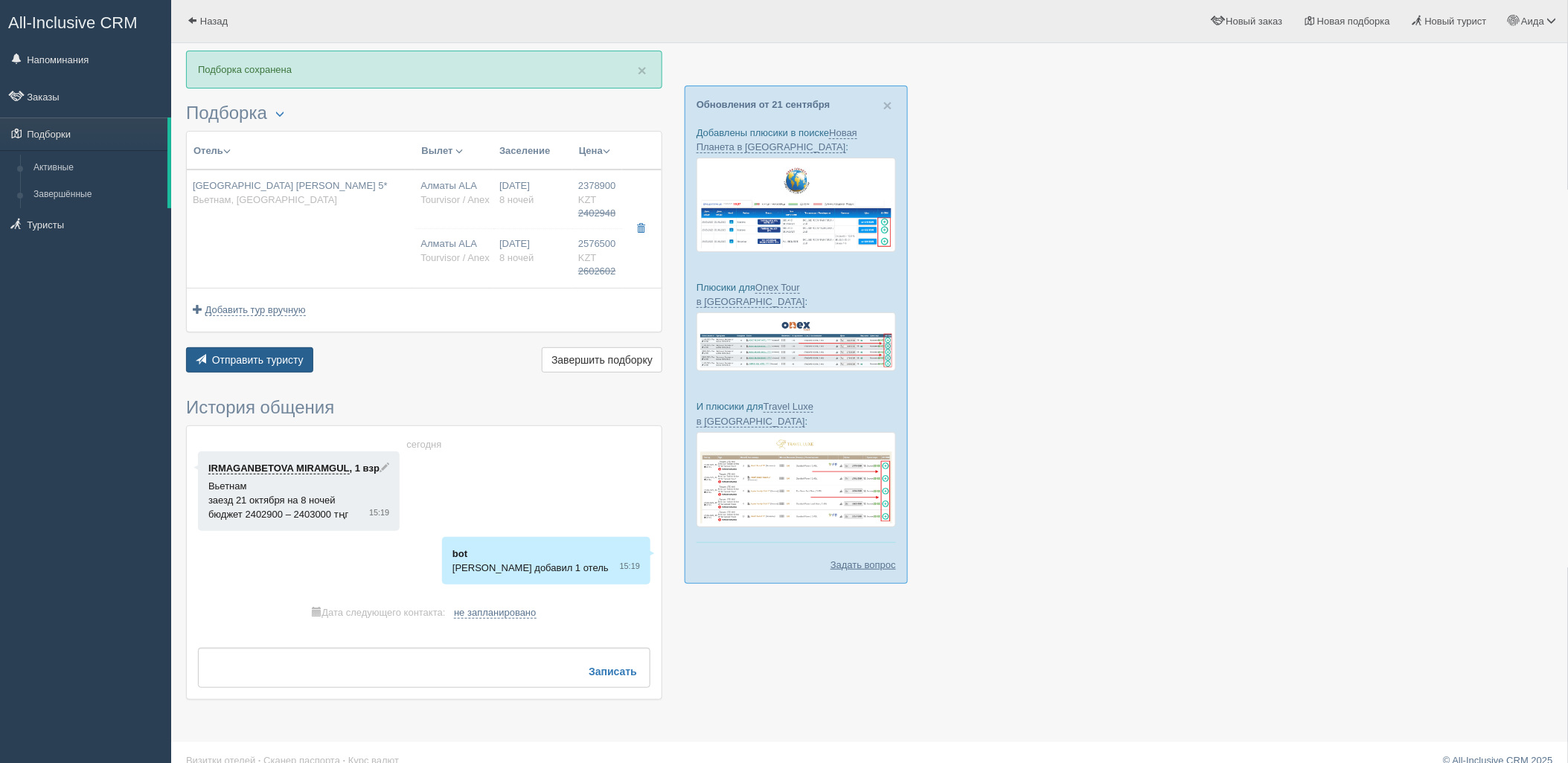
click at [265, 354] on span "Отправить туристу" at bounding box center [257, 359] width 91 height 12
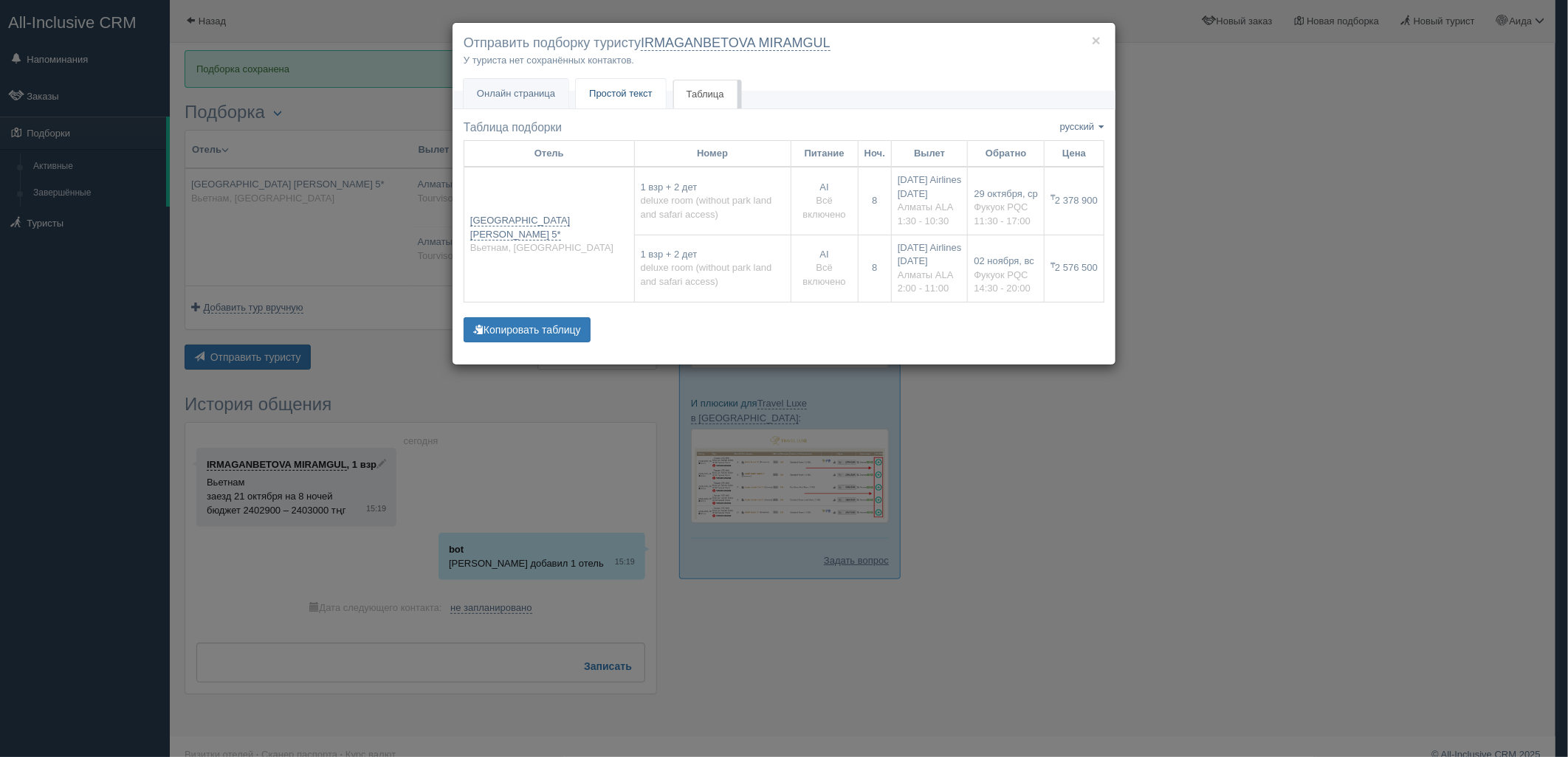
click at [608, 99] on span "Простой текст" at bounding box center [621, 93] width 64 height 11
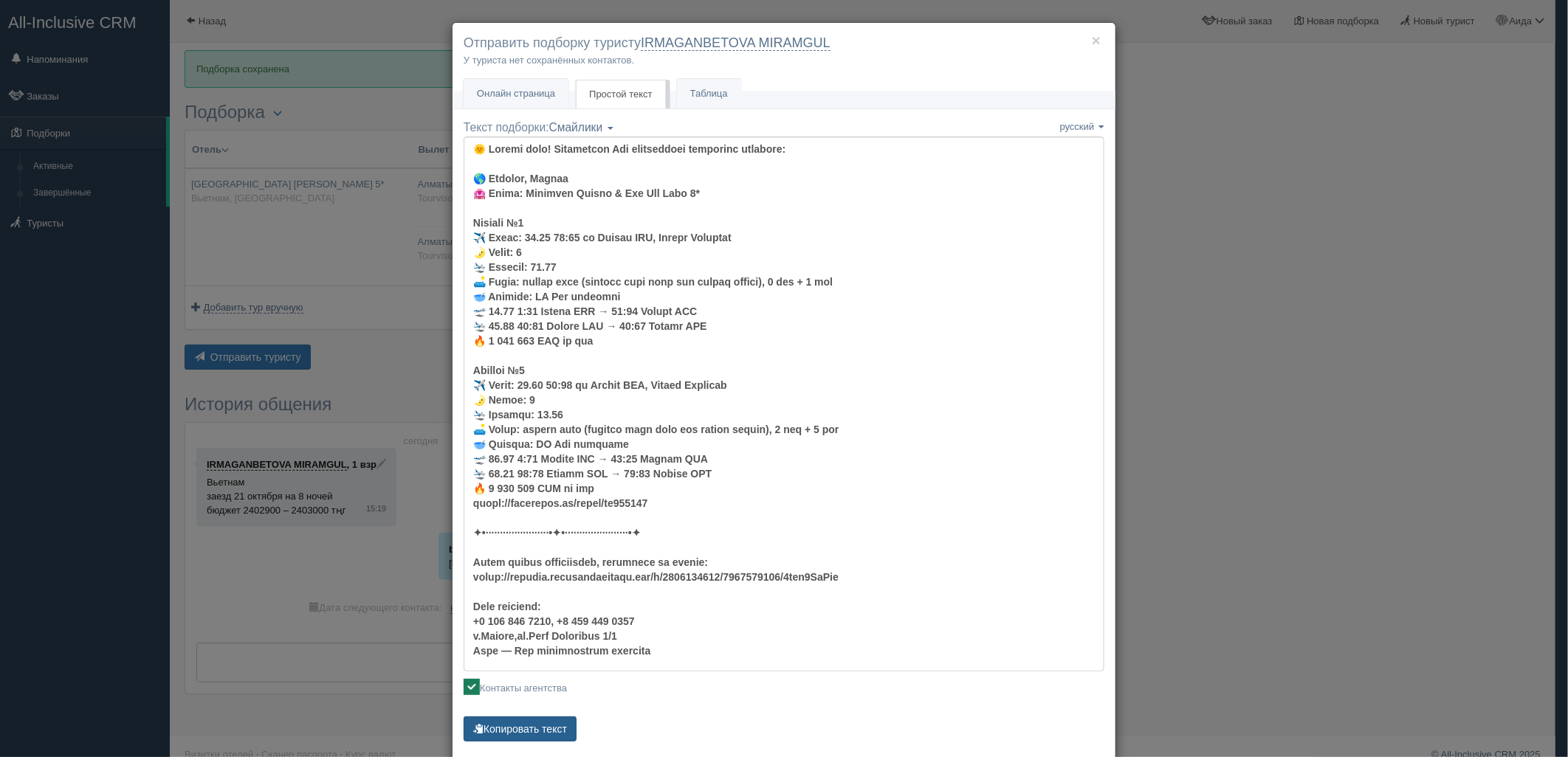
click at [535, 727] on button "Копировать текст" at bounding box center [520, 729] width 113 height 25
click at [1083, 40] on h4 "Отправить подборку туристу IRMAGANBETOVA MIRAMGUL" at bounding box center [783, 43] width 641 height 19
click at [1092, 39] on button "×" at bounding box center [1097, 39] width 9 height 15
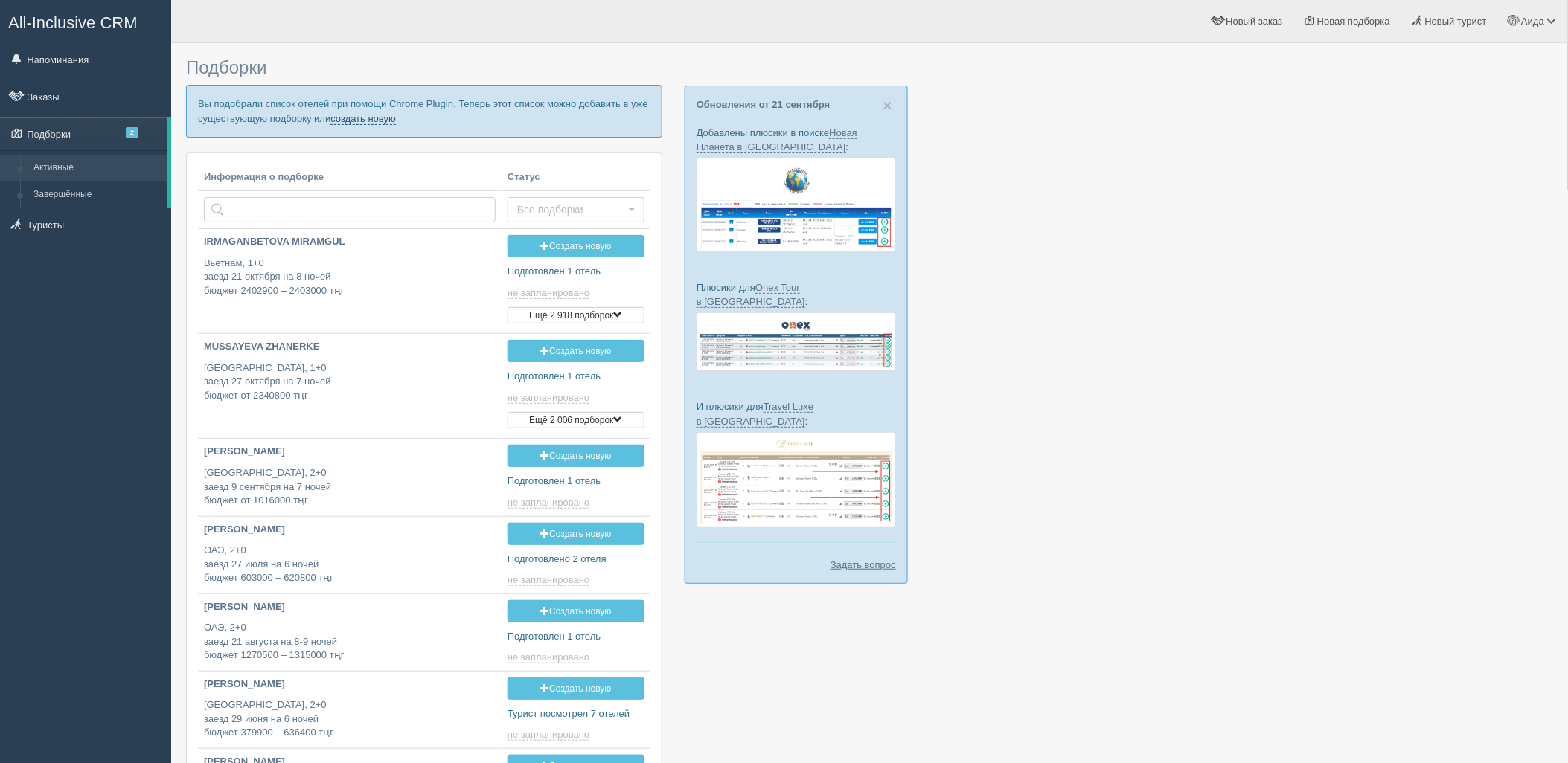
click at [346, 116] on link "создать новую" at bounding box center [363, 118] width 66 height 12
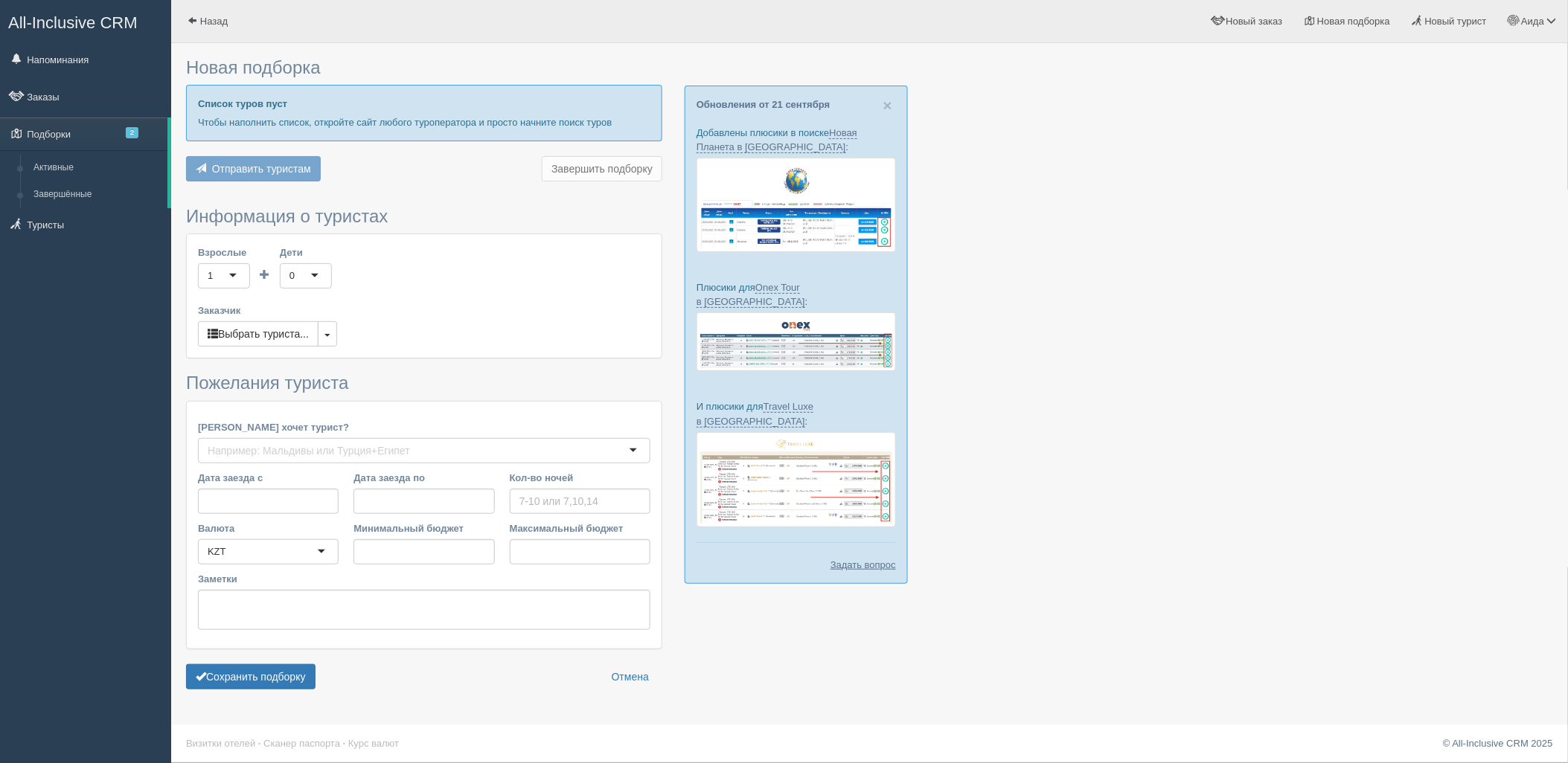
type input "8"
type input "4698600"
type input "4980100"
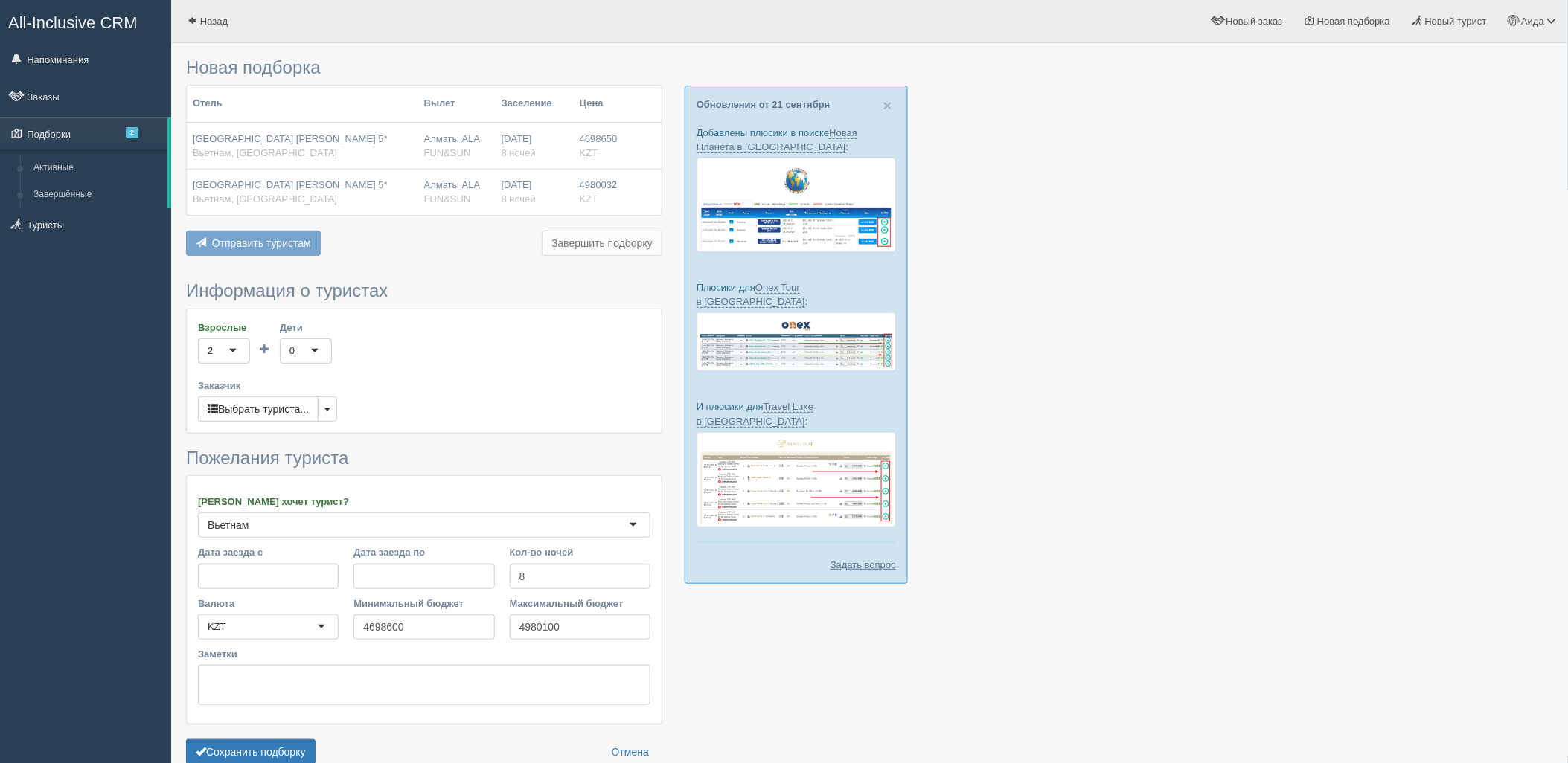
scroll to position [77, 0]
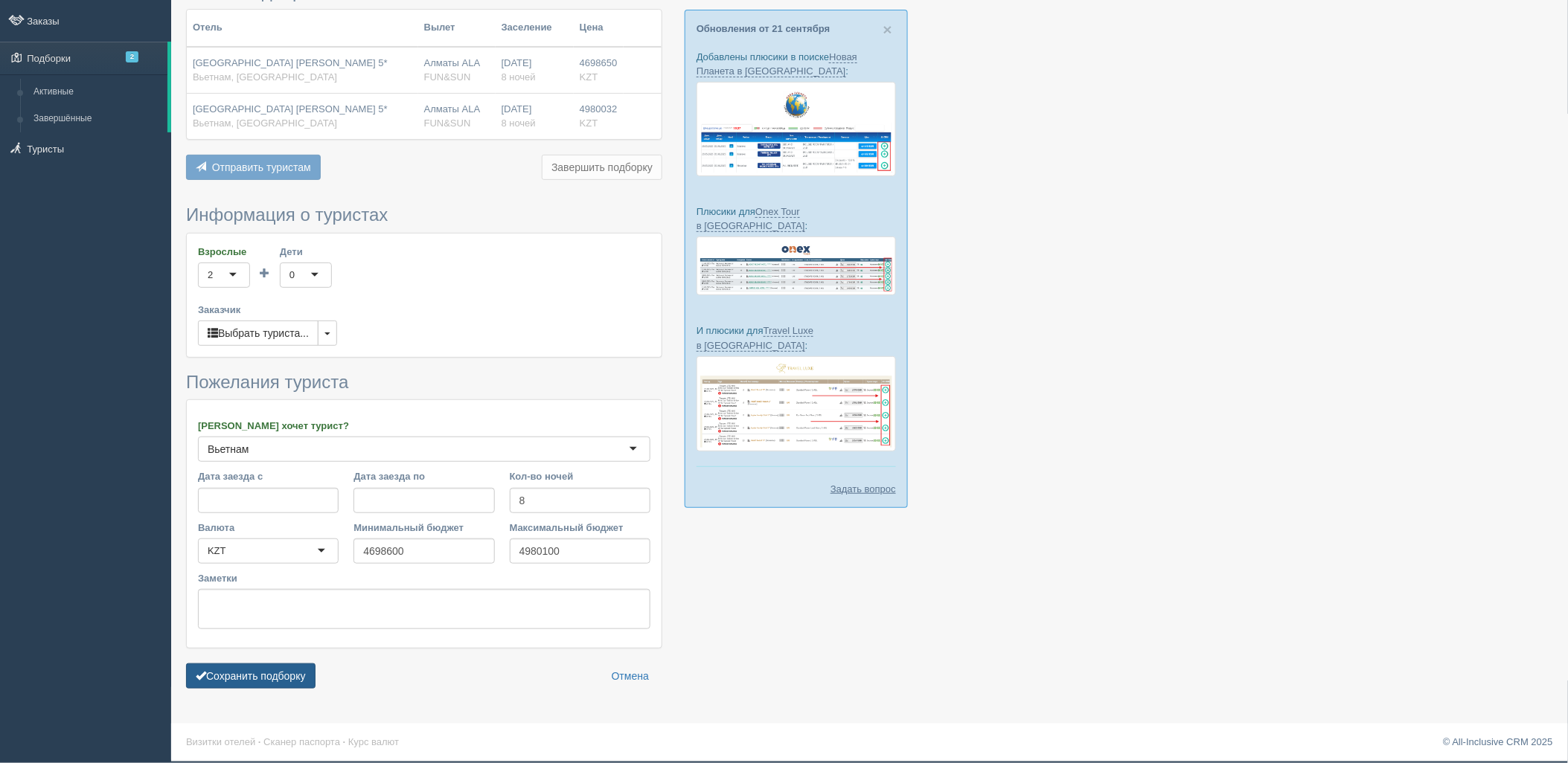
click at [285, 671] on button "Сохранить подборку" at bounding box center [250, 676] width 129 height 25
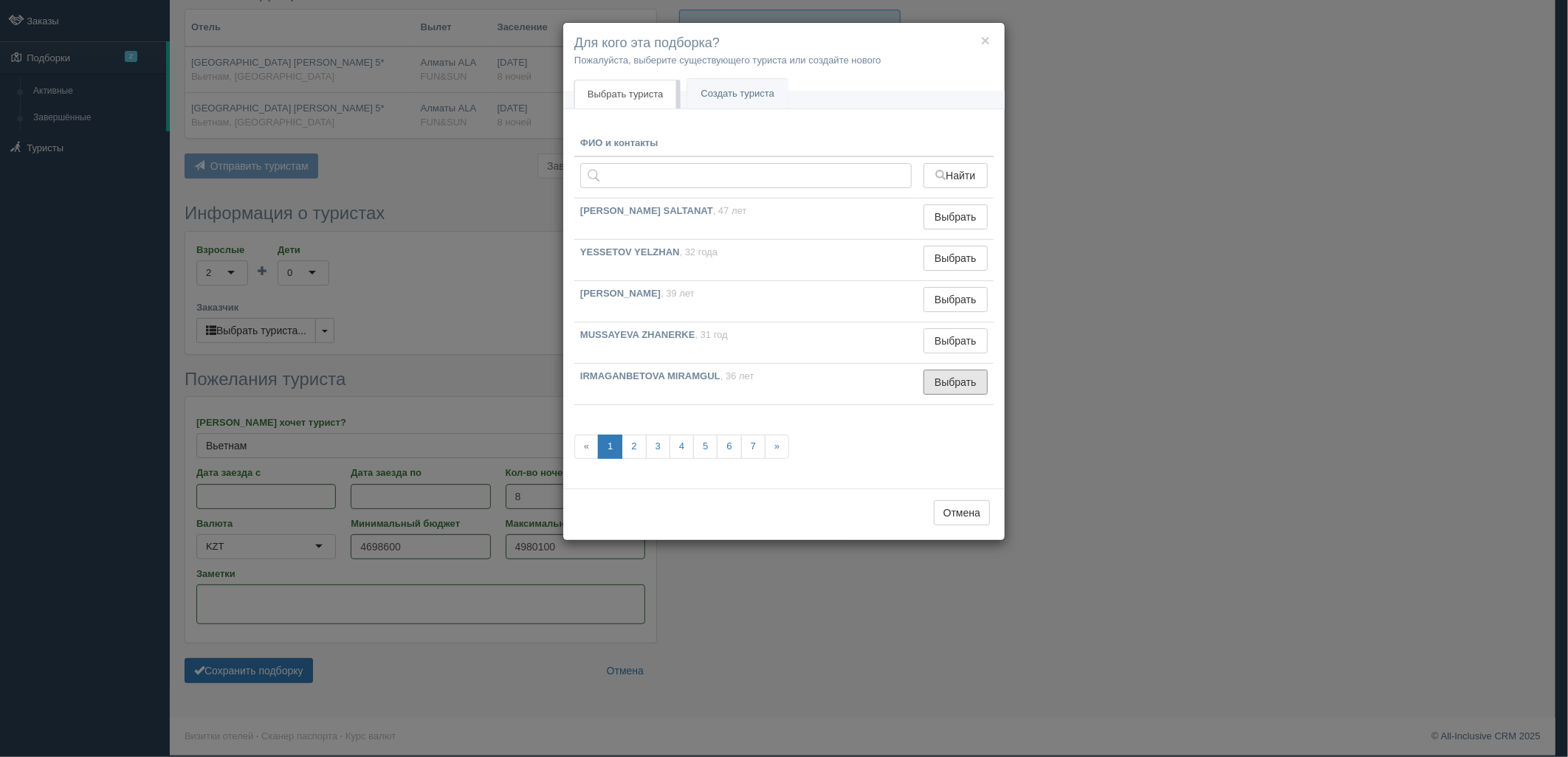
drag, startPoint x: 958, startPoint y: 383, endPoint x: 923, endPoint y: 439, distance: 66.0
click at [959, 383] on button "Выбрать" at bounding box center [956, 383] width 65 height 25
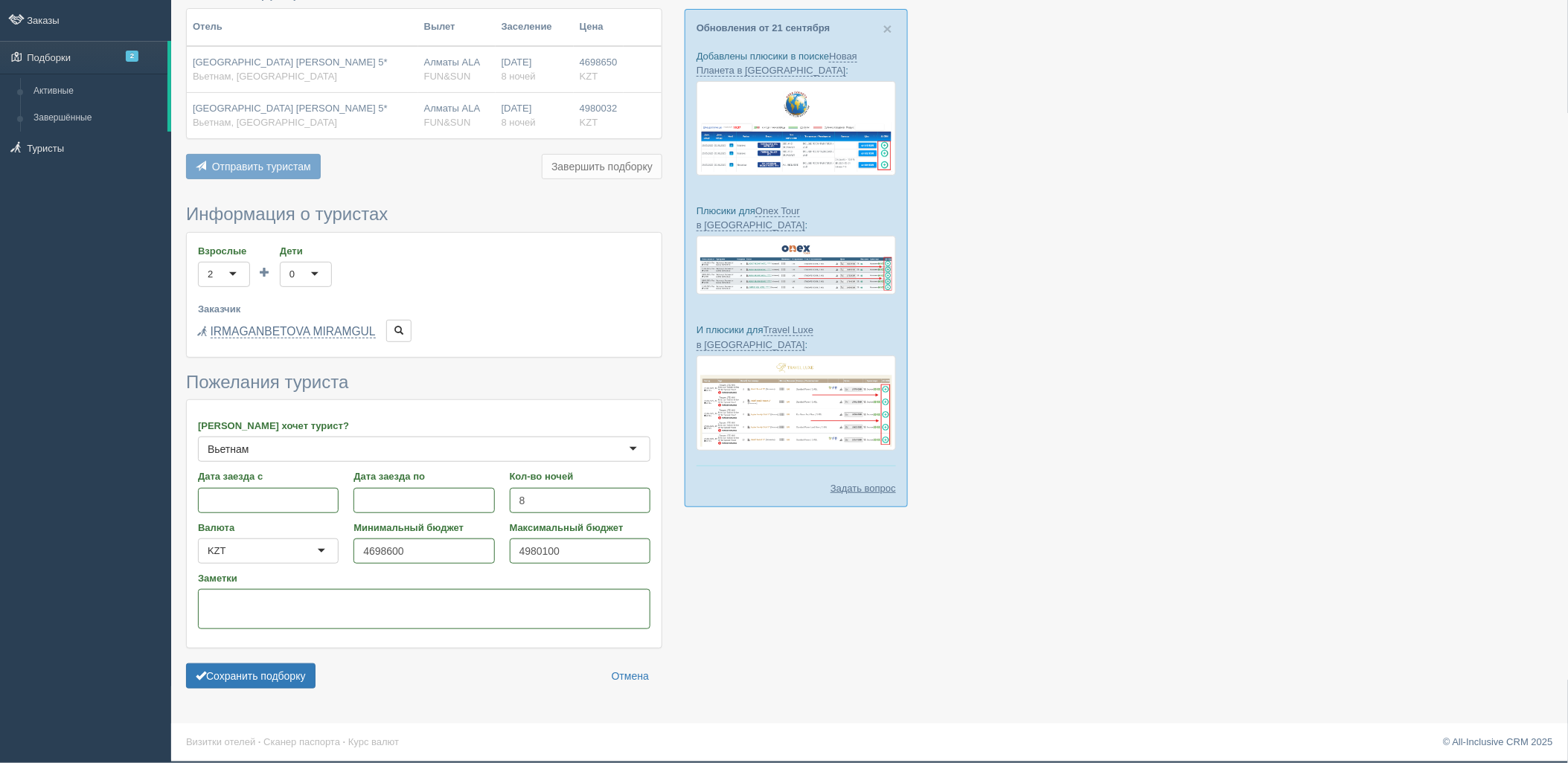
click at [310, 663] on form "Информация о туристах Взрослые 2 2 1 2 3 4 5 6 7 8 9 10 11 12 13 14 15 16 17 18…" at bounding box center [424, 451] width 476 height 491
click at [311, 683] on button "Сохранить подборку" at bounding box center [250, 676] width 129 height 25
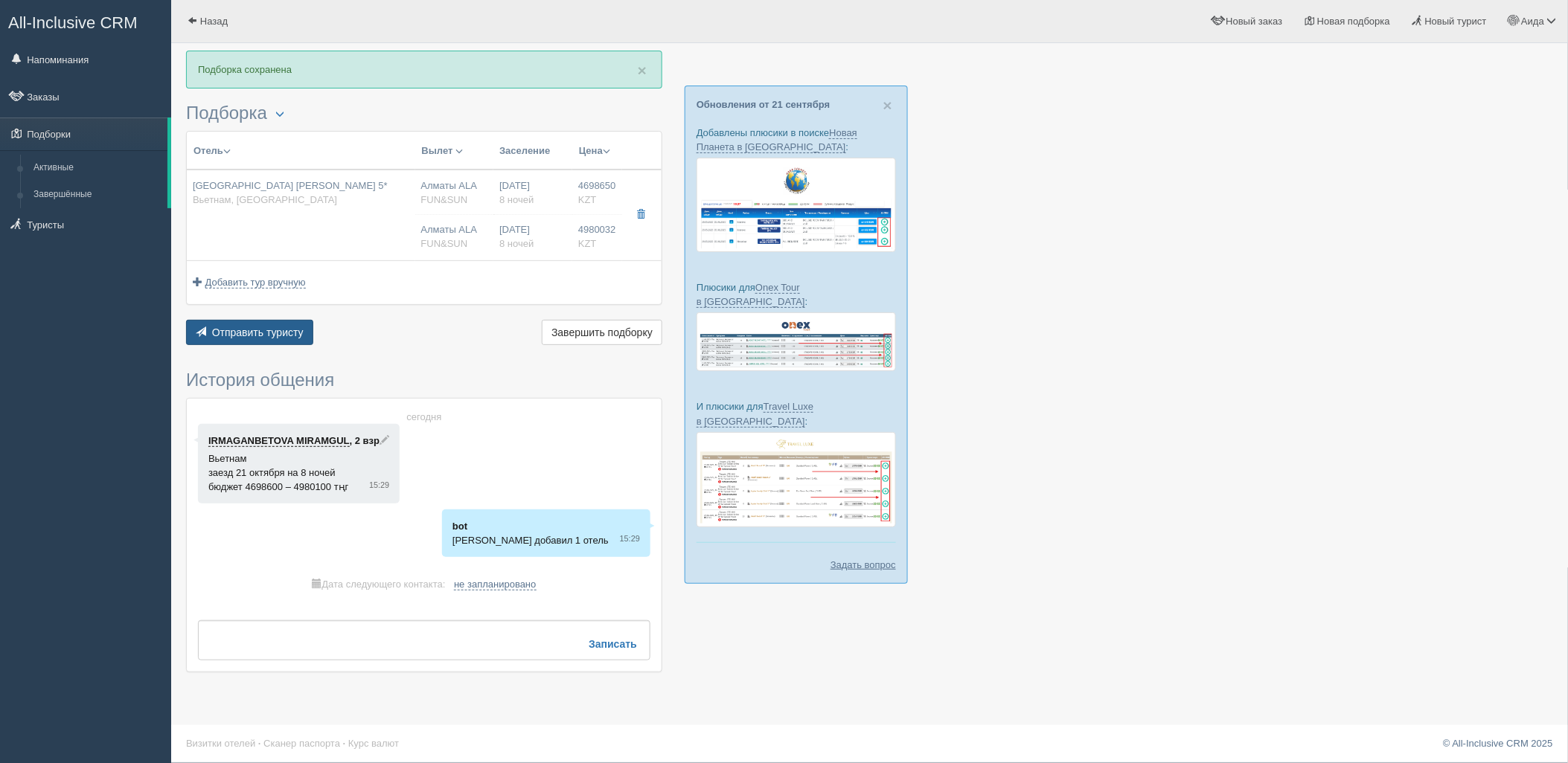
click at [266, 343] on button "Отправить туристу Отправить" at bounding box center [249, 332] width 127 height 25
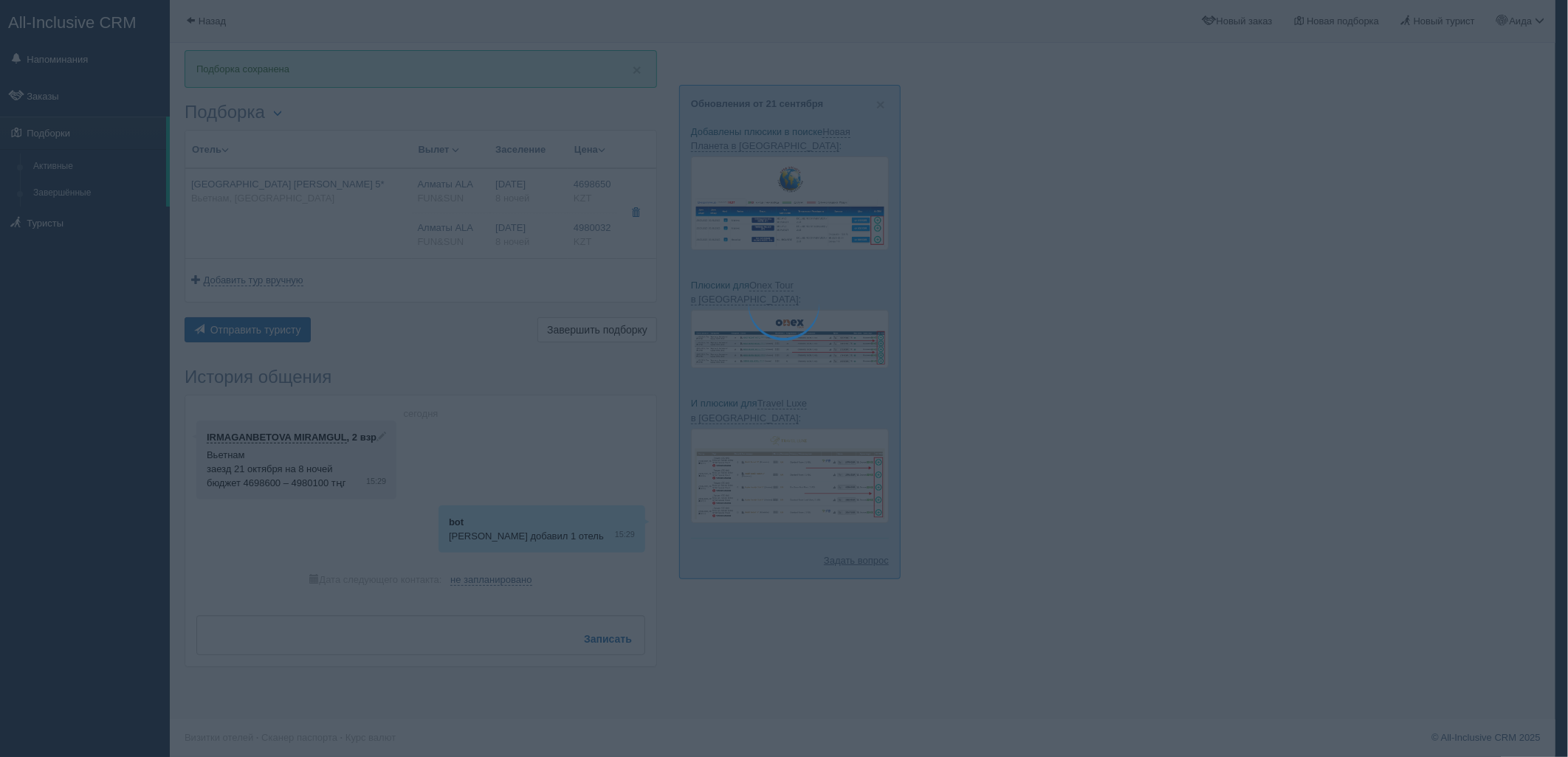
type textarea "🌞 Loremi dolo! Sitametcon Adi elitseddoei temporinc utlabore: 🌎 Etdolor, Magnaa…"
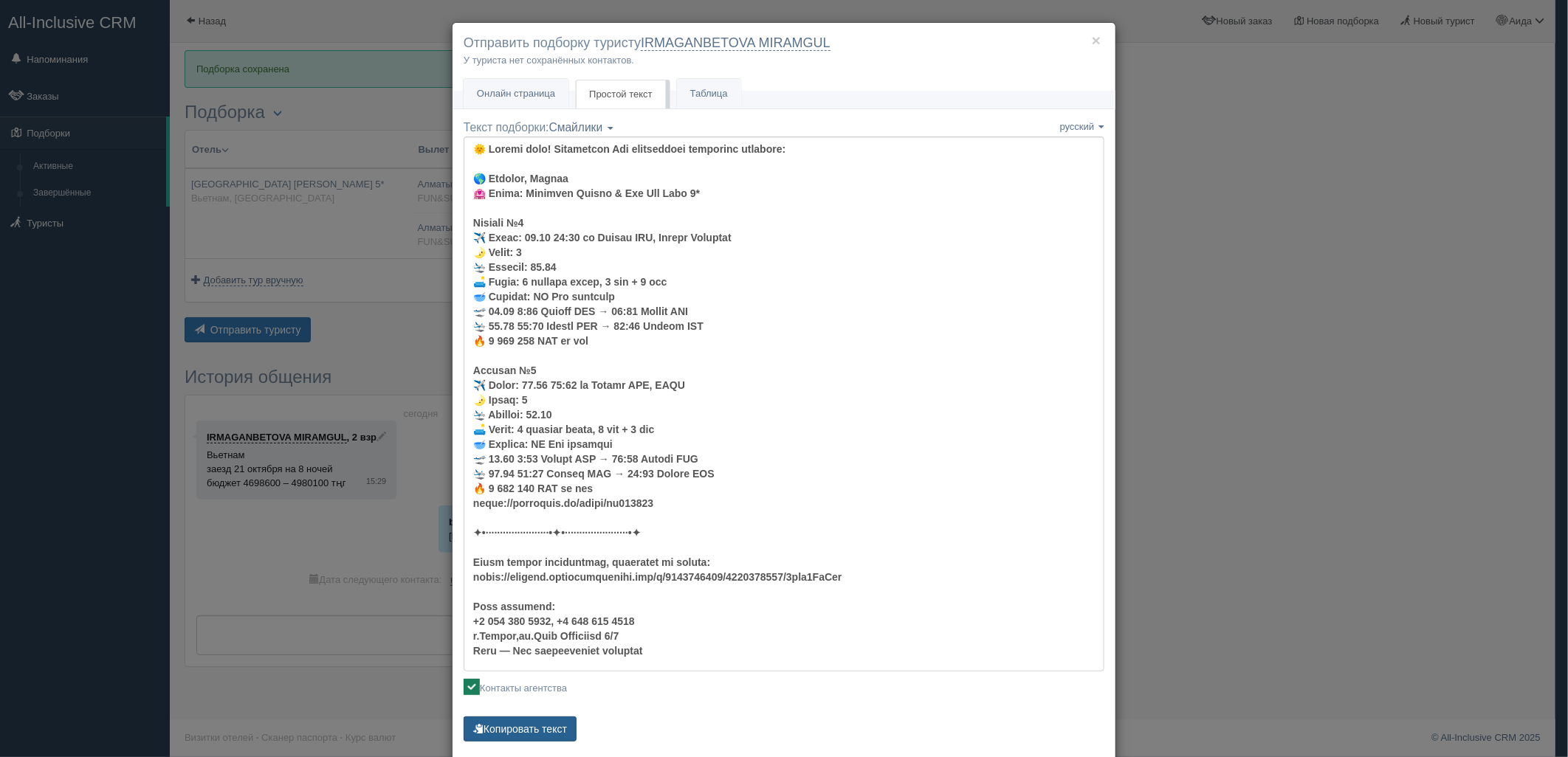
click at [548, 718] on button "Копировать текст" at bounding box center [520, 729] width 113 height 25
